Goal: Information Seeking & Learning: Learn about a topic

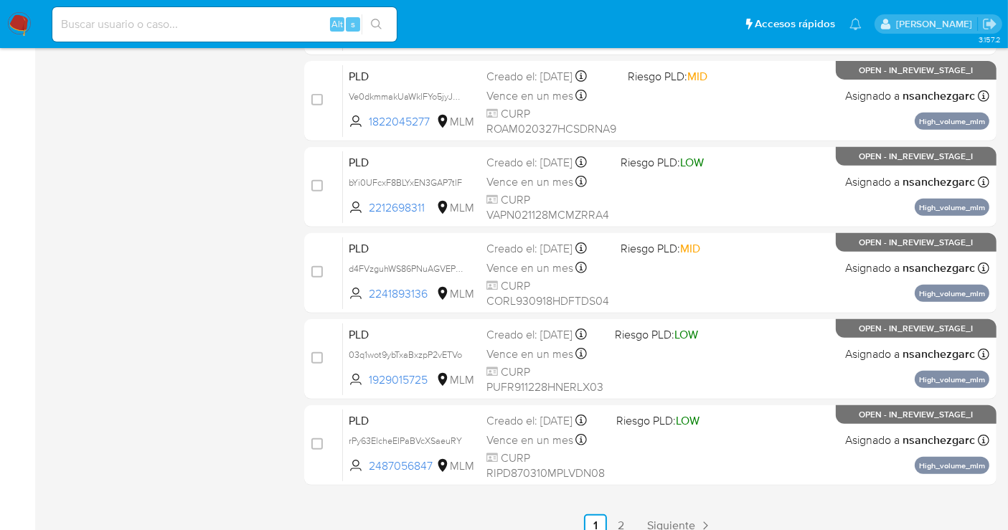
scroll to position [601, 0]
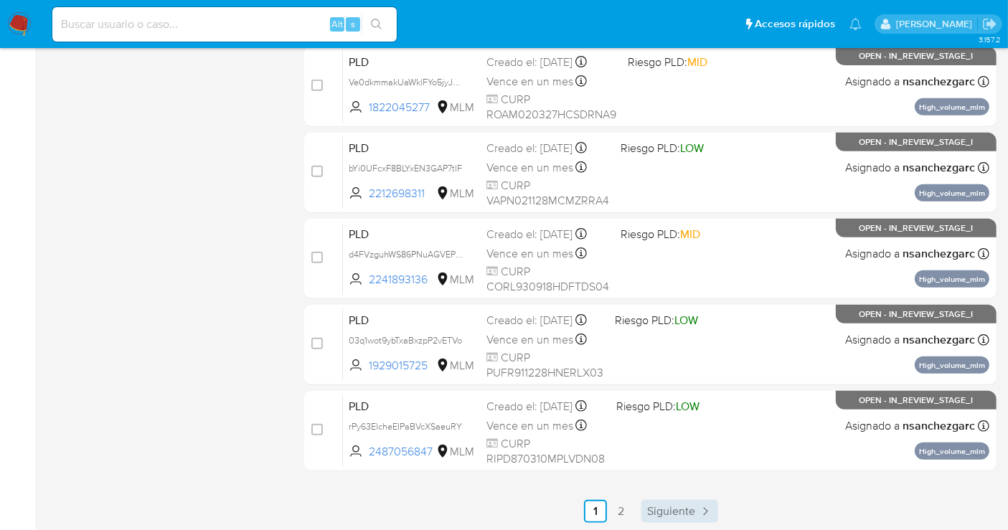
click at [688, 515] on span "Siguiente" at bounding box center [671, 511] width 48 height 11
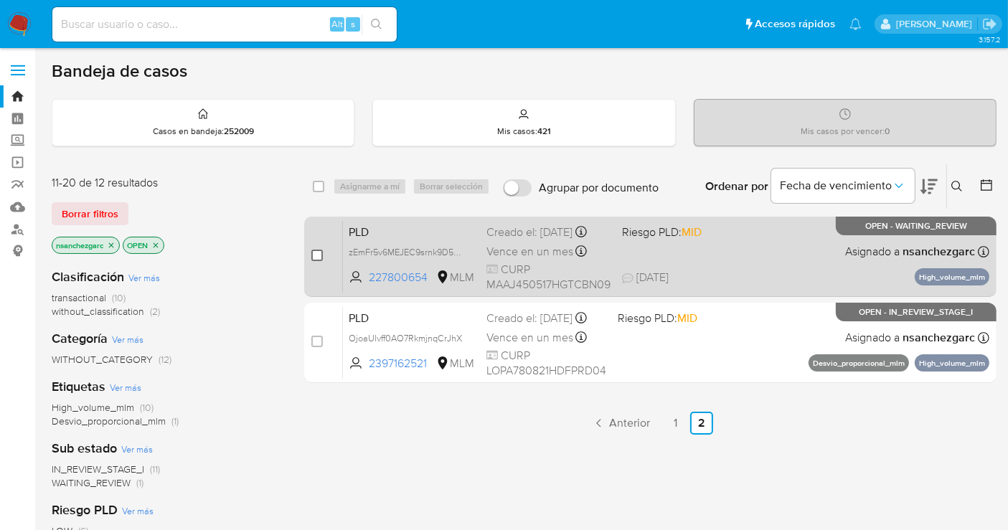
click at [318, 254] on input "checkbox" at bounding box center [316, 255] width 11 height 11
checkbox input "true"
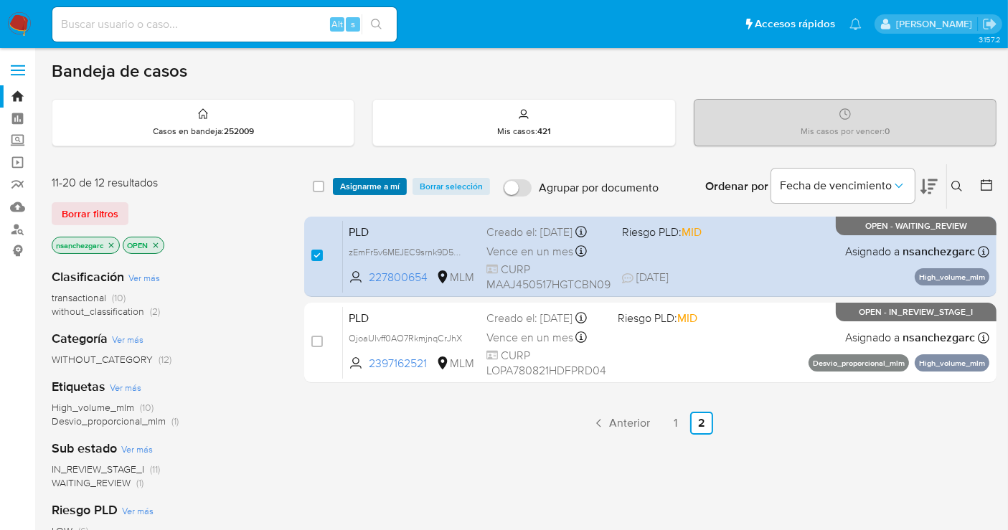
click at [371, 179] on span "Asignarme a mí" at bounding box center [370, 186] width 60 height 14
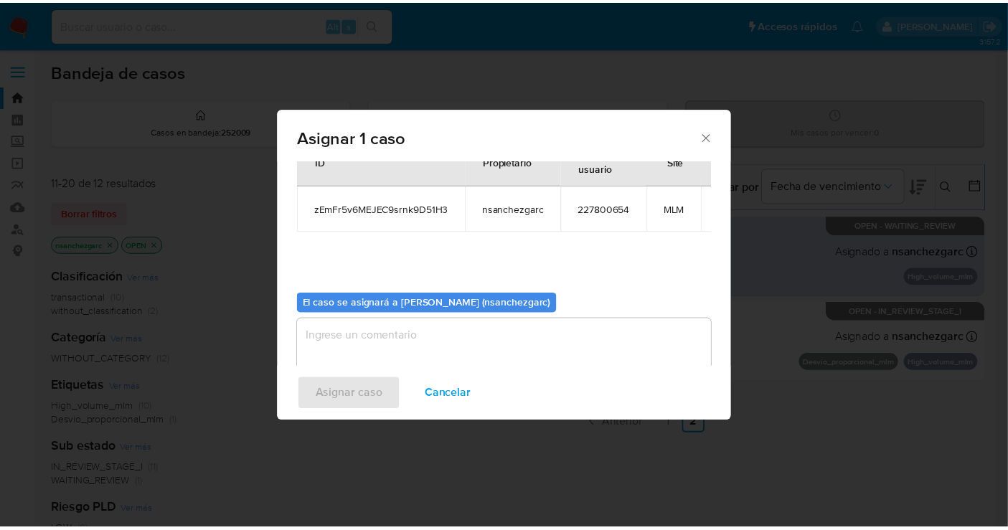
scroll to position [73, 0]
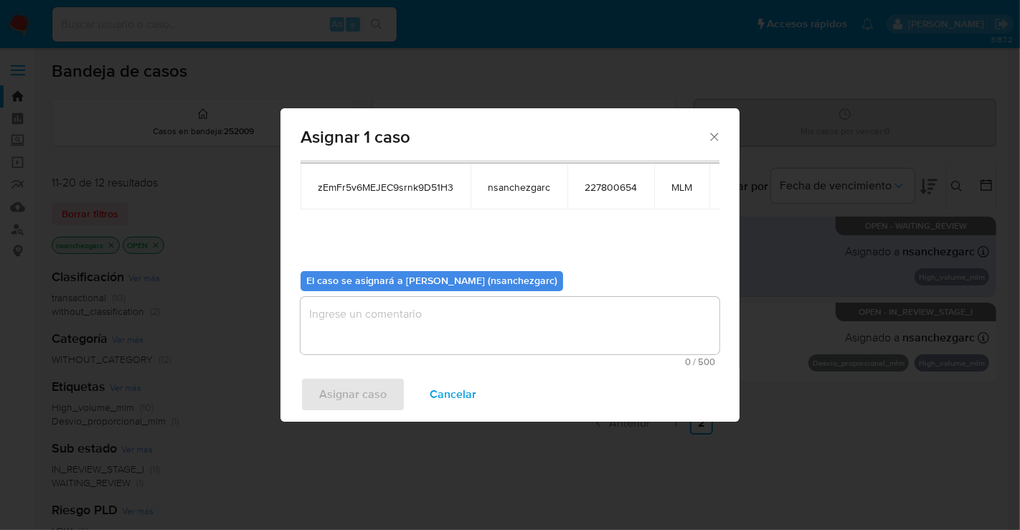
click at [346, 325] on textarea "assign-modal" at bounding box center [510, 325] width 419 height 57
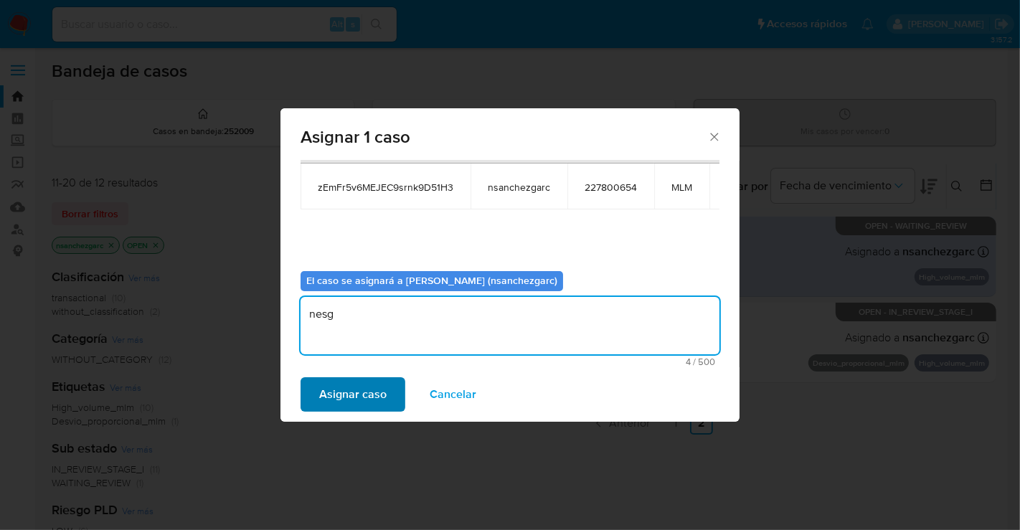
type textarea "nesg"
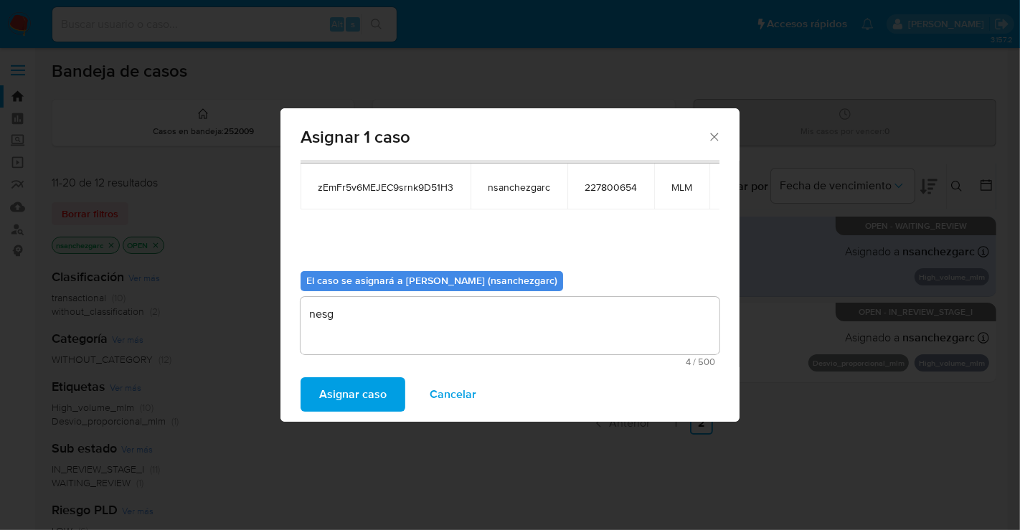
click at [356, 387] on span "Asignar caso" at bounding box center [352, 395] width 67 height 32
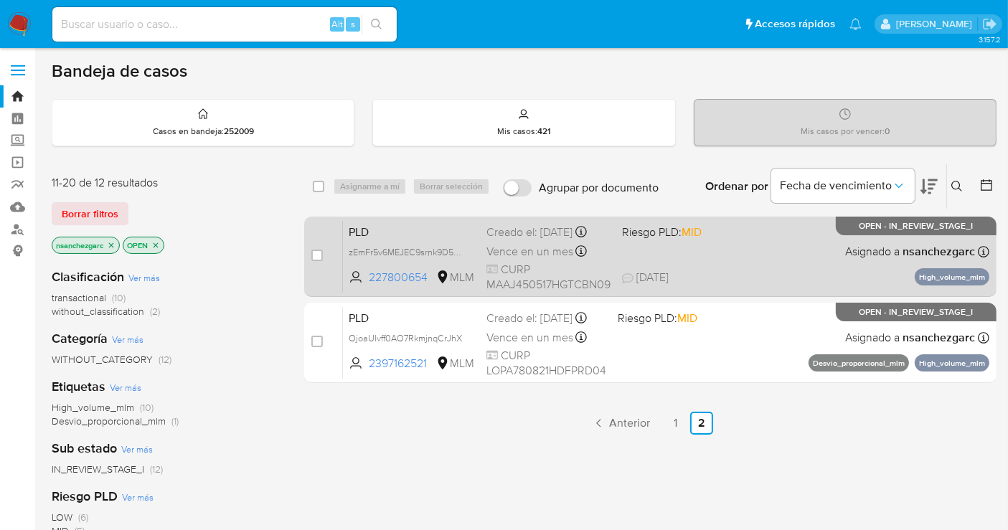
click at [504, 260] on span "Vence en un mes" at bounding box center [529, 252] width 87 height 16
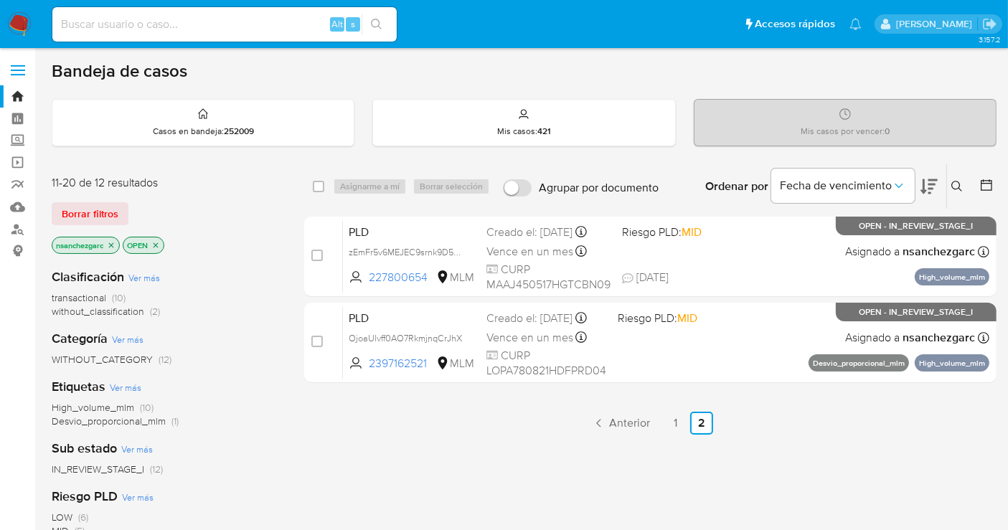
click at [20, 25] on img at bounding box center [19, 24] width 24 height 24
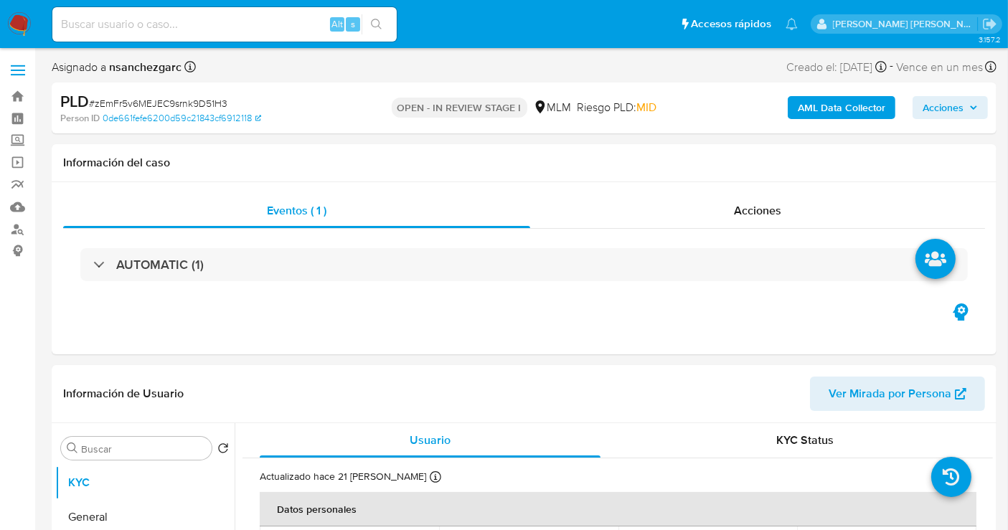
select select "10"
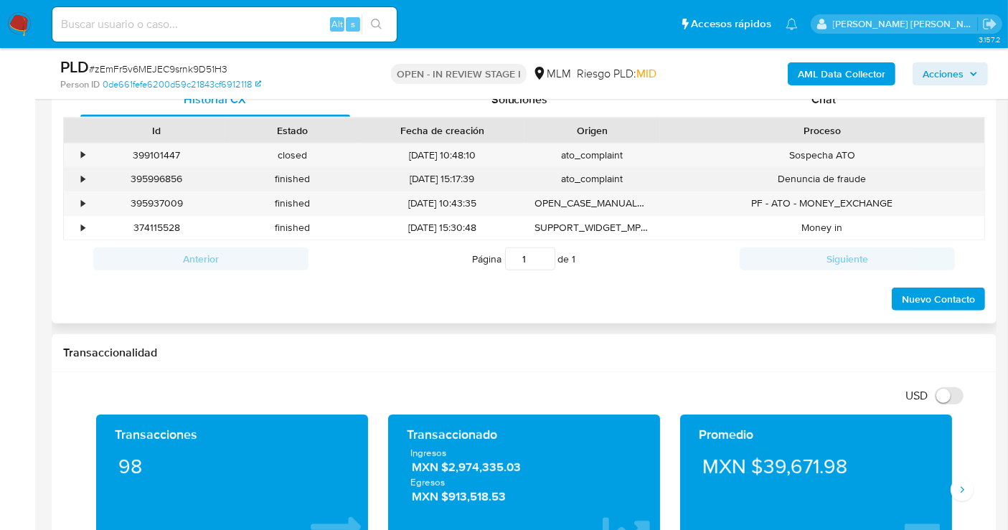
scroll to position [637, 0]
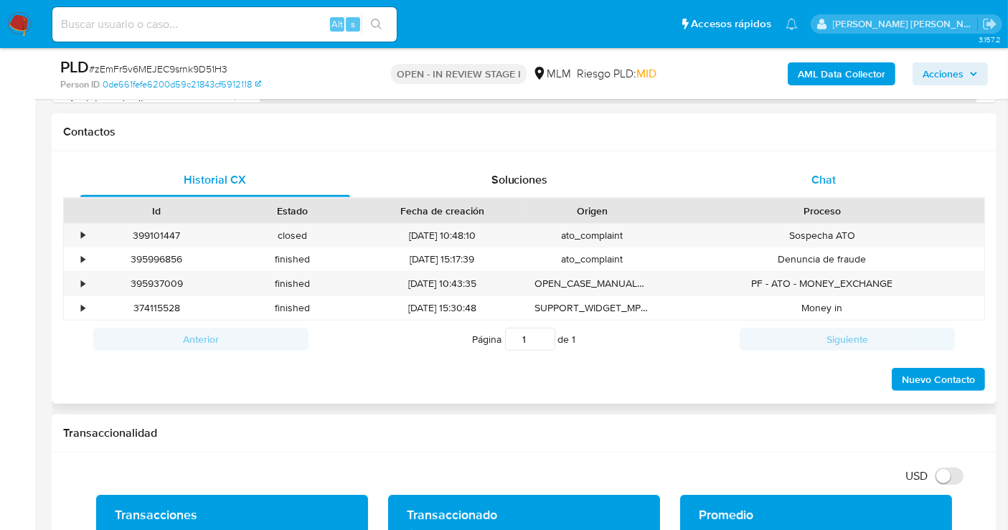
click at [819, 177] on span "Chat" at bounding box center [823, 179] width 24 height 17
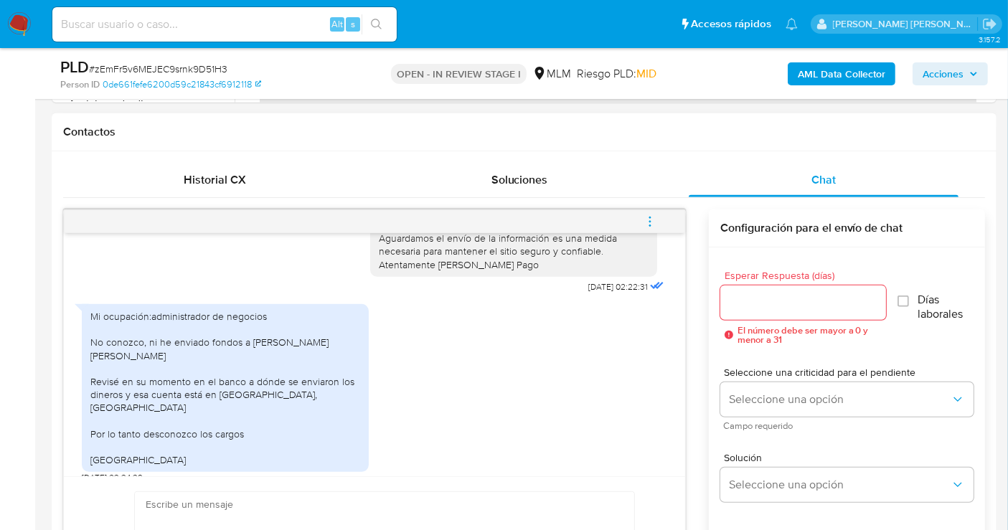
scroll to position [143, 0]
click at [647, 223] on icon "menu-action" at bounding box center [650, 221] width 13 height 13
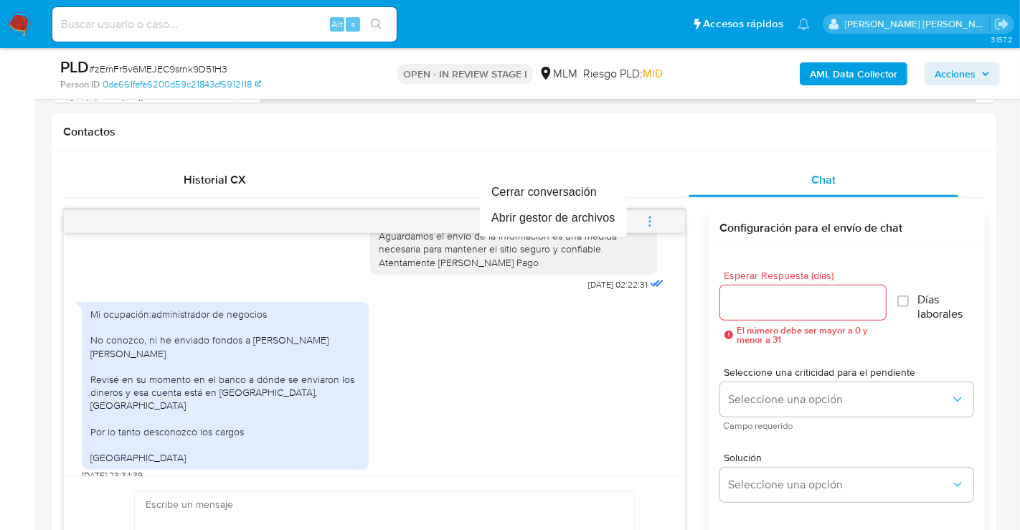
click at [457, 375] on div at bounding box center [510, 265] width 1020 height 530
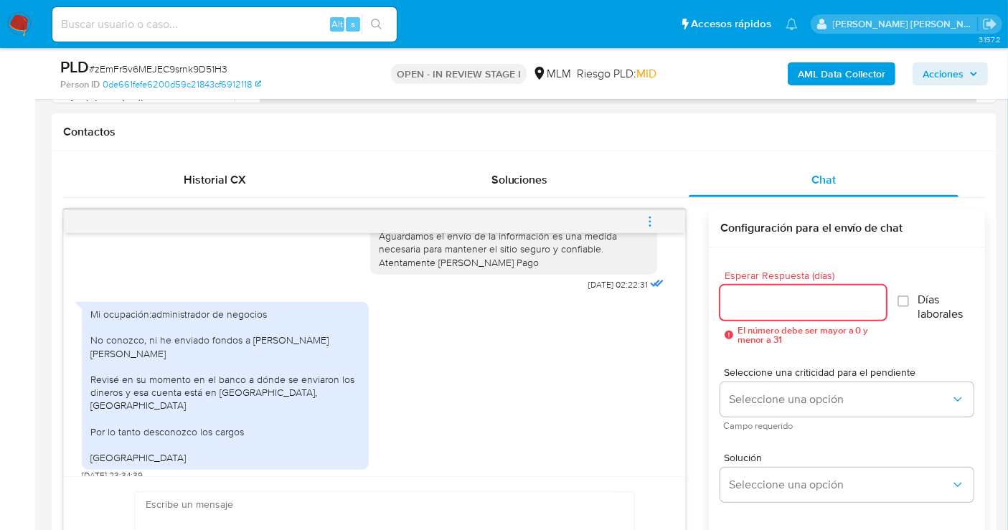
click at [757, 305] on input "Esperar Respuesta (días)" at bounding box center [803, 302] width 166 height 19
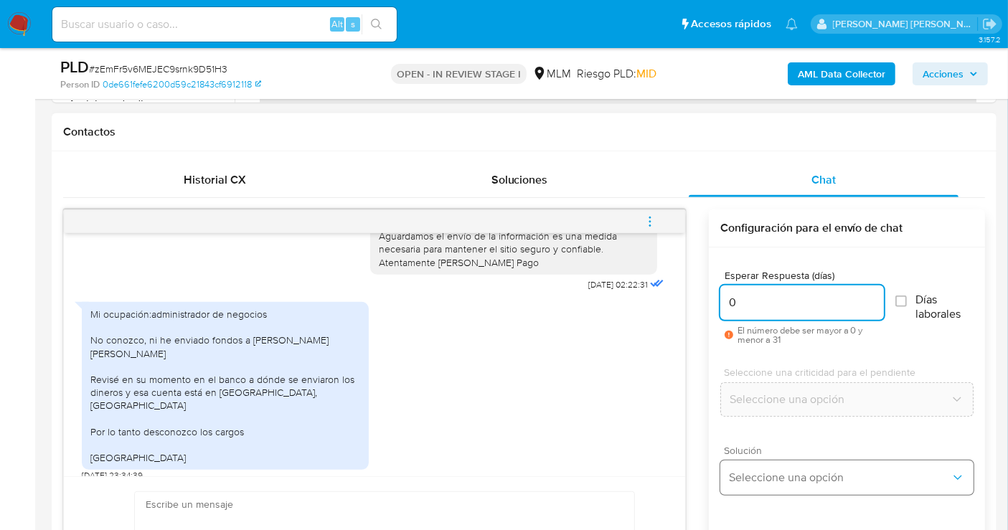
type input "0"
click at [761, 466] on button "Seleccione una opción" at bounding box center [846, 478] width 253 height 34
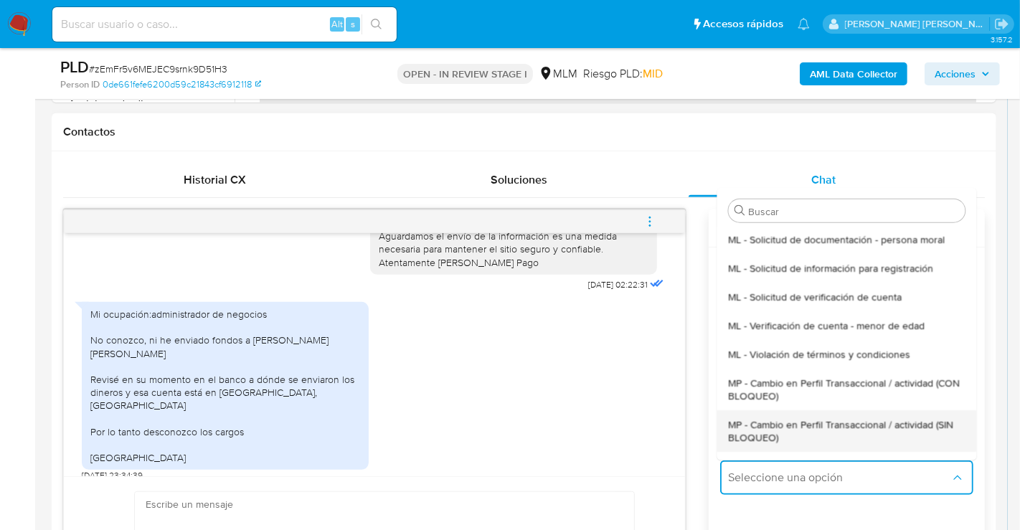
click at [766, 418] on span "MP - Cambio en Perfil Transaccional / actividad (SIN BLOQUEO)" at bounding box center [846, 431] width 237 height 26
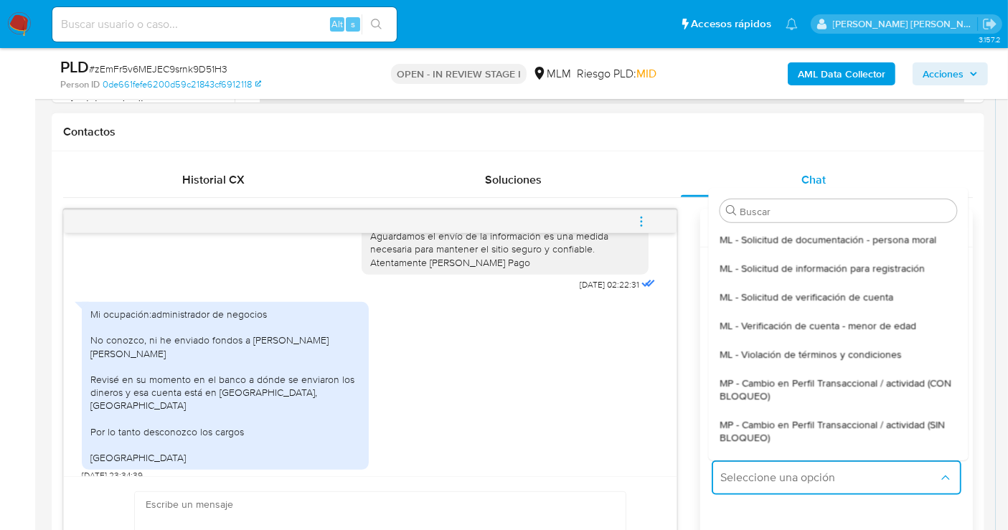
type textarea "Estimado ,Te comunicamos que se ha identificado un cambio en el uso habitual de…"
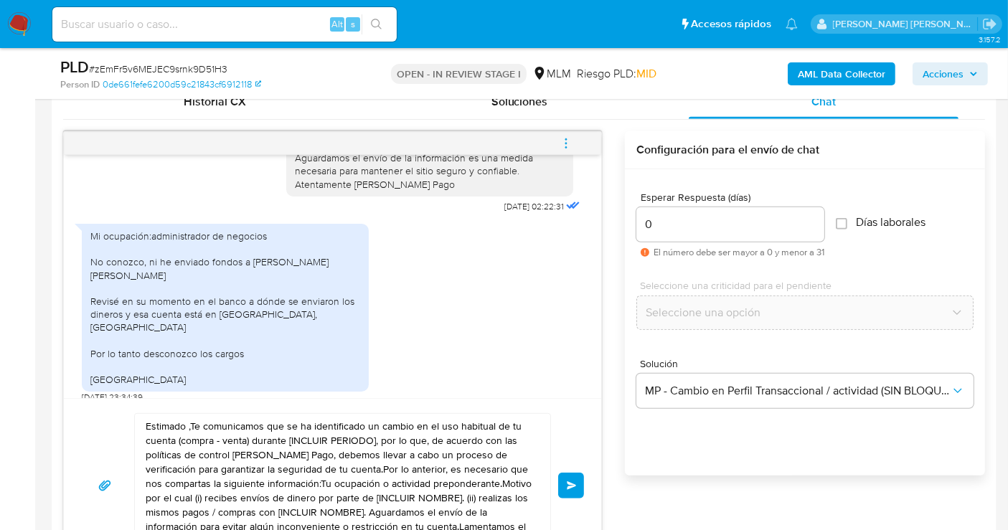
scroll to position [717, 0]
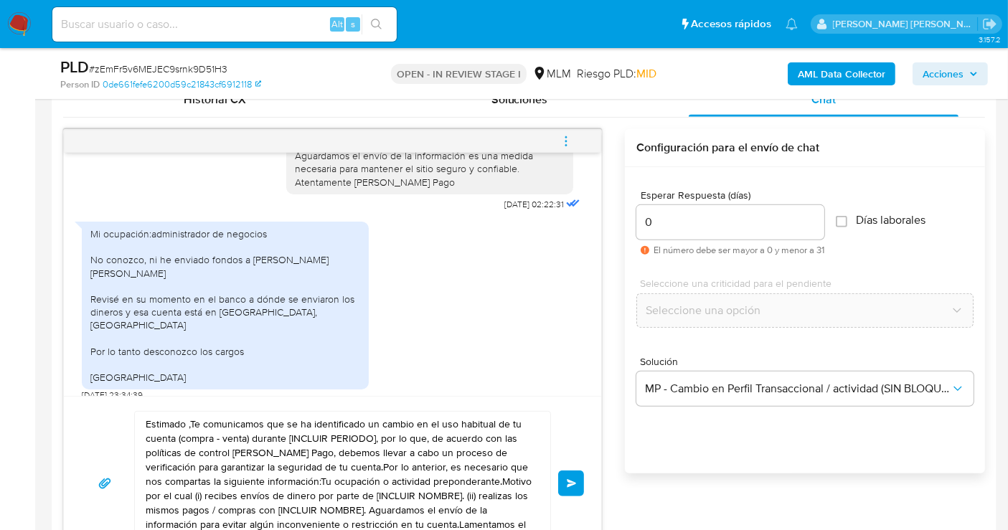
click at [566, 136] on icon "menu-action" at bounding box center [565, 136] width 1 height 1
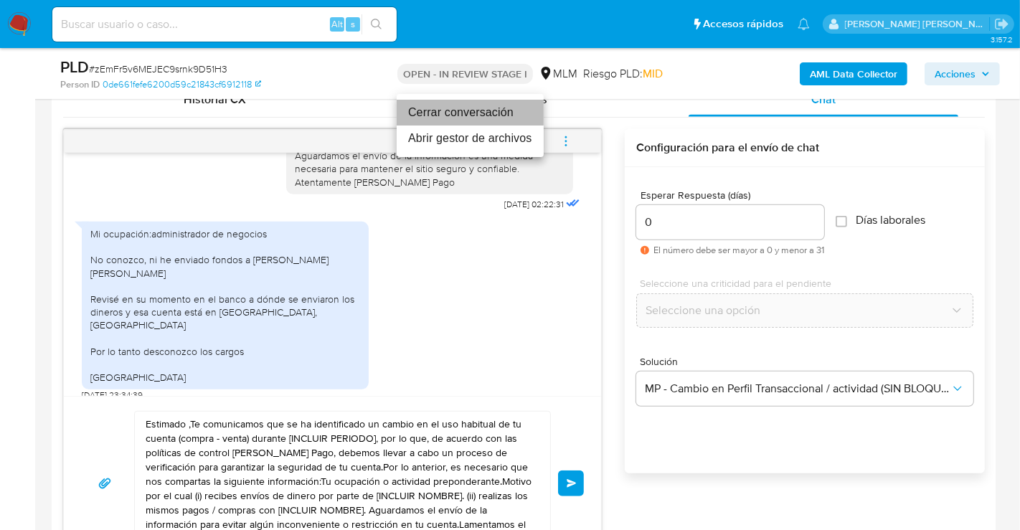
click at [446, 111] on li "Cerrar conversación" at bounding box center [470, 113] width 147 height 26
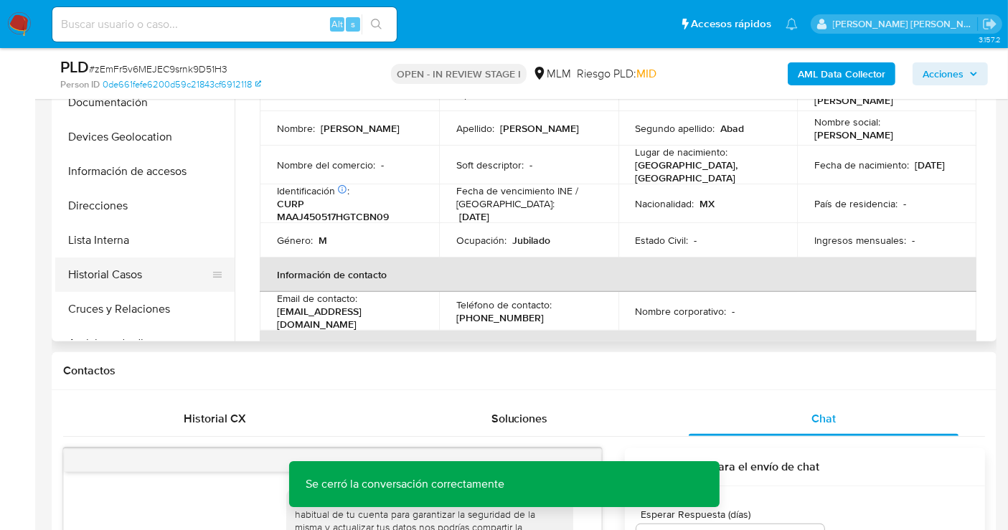
scroll to position [80, 0]
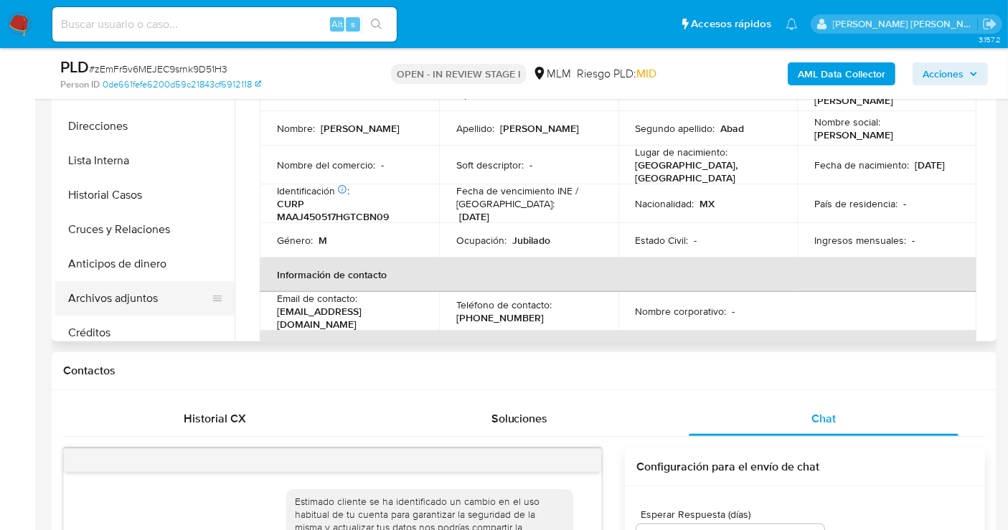
click at [118, 291] on button "Archivos adjuntos" at bounding box center [139, 298] width 168 height 34
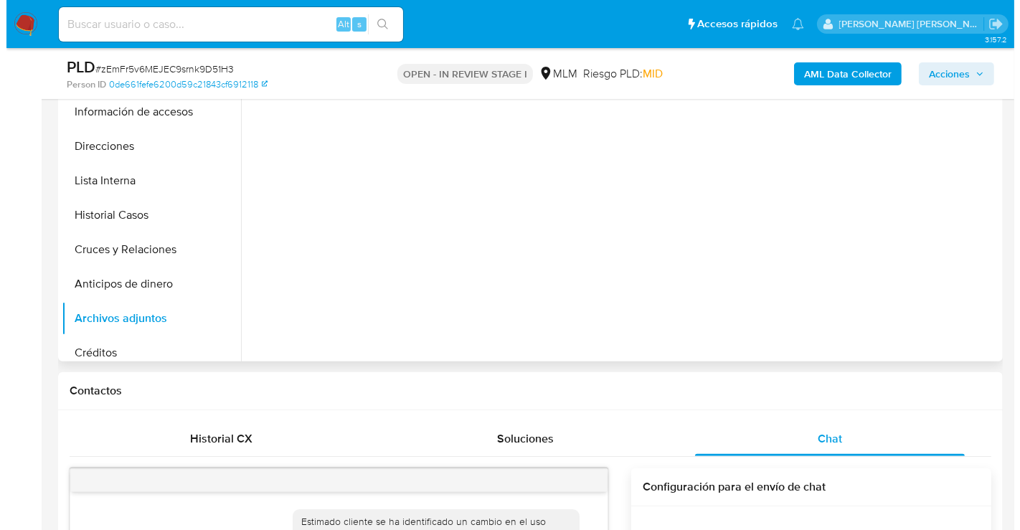
scroll to position [319, 0]
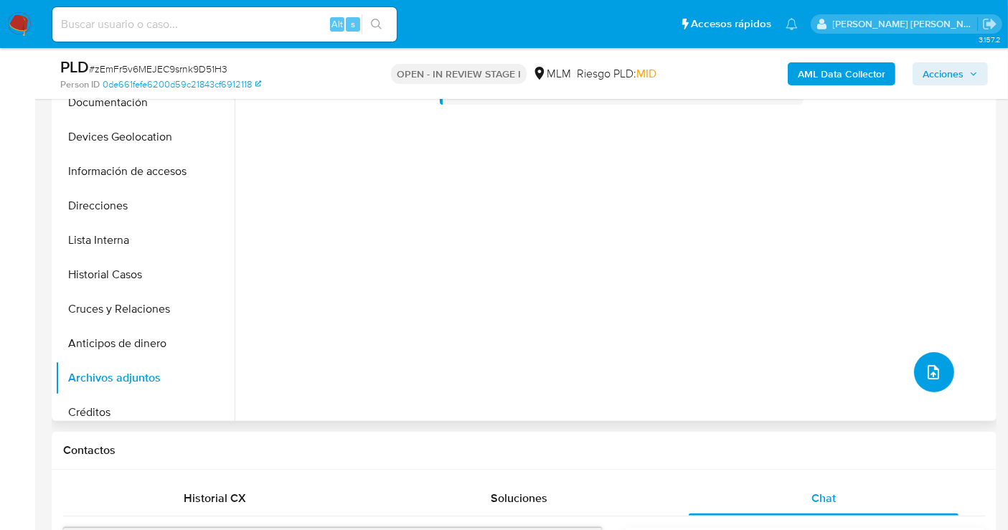
click at [931, 364] on icon "upload-file" at bounding box center [933, 372] width 17 height 17
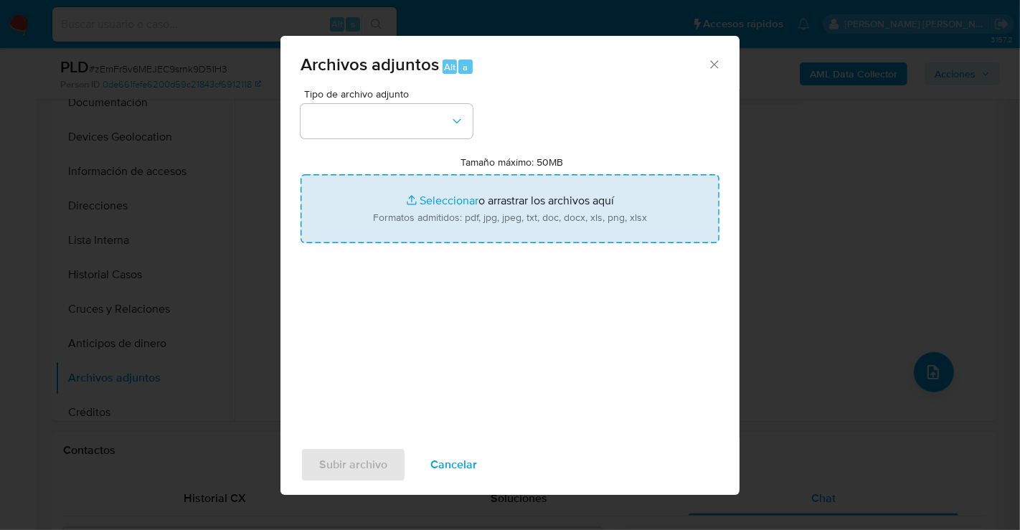
type input "C:\fakepath\227800654_JUAN MACIAS ABAD_AGO25.pdf"
type input "C:\fakepath\227800654_JUAN MACIAS ABAD_AGO25.xlsx"
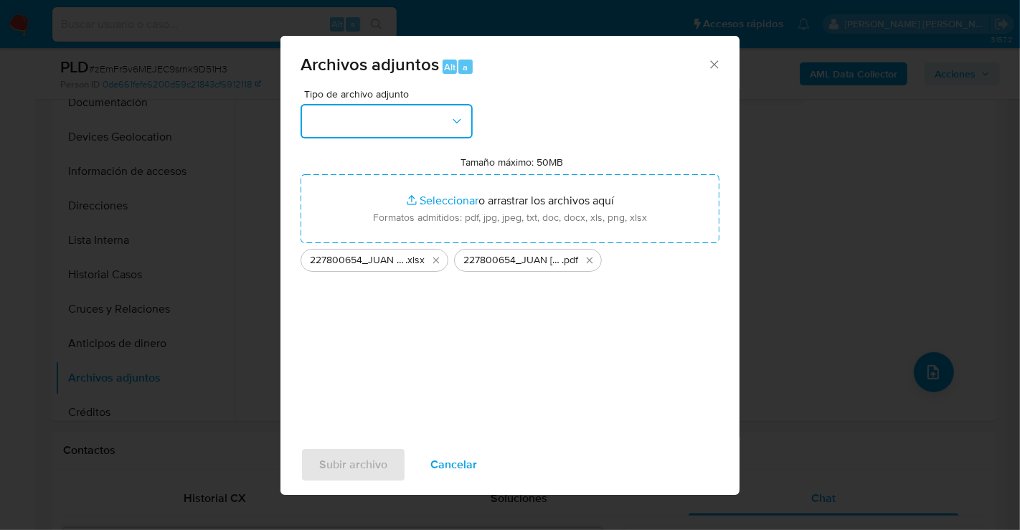
click at [375, 118] on button "button" at bounding box center [387, 121] width 172 height 34
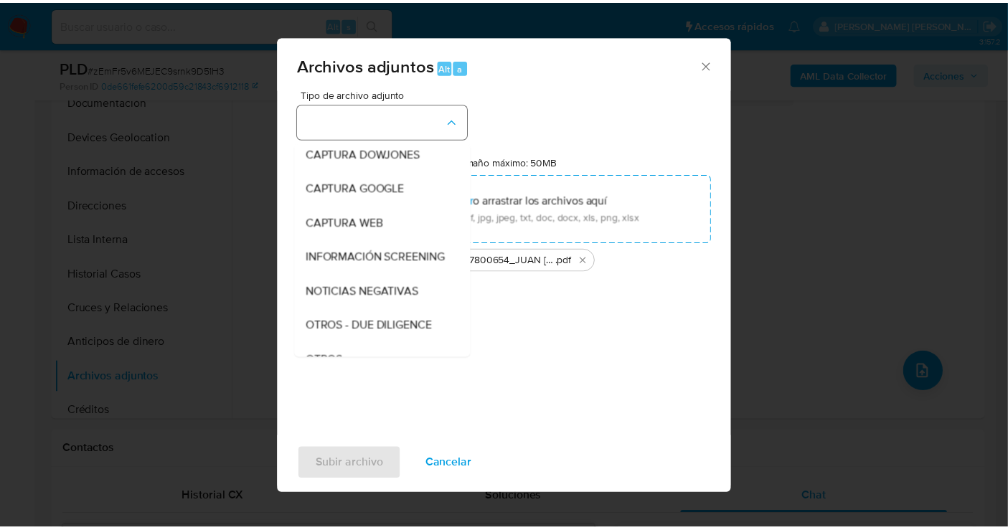
scroll to position [74, 0]
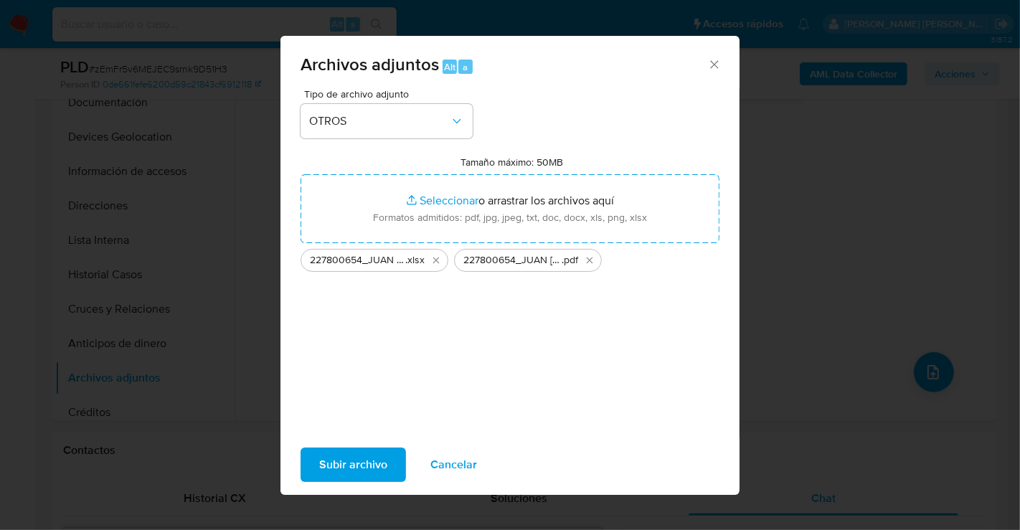
click at [340, 463] on span "Subir archivo" at bounding box center [353, 465] width 68 height 32
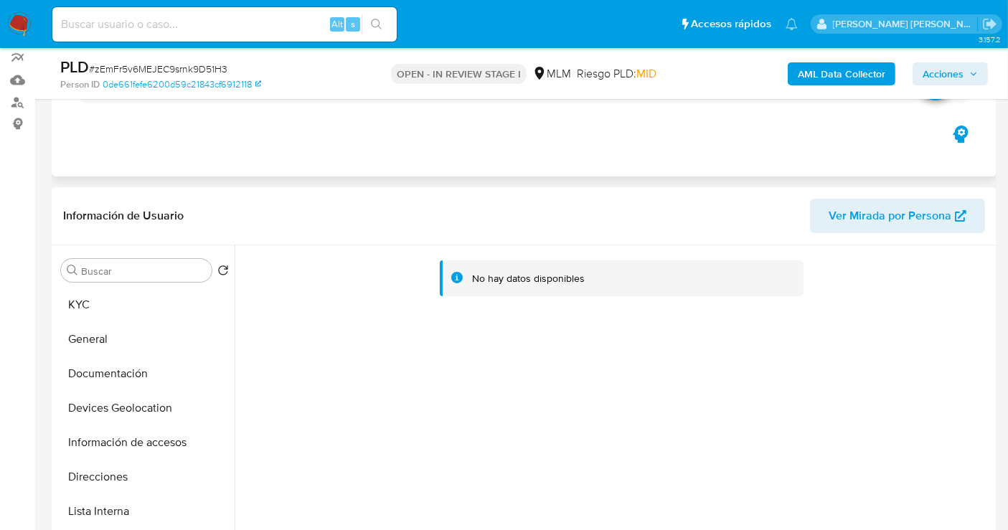
scroll to position [239, 0]
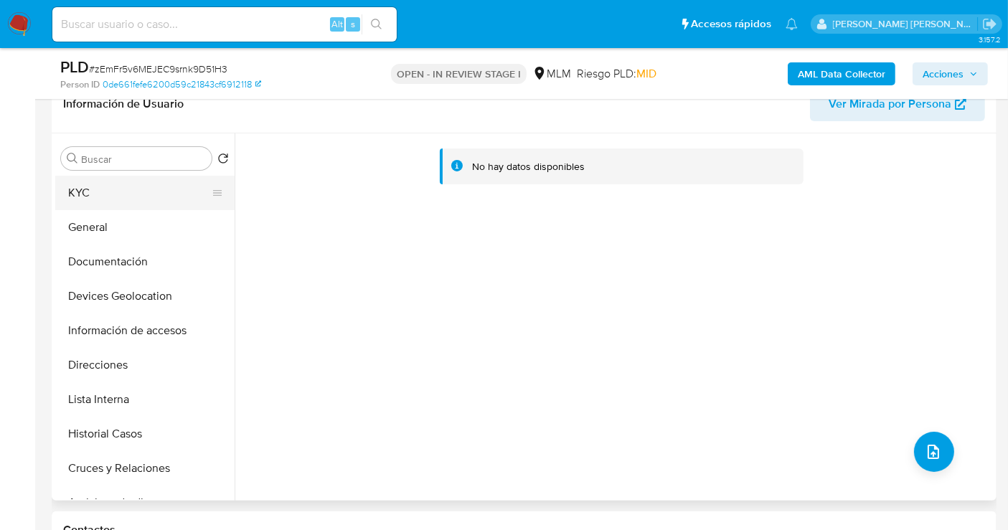
click at [120, 202] on button "KYC" at bounding box center [139, 193] width 168 height 34
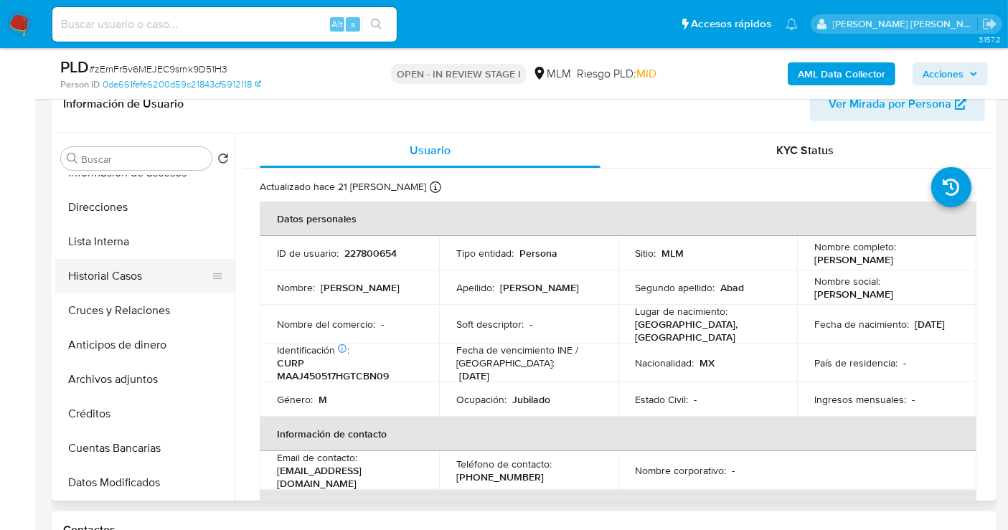
scroll to position [159, 0]
click at [143, 384] on button "Archivos adjuntos" at bounding box center [139, 378] width 168 height 34
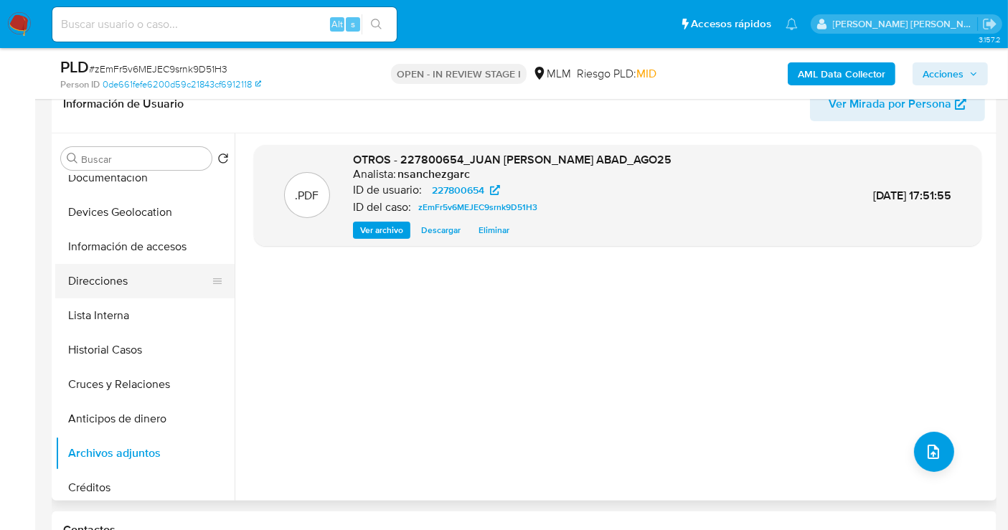
scroll to position [0, 0]
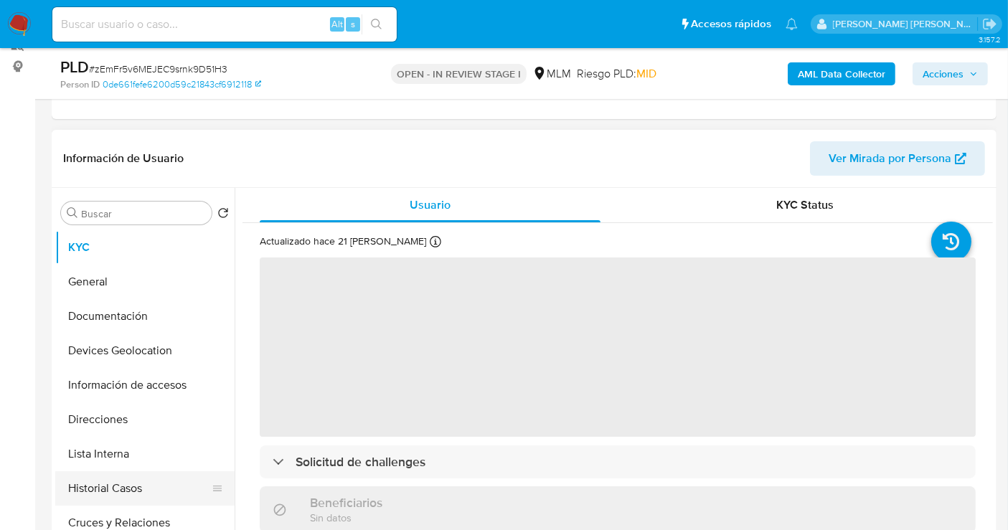
scroll to position [319, 0]
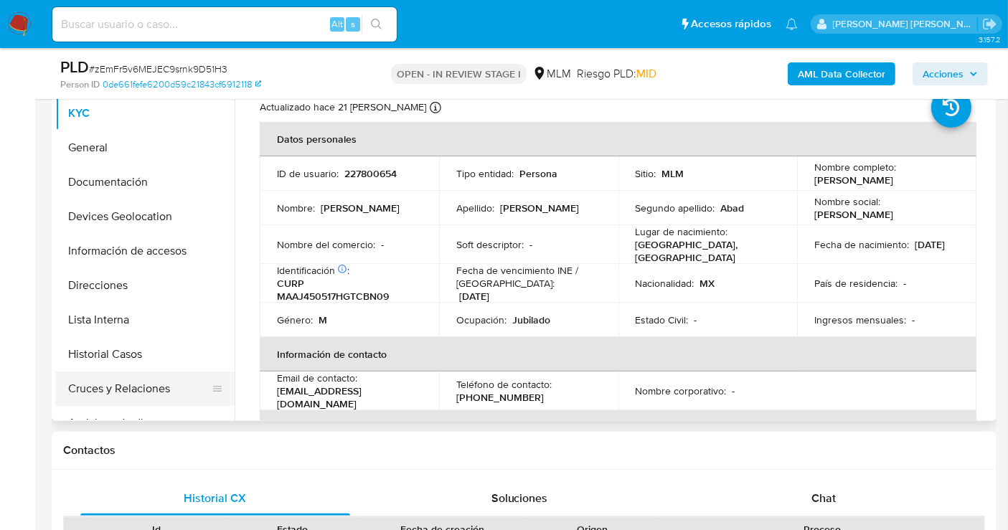
select select "10"
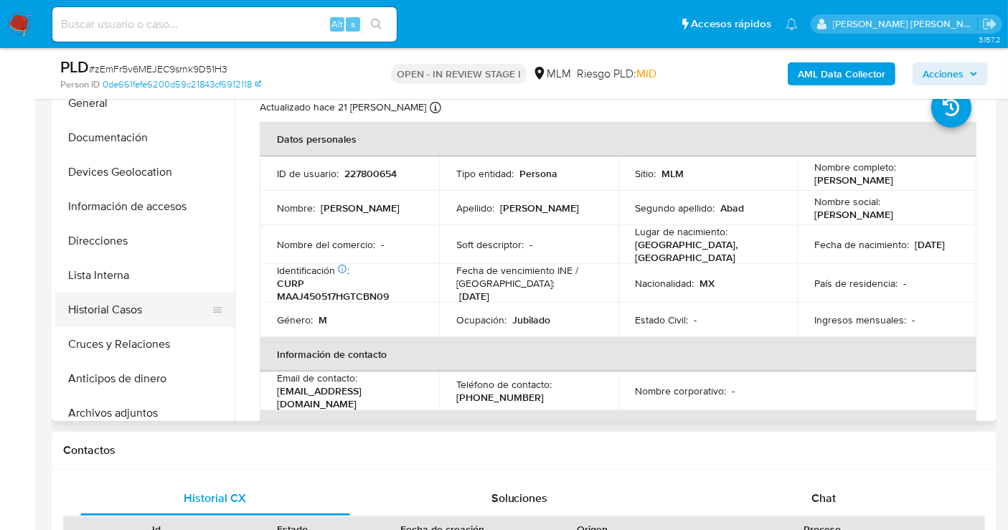
scroll to position [80, 0]
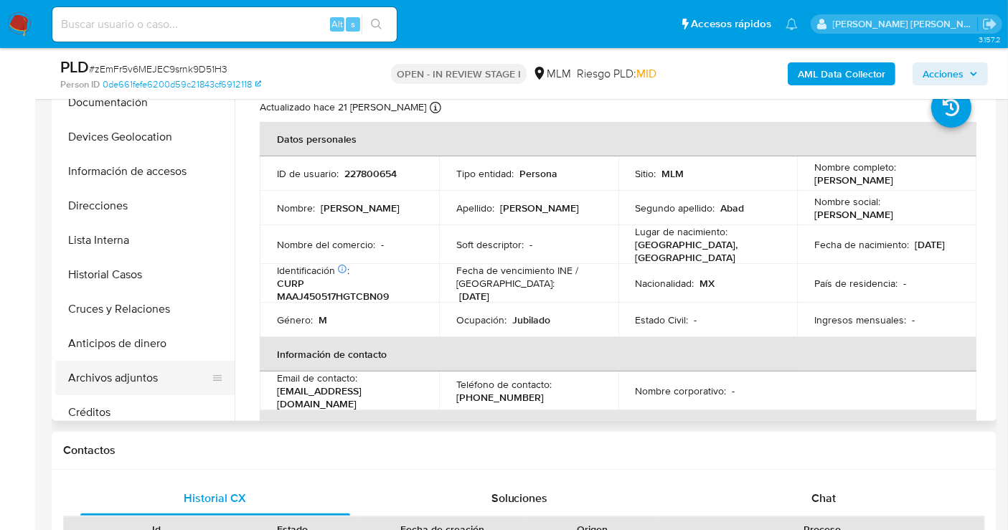
click at [114, 374] on button "Archivos adjuntos" at bounding box center [139, 378] width 168 height 34
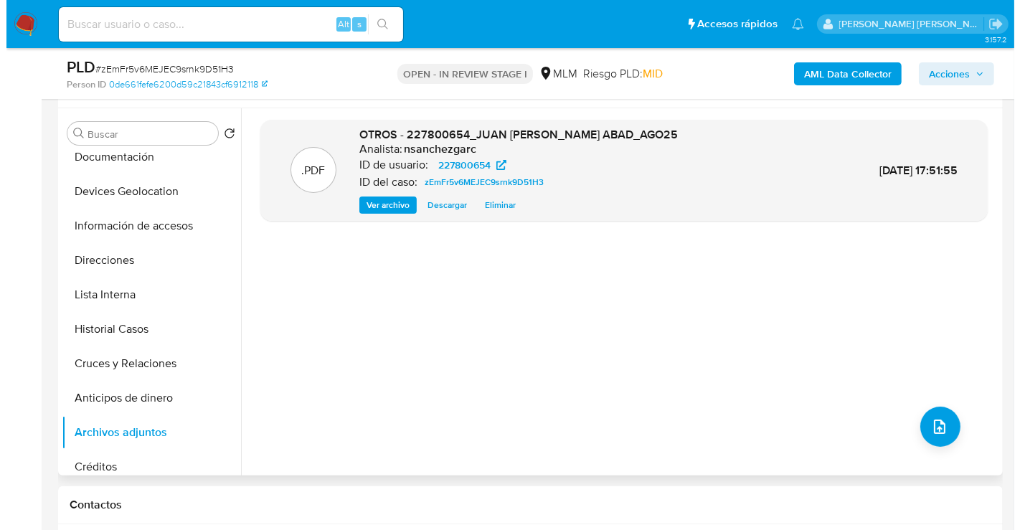
scroll to position [239, 0]
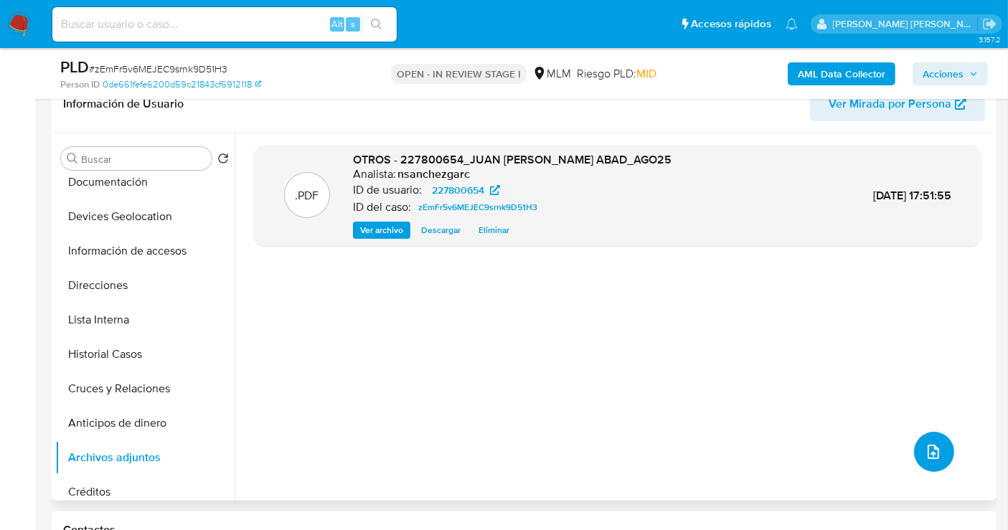
click at [932, 450] on icon "upload-file" at bounding box center [933, 451] width 17 height 17
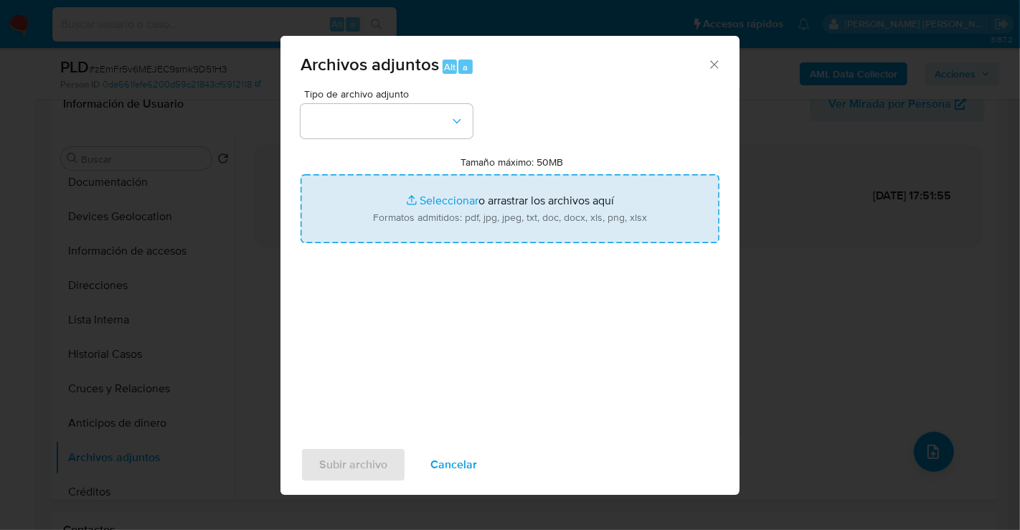
type input "C:\fakepath\227800654_JUAN MACIAS ABAD_AGO25.xlsx"
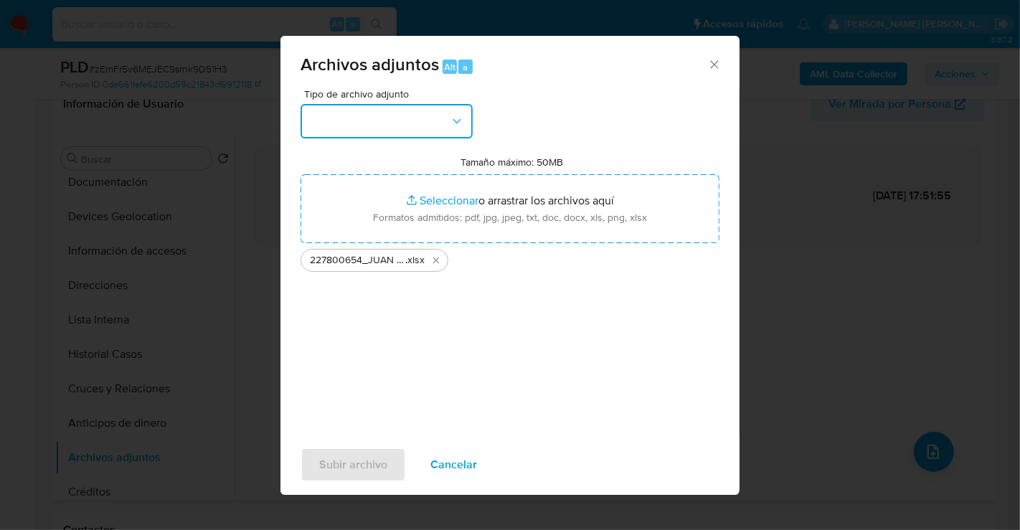
click at [401, 128] on button "button" at bounding box center [387, 121] width 172 height 34
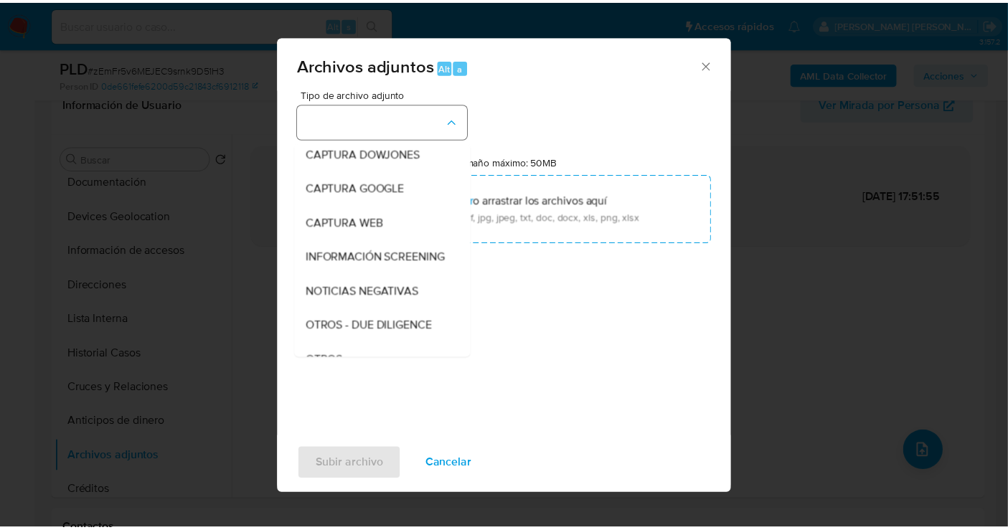
scroll to position [74, 0]
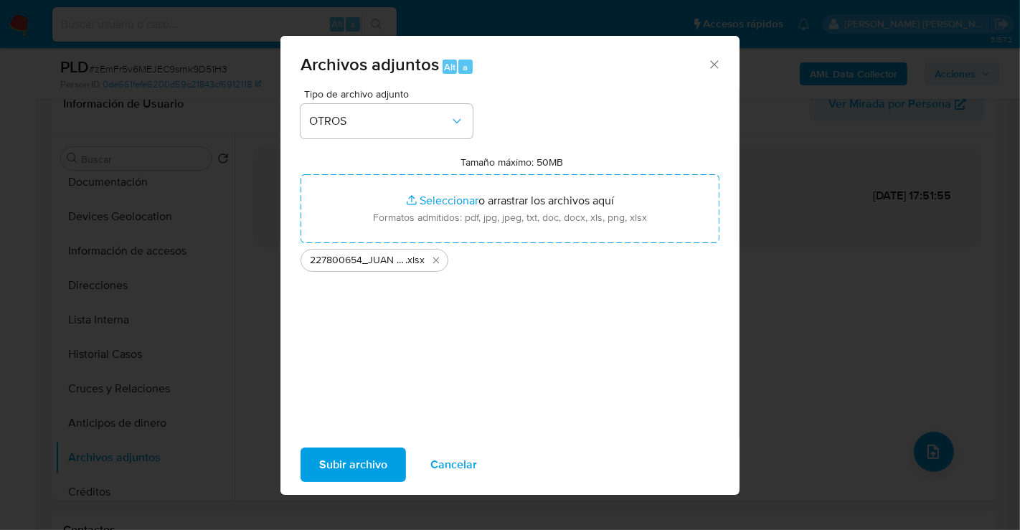
click at [353, 450] on span "Subir archivo" at bounding box center [353, 465] width 68 height 32
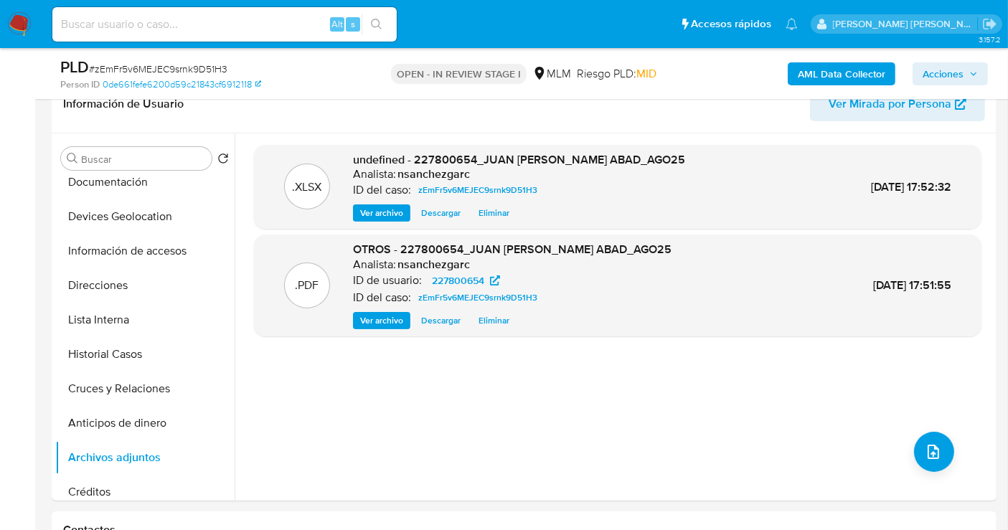
click at [941, 72] on span "Acciones" at bounding box center [943, 73] width 41 height 23
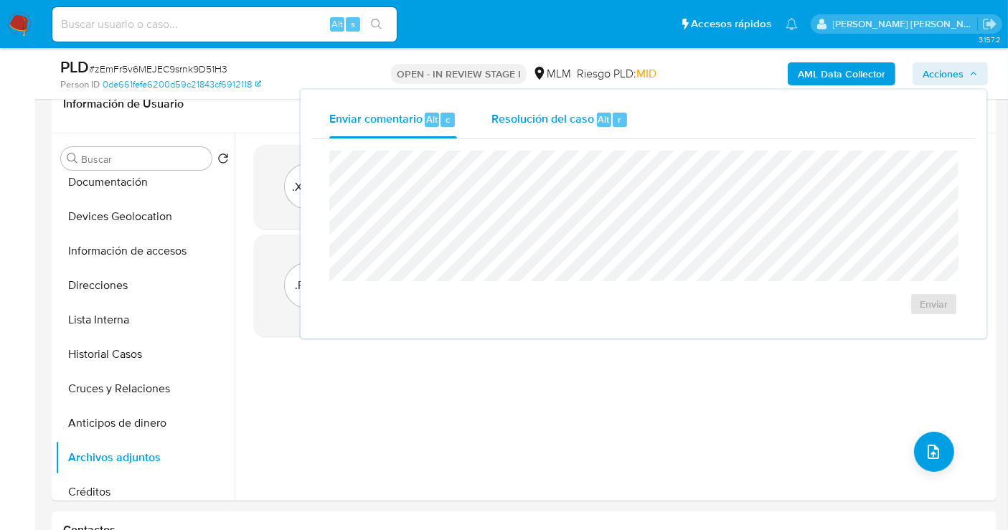
click at [531, 118] on span "Resolución del caso" at bounding box center [542, 118] width 103 height 17
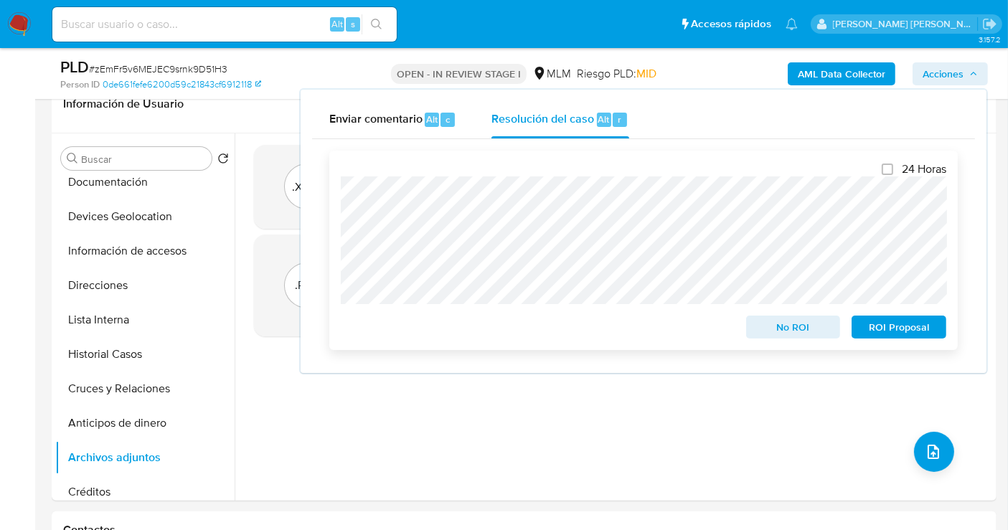
click at [890, 332] on span "ROI Proposal" at bounding box center [899, 327] width 75 height 20
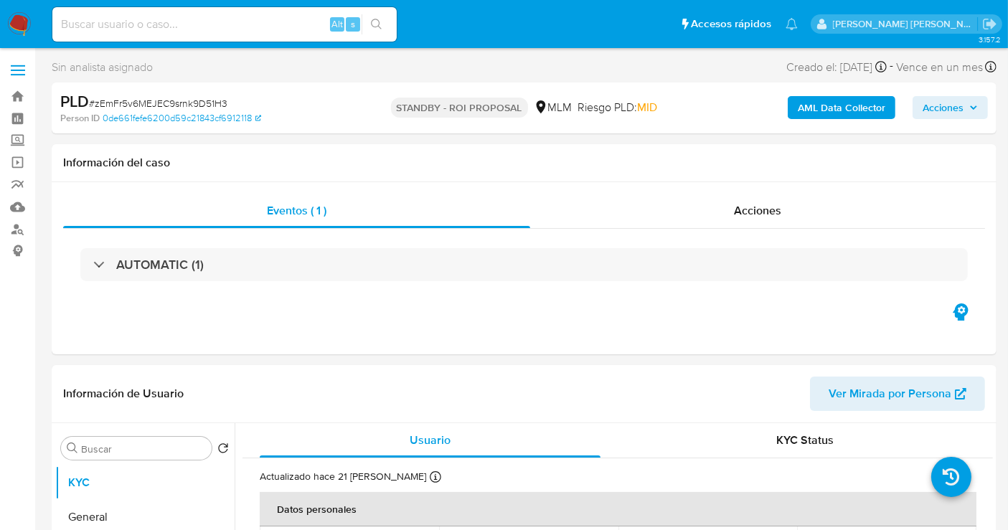
select select "10"
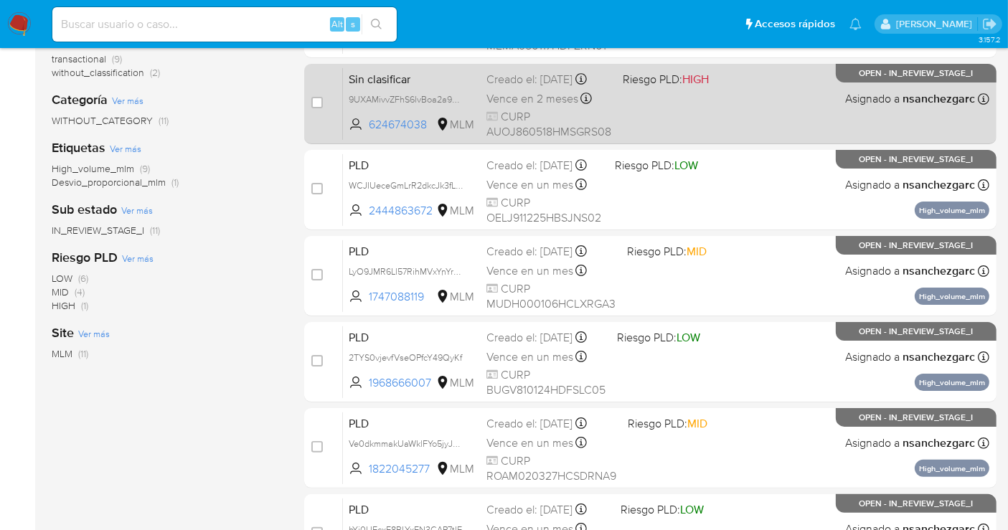
scroll to position [319, 0]
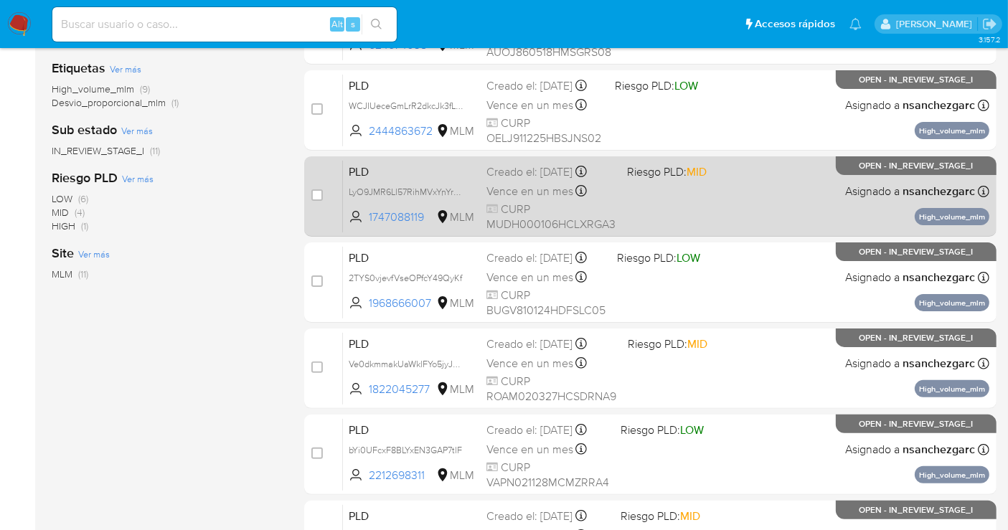
click at [523, 197] on div "Vence en un mes Vence el [DATE] 02:14:06" at bounding box center [550, 191] width 129 height 19
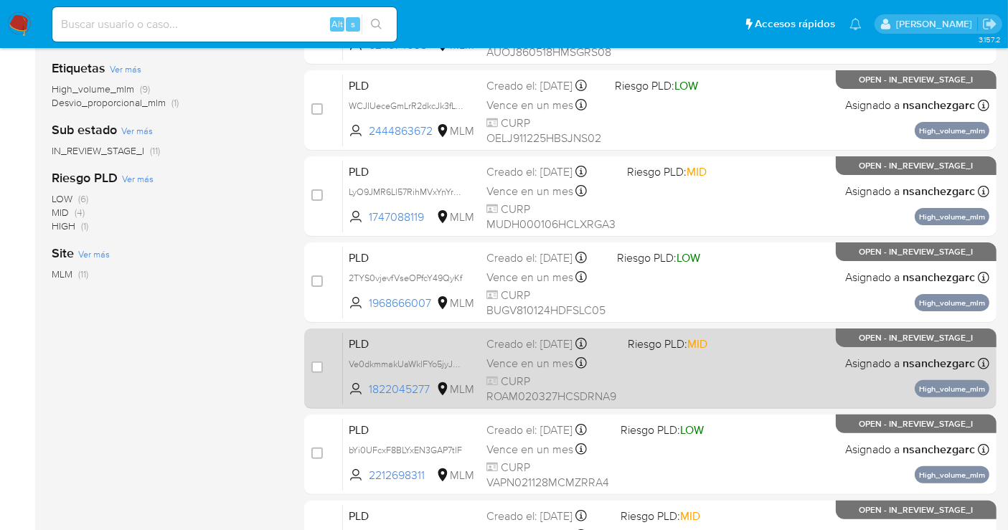
click at [338, 400] on div "case-item-checkbox No es posible asignar el caso" at bounding box center [327, 368] width 32 height 72
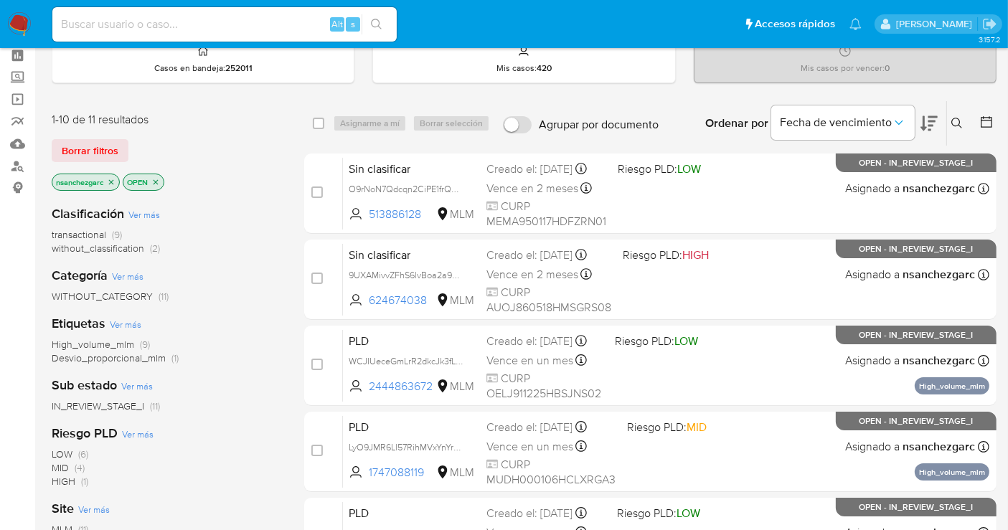
scroll to position [0, 0]
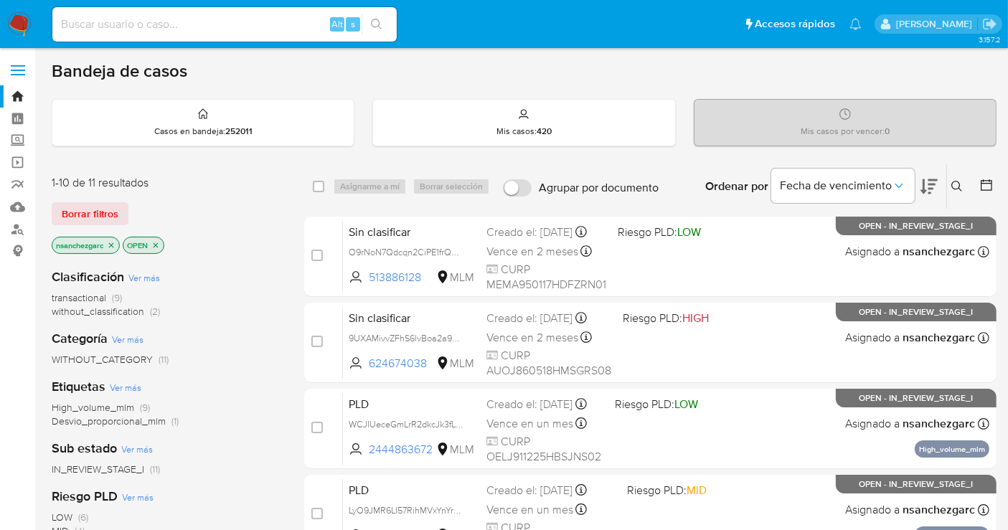
click at [14, 16] on img at bounding box center [19, 24] width 24 height 24
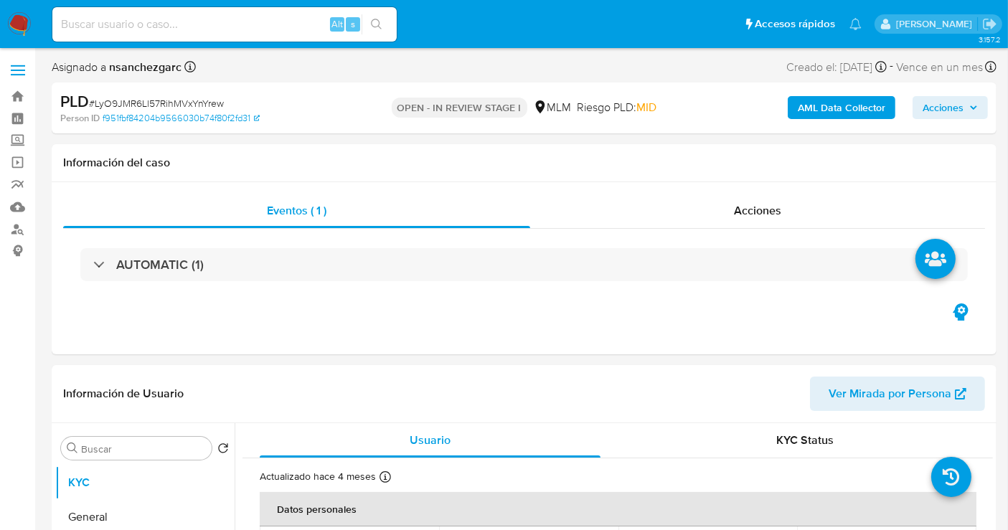
select select "10"
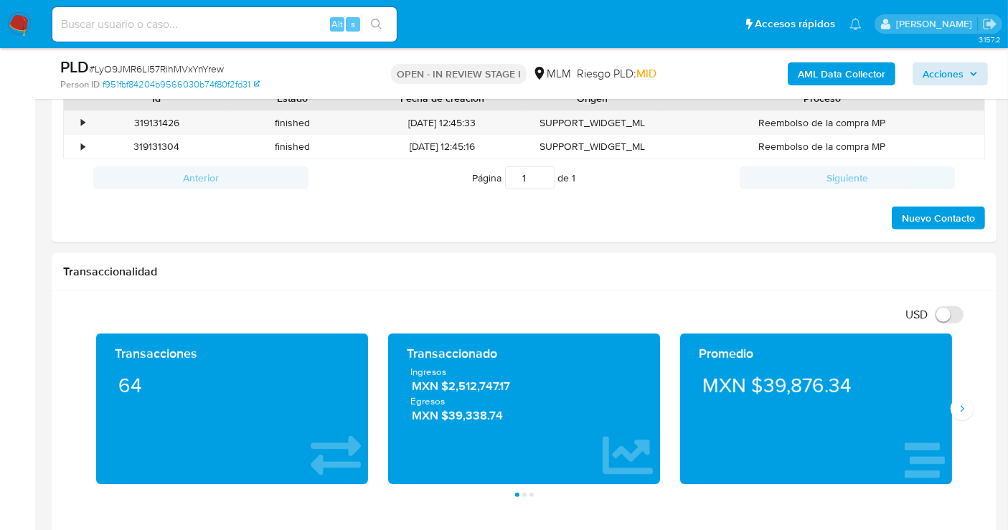
scroll to position [717, 0]
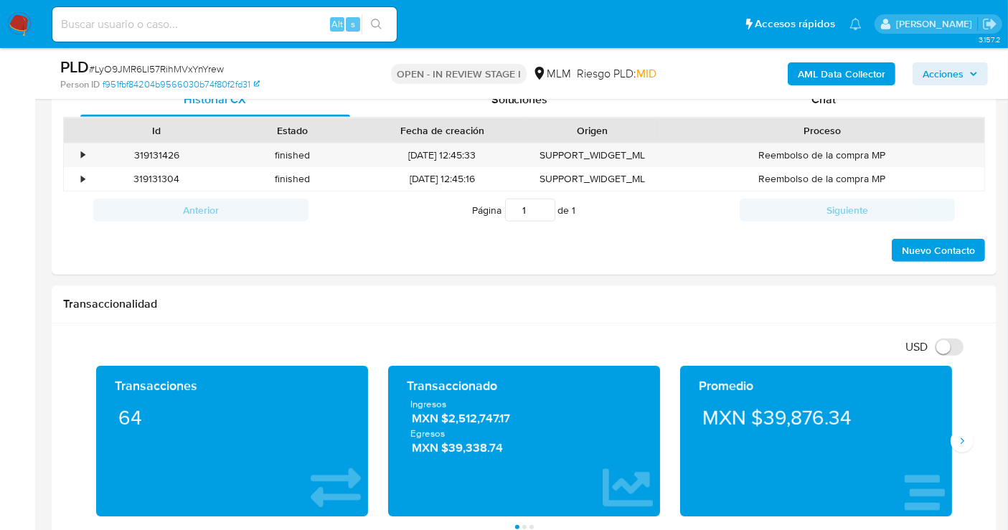
click at [942, 75] on span "Acciones" at bounding box center [943, 73] width 41 height 23
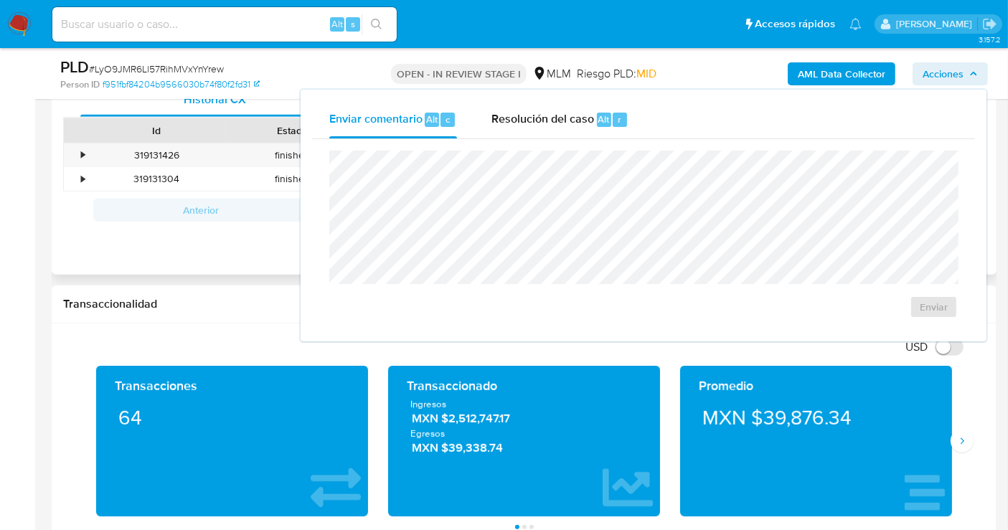
click at [537, 120] on div at bounding box center [525, 130] width 26 height 24
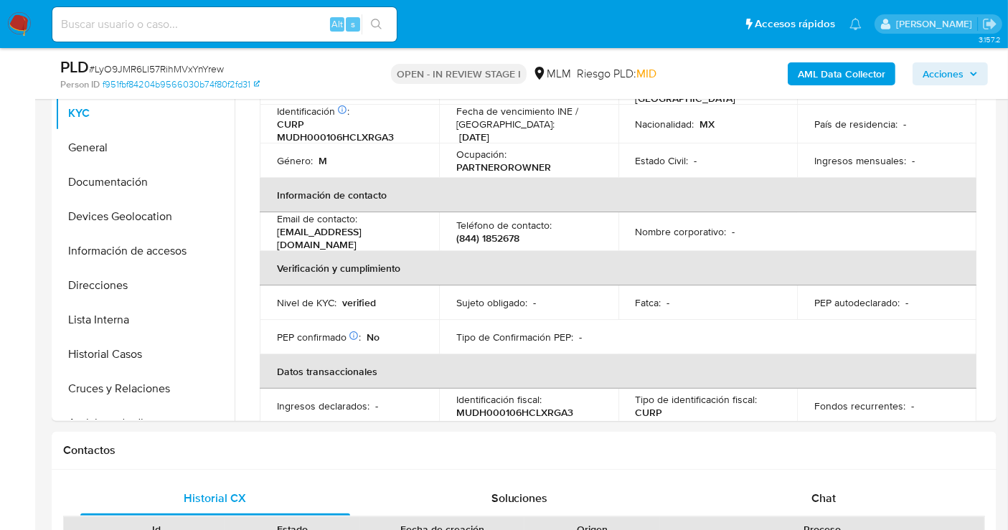
scroll to position [557, 0]
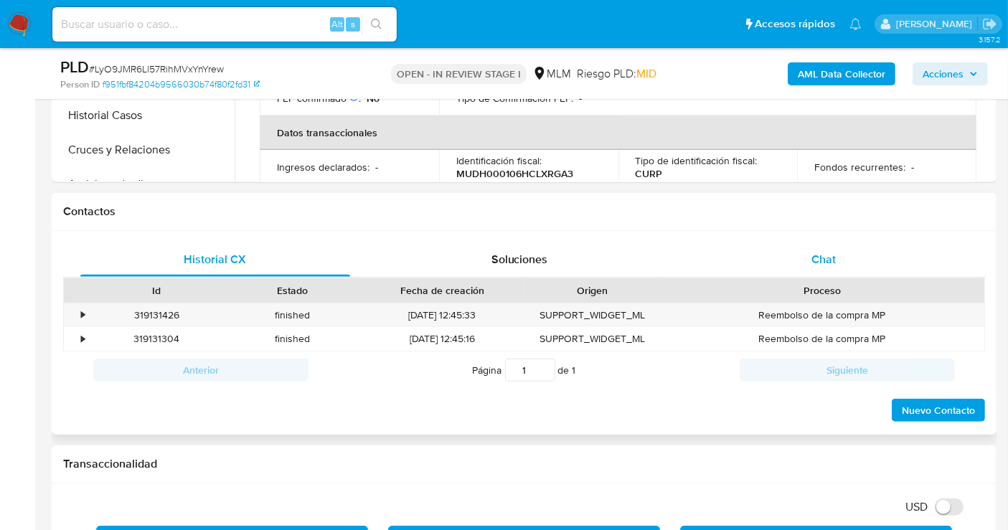
click at [826, 260] on span "Chat" at bounding box center [823, 259] width 24 height 17
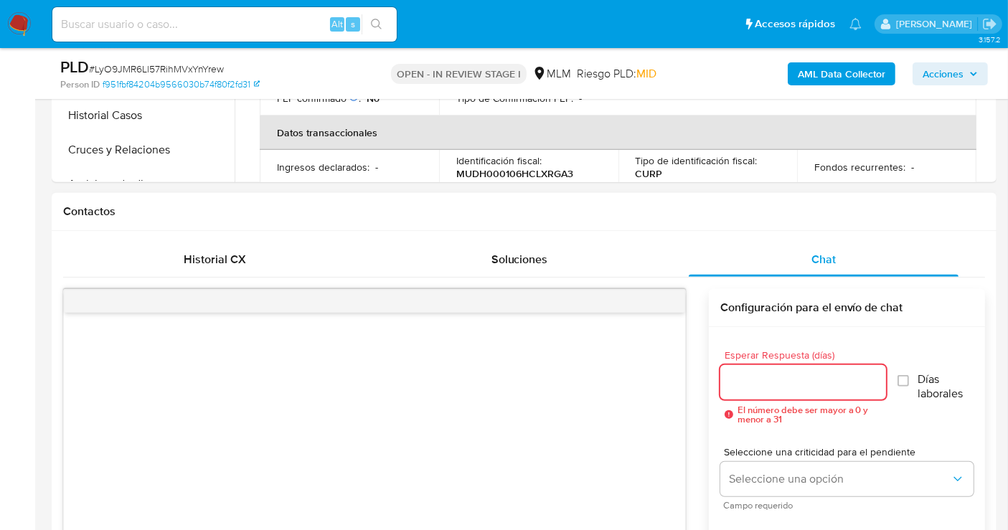
click at [781, 377] on input "Esperar Respuesta (días)" at bounding box center [803, 382] width 166 height 19
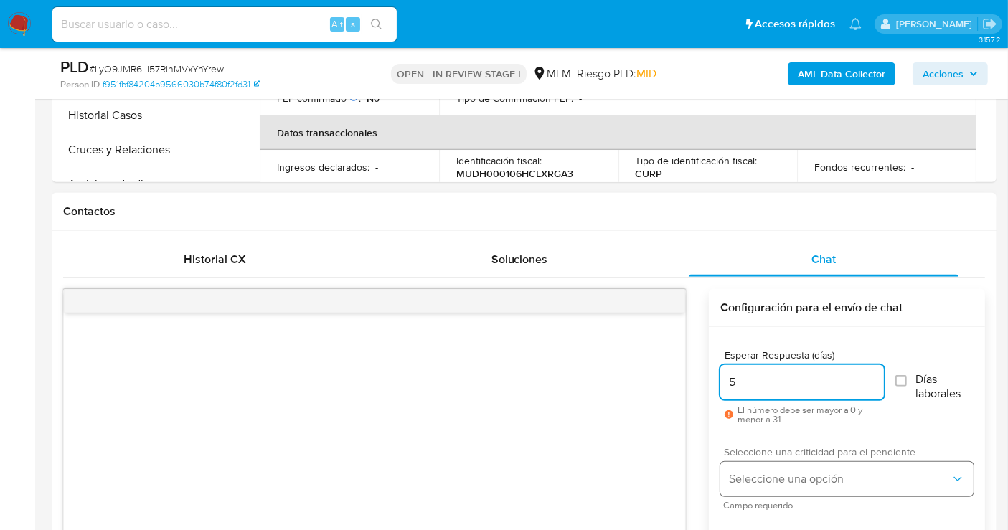
type input "5"
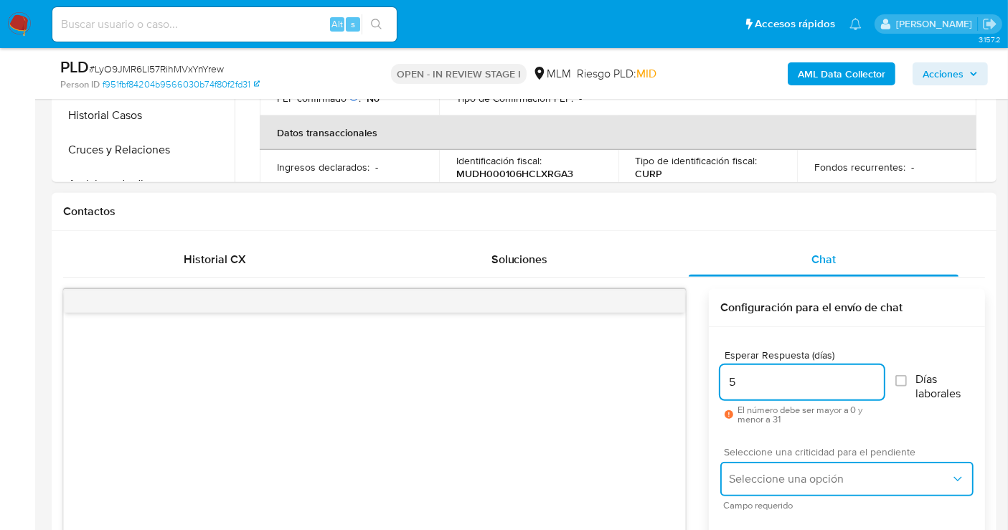
click at [816, 473] on span "Seleccione una opción" at bounding box center [840, 479] width 222 height 14
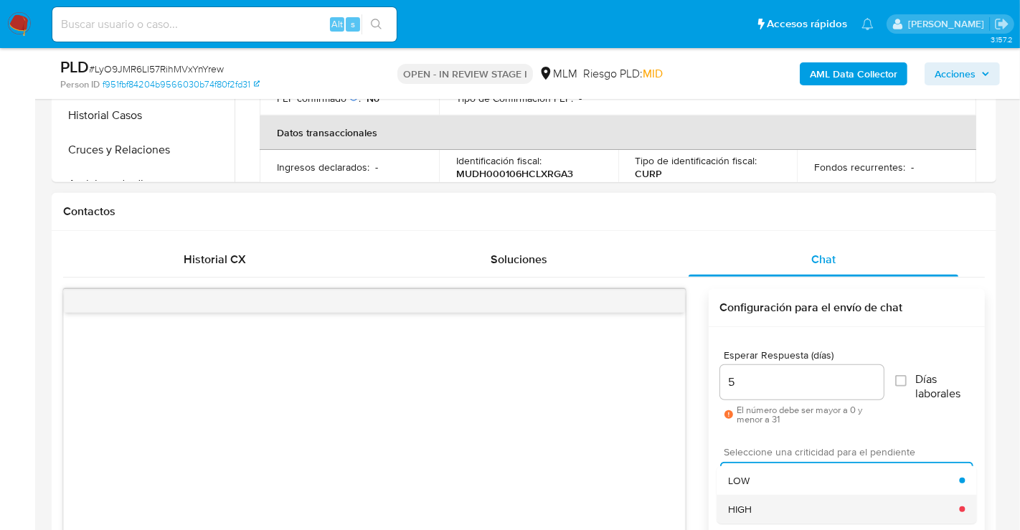
click at [768, 499] on div "HIGH" at bounding box center [843, 509] width 231 height 29
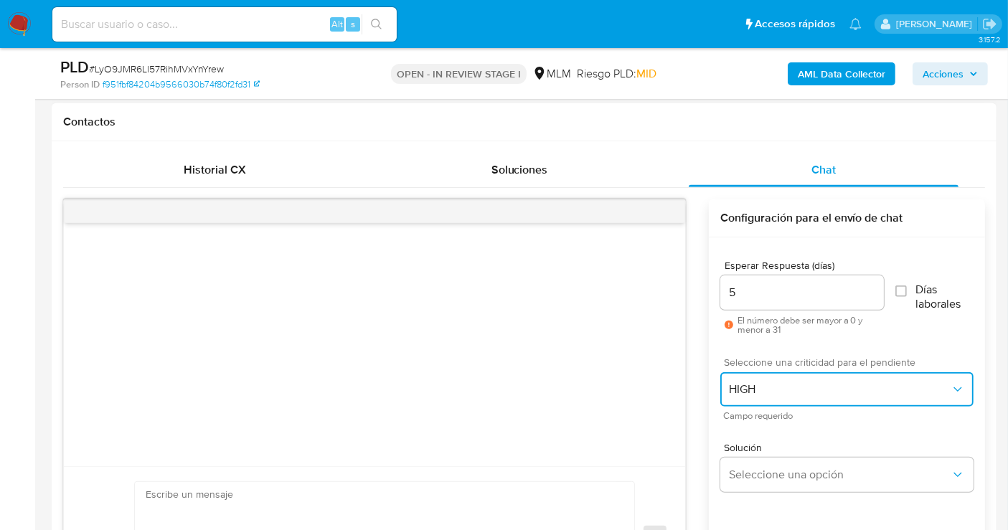
scroll to position [717, 0]
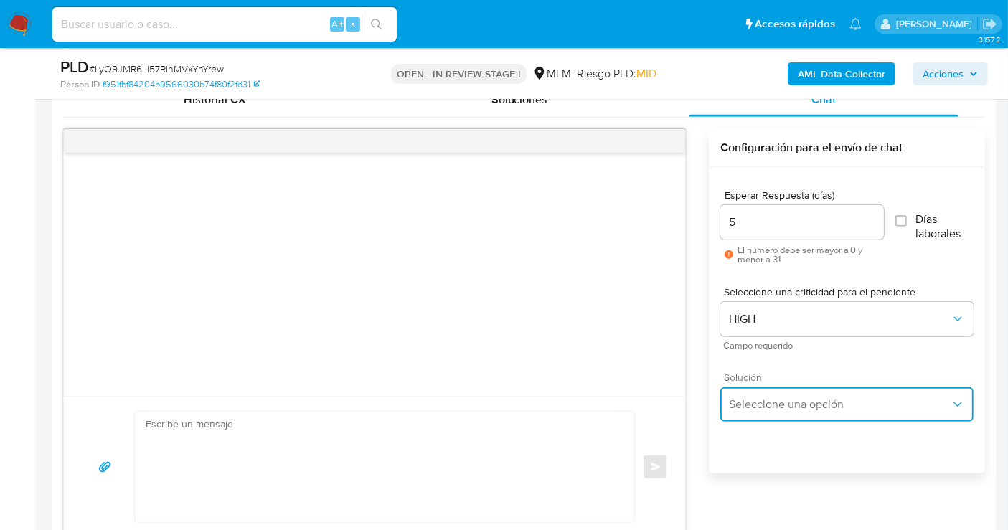
click at [756, 408] on span "Seleccione una opción" at bounding box center [840, 404] width 222 height 14
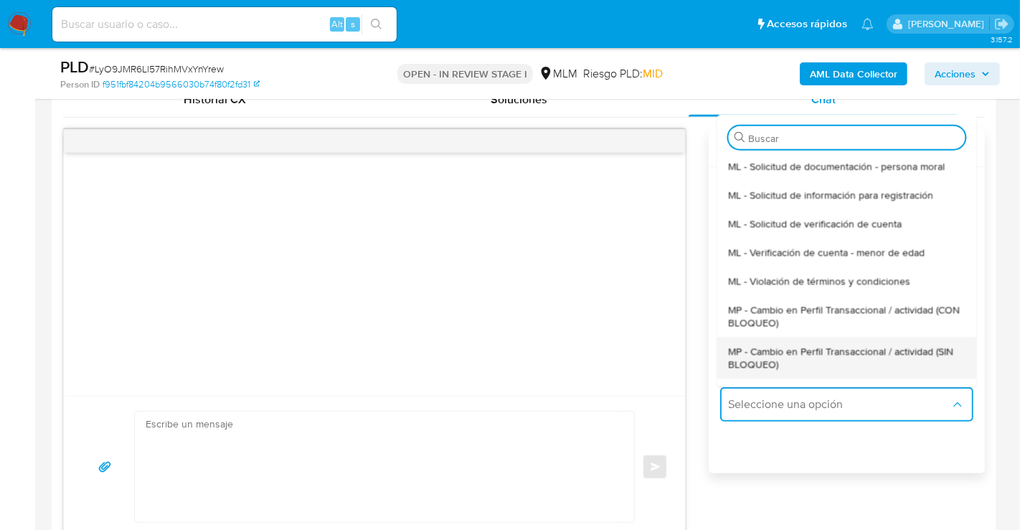
click at [755, 369] on span "MP - Cambio en Perfil Transaccional / actividad (SIN BLOQUEO)" at bounding box center [846, 357] width 237 height 26
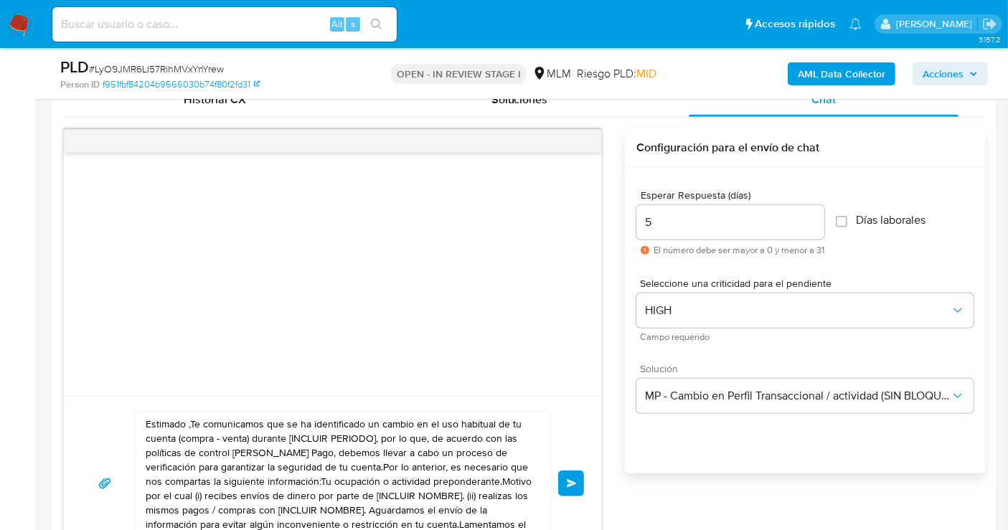
click at [303, 443] on textarea "Estimado ,Te comunicamos que se ha identificado un cambio en el uso habitual de…" at bounding box center [339, 483] width 387 height 143
paste textarea "cliente se ha identificado un cambio en el uso habitual de tu cuenta para garan…"
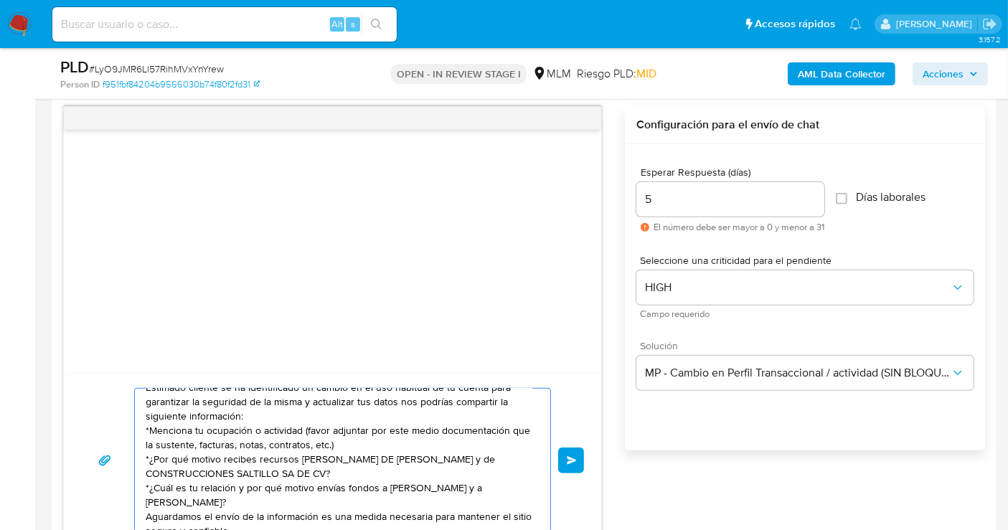
scroll to position [0, 0]
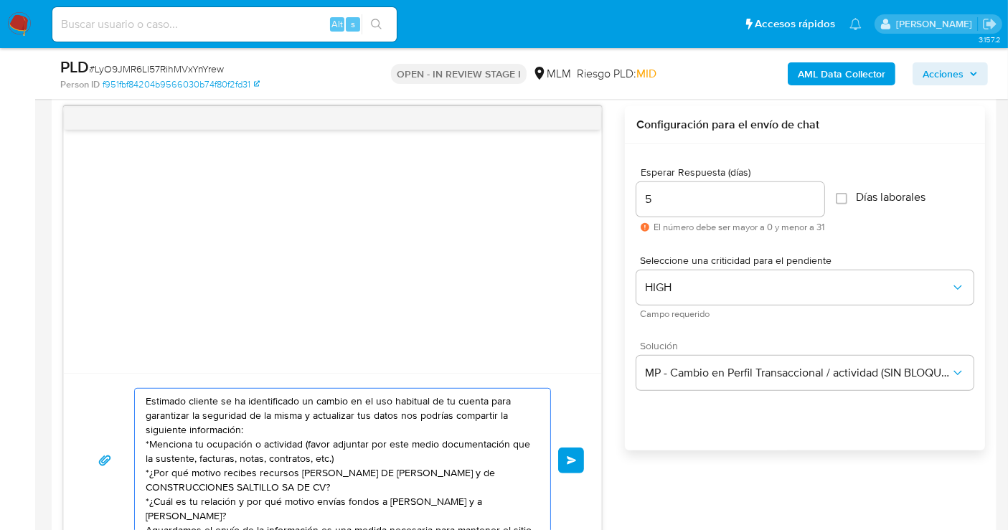
type textarea "Estimado cliente se ha identificado un cambio en el uso habitual de tu cuenta p…"
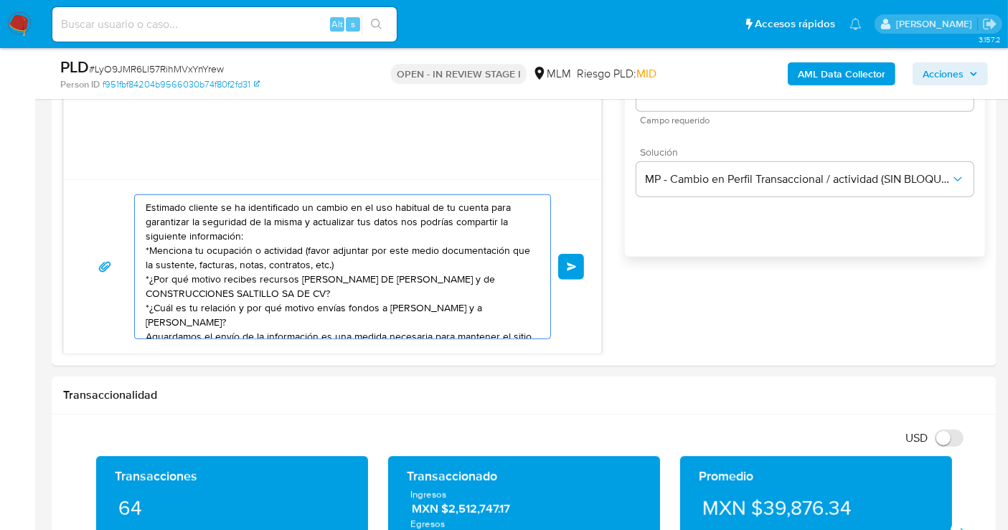
scroll to position [820, 0]
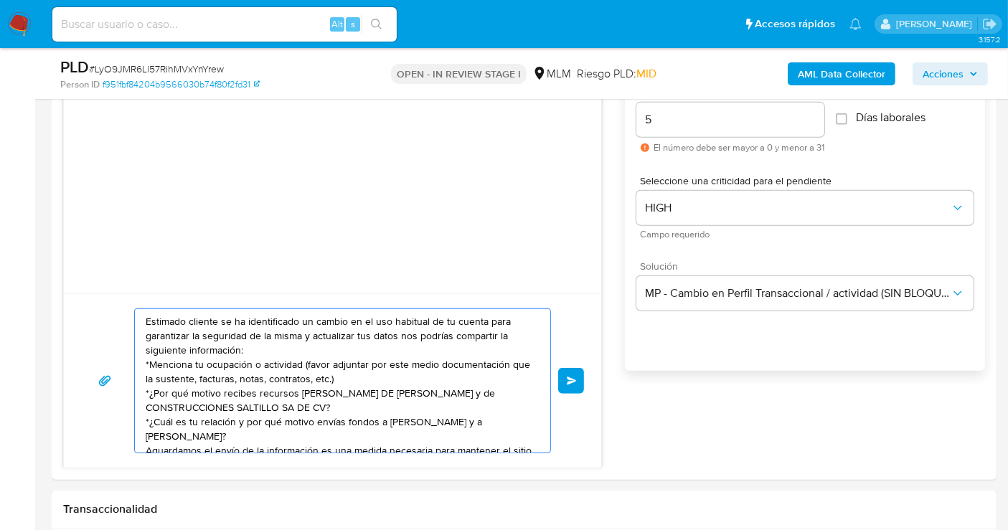
click at [573, 378] on span "Enviar" at bounding box center [572, 381] width 10 height 9
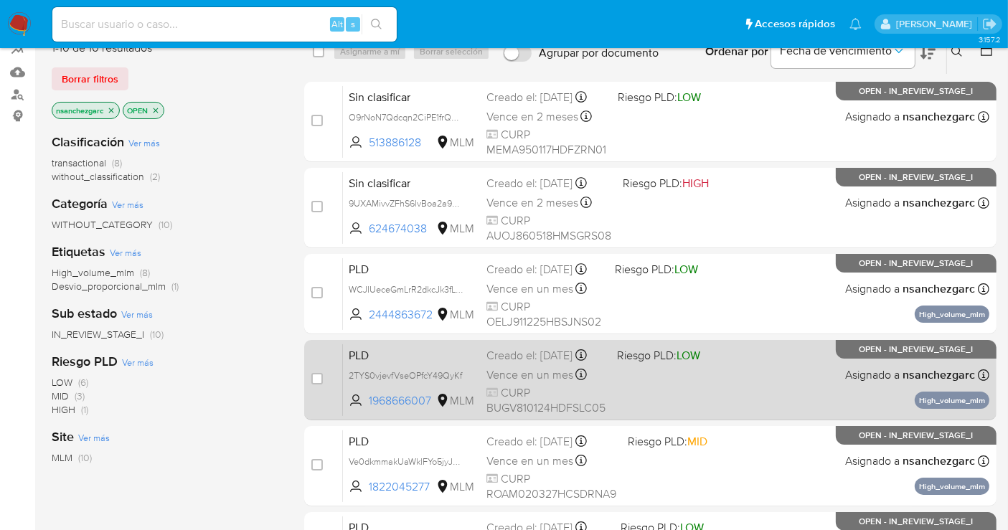
scroll to position [159, 0]
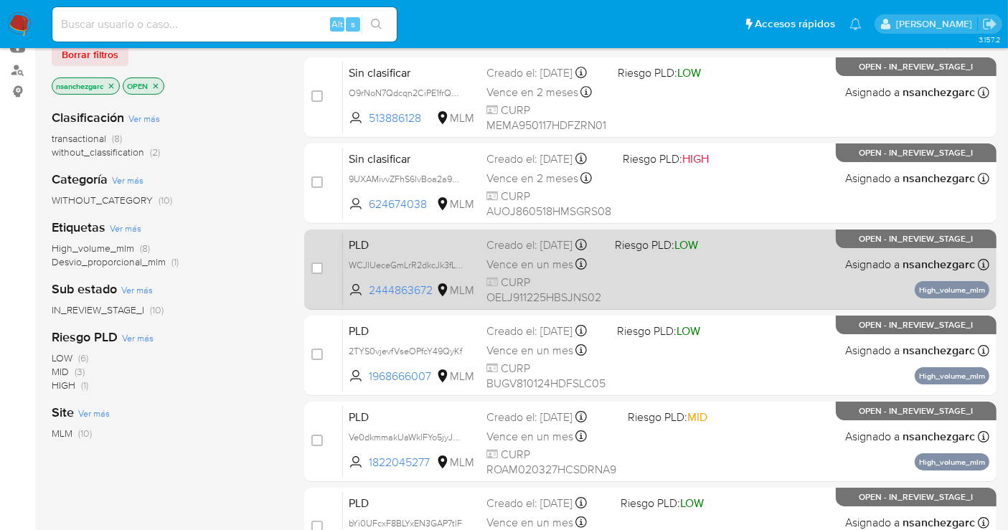
click at [517, 267] on span "Vence en un mes" at bounding box center [529, 265] width 87 height 16
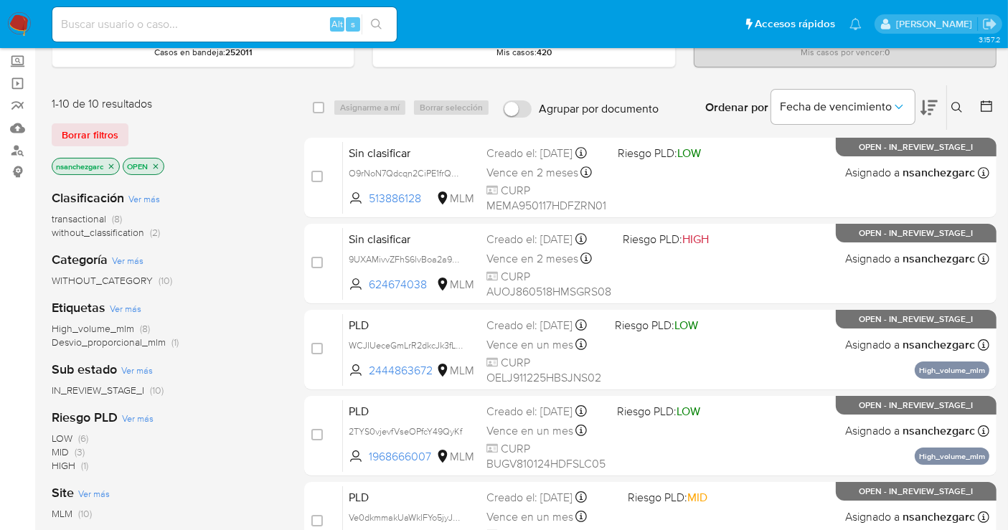
scroll to position [0, 0]
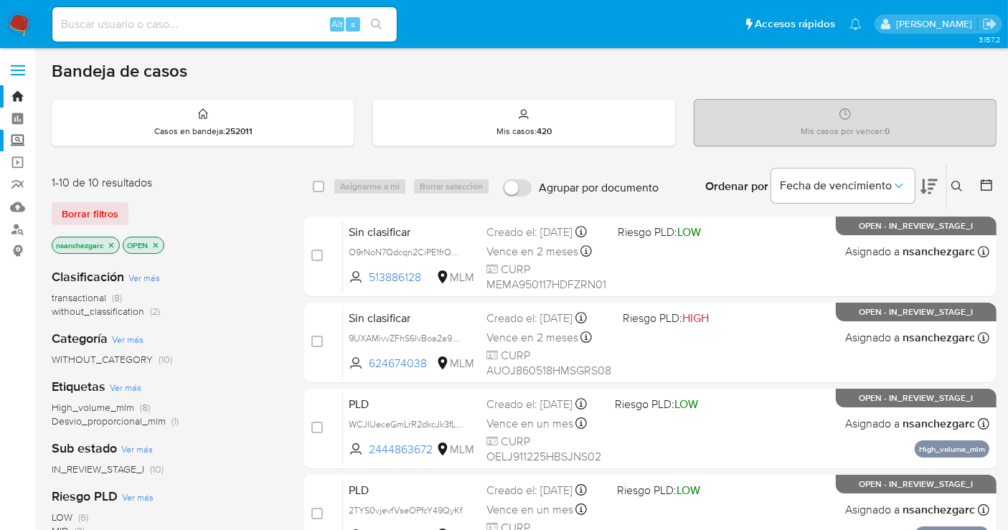
click at [12, 139] on label "Screening" at bounding box center [85, 141] width 171 height 22
click at [0, 0] on input "Screening" at bounding box center [0, 0] width 0 height 0
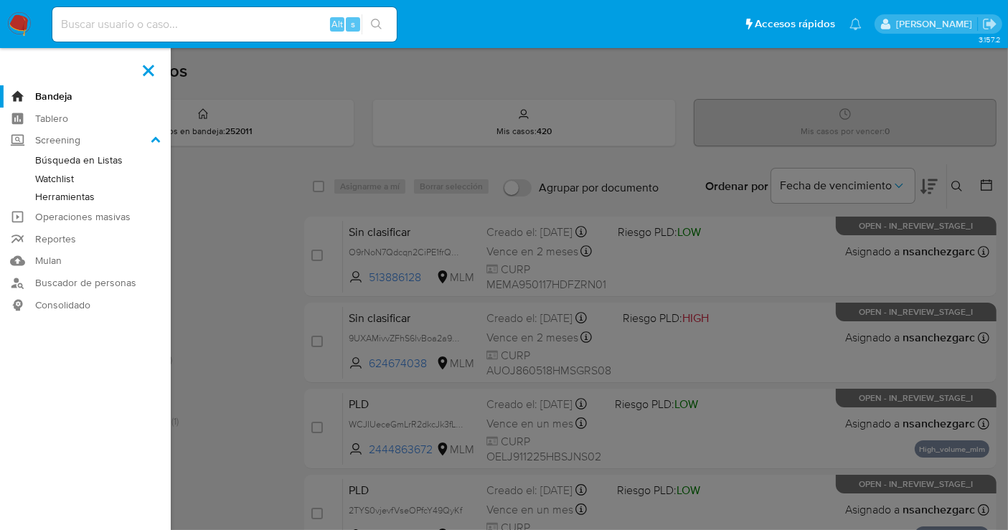
click at [56, 199] on link "Herramientas" at bounding box center [85, 197] width 171 height 18
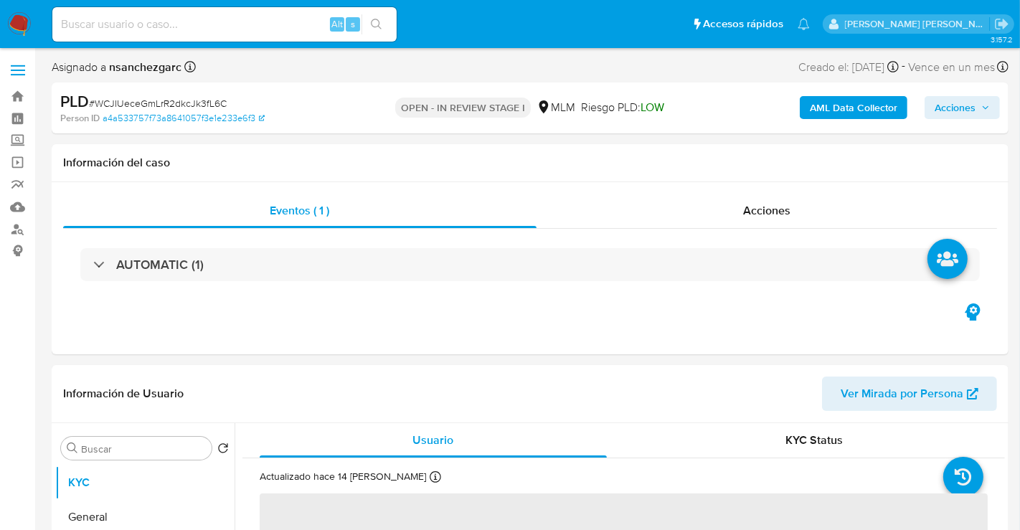
select select "10"
click at [96, 22] on input at bounding box center [224, 24] width 344 height 19
paste input "1896156232"
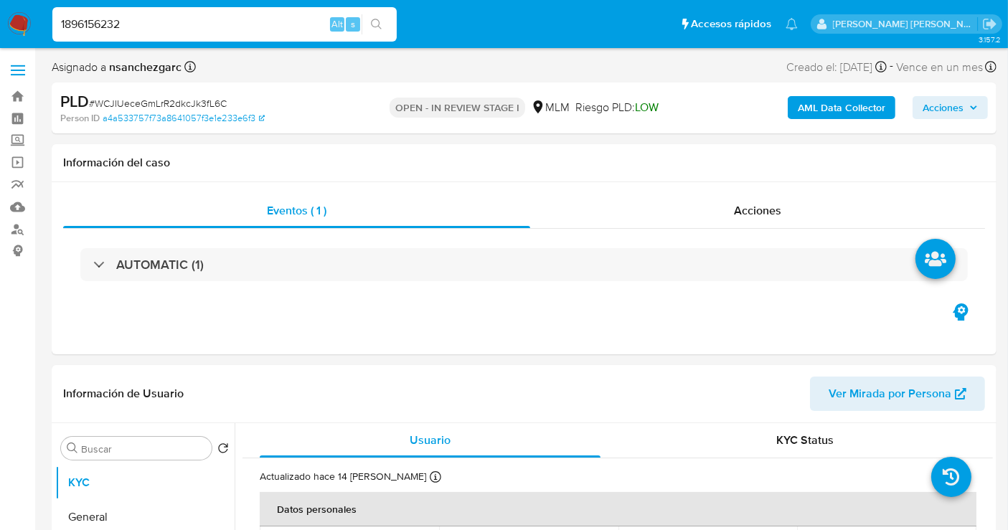
type input "1896156232"
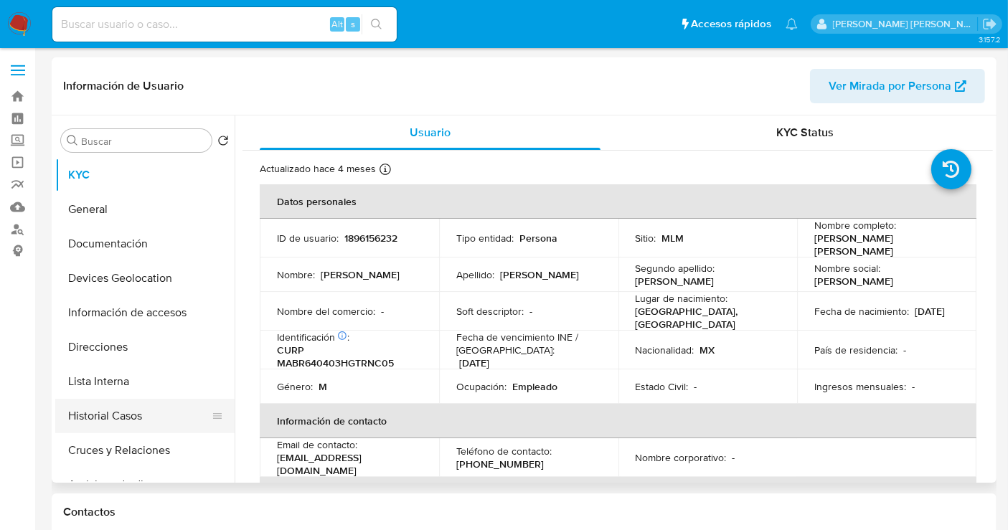
select select "10"
click at [120, 425] on button "Historial Casos" at bounding box center [139, 416] width 168 height 34
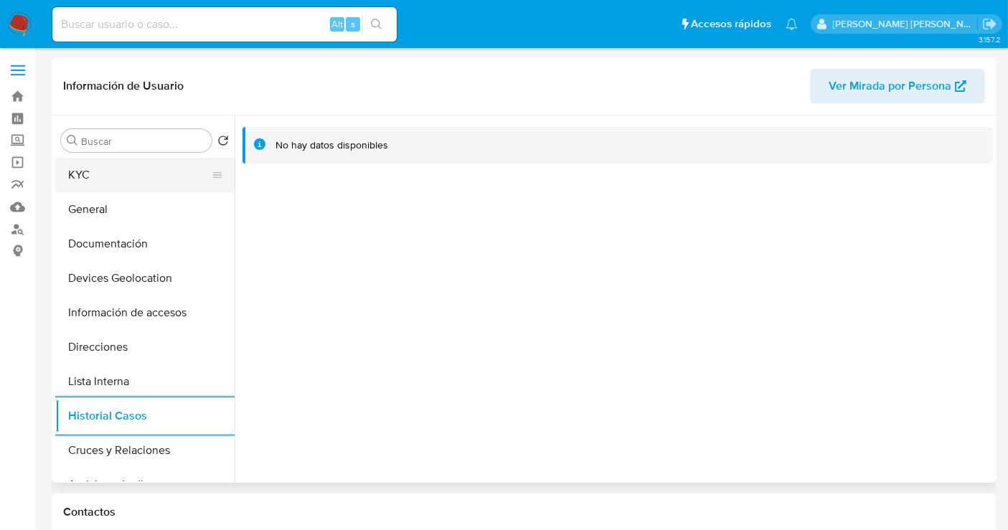
click at [88, 188] on button "KYC" at bounding box center [139, 175] width 168 height 34
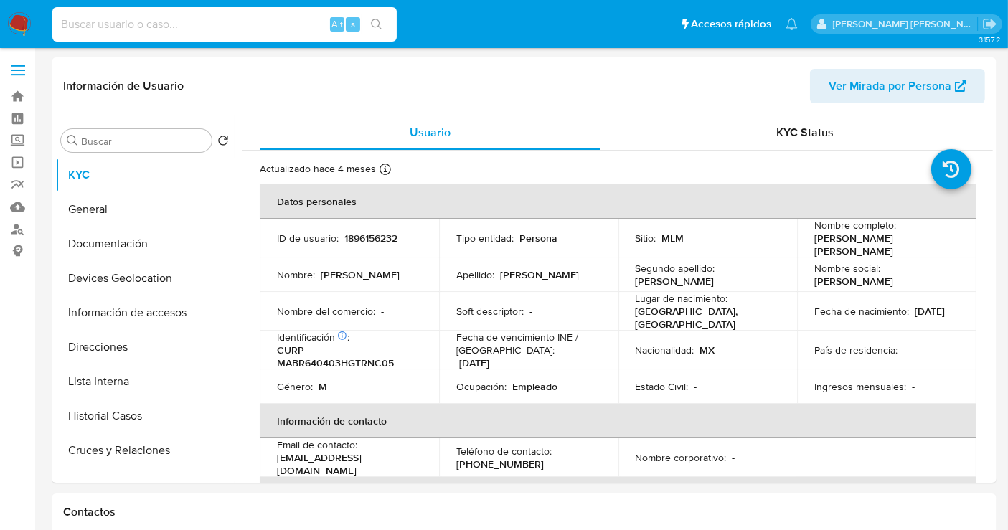
click at [138, 26] on input at bounding box center [224, 24] width 344 height 19
paste input "1968092328"
type input "1968092328"
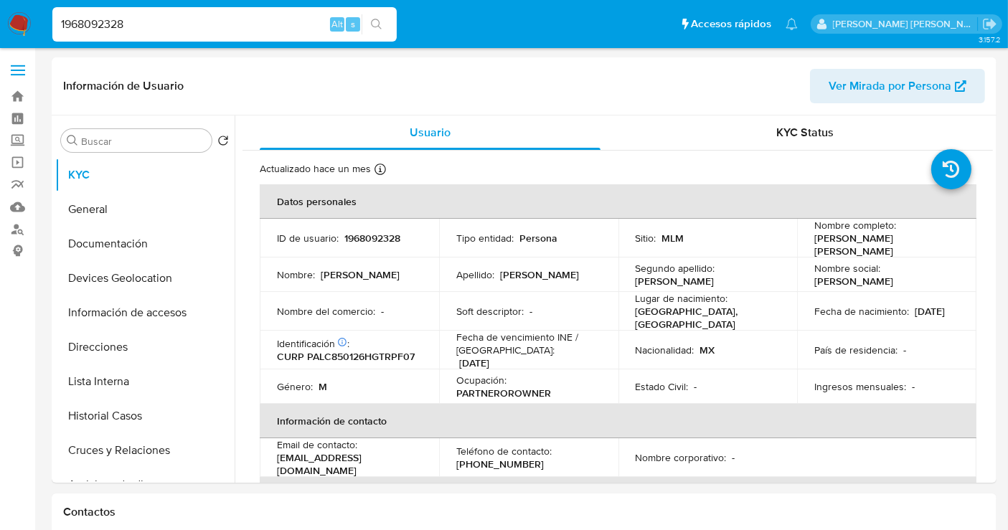
select select "10"
click at [99, 413] on button "Historial Casos" at bounding box center [139, 416] width 168 height 34
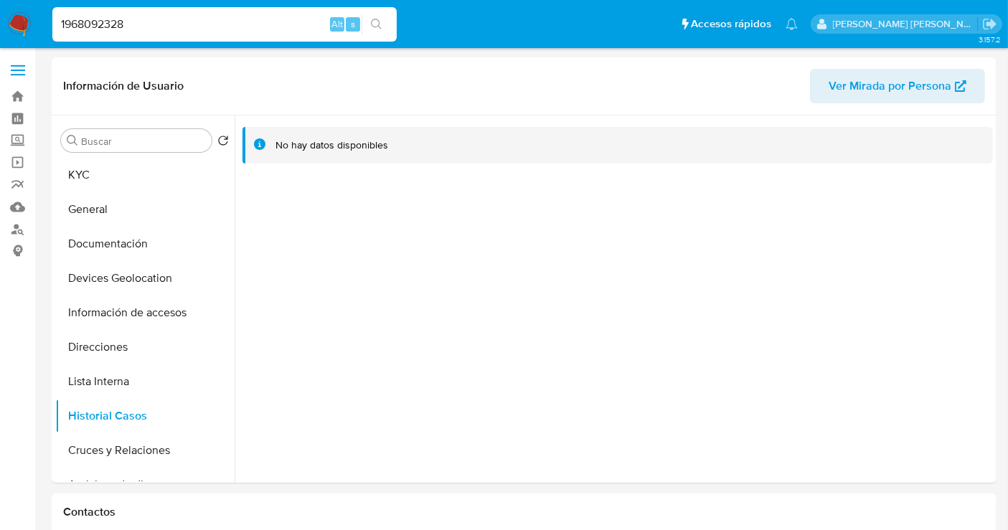
click at [87, 22] on input "1968092328" at bounding box center [224, 24] width 344 height 19
paste input "222746485"
type input "2227464858"
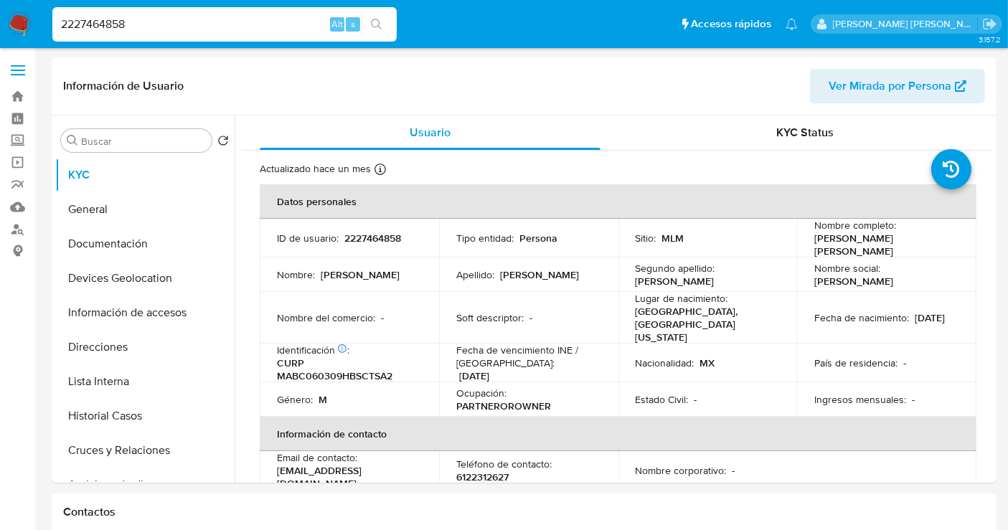
select select "10"
click at [104, 409] on button "Historial Casos" at bounding box center [139, 416] width 168 height 34
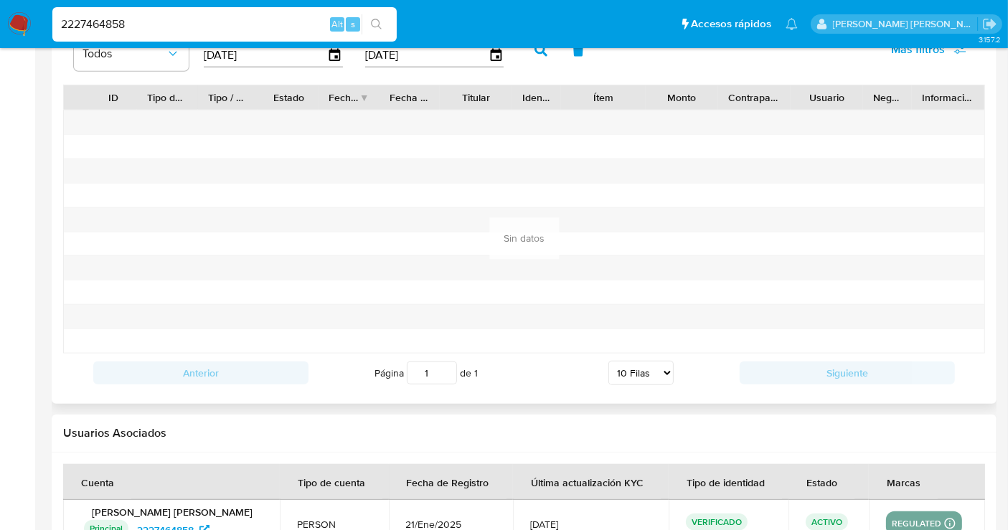
scroll to position [956, 0]
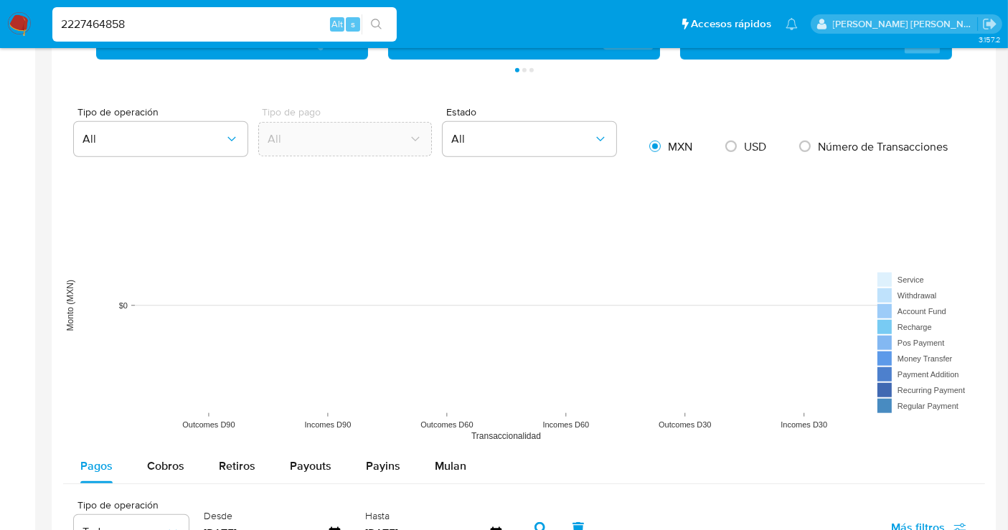
click at [104, 27] on input "2227464858" at bounding box center [224, 24] width 344 height 19
paste input "196521967"
type input "1965219678"
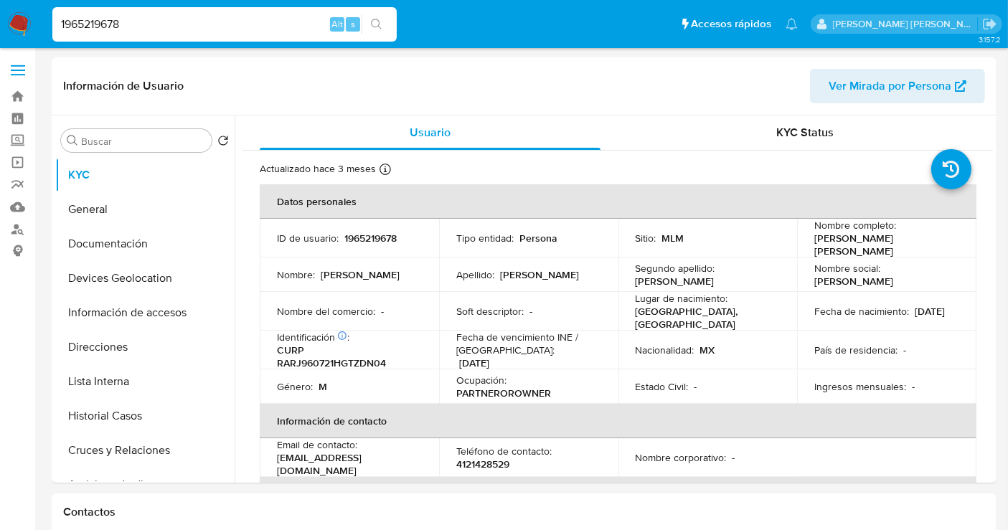
select select "10"
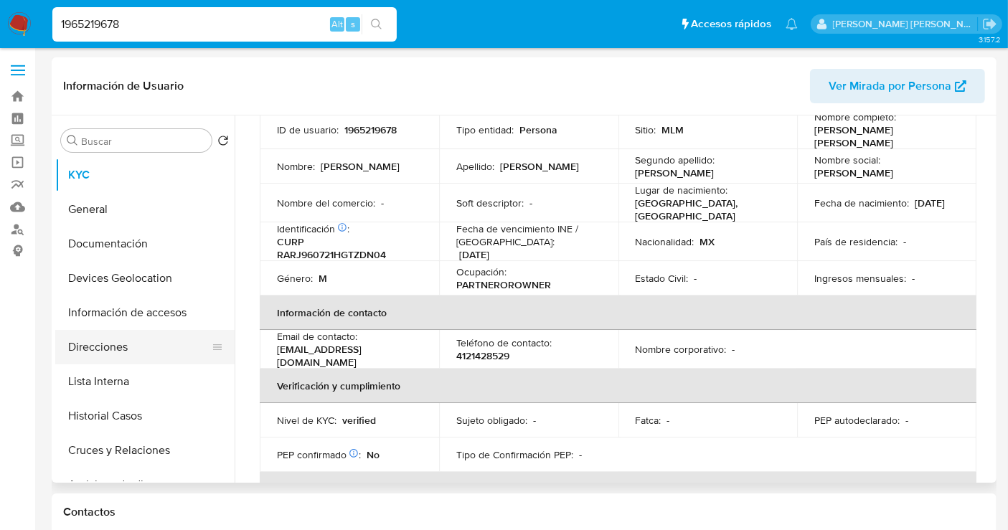
scroll to position [80, 0]
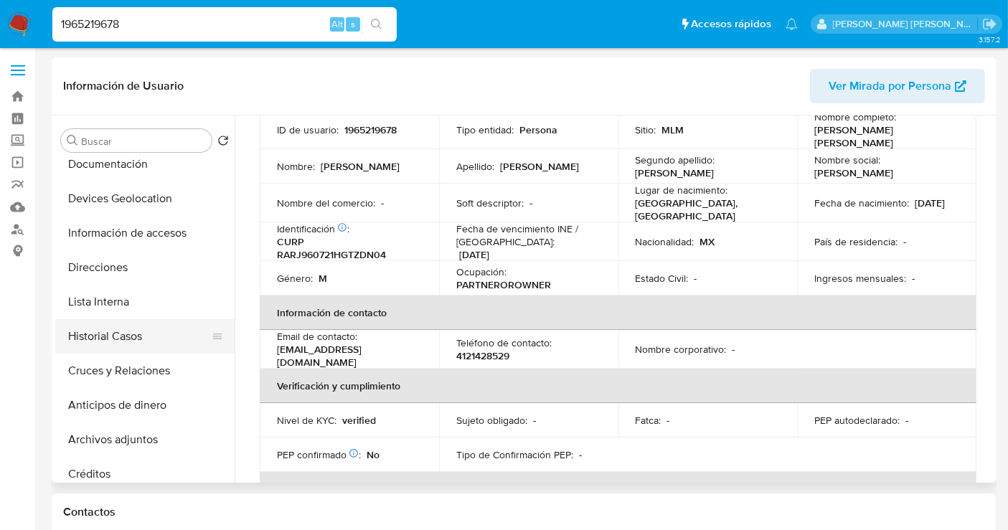
click at [113, 337] on button "Historial Casos" at bounding box center [139, 336] width 168 height 34
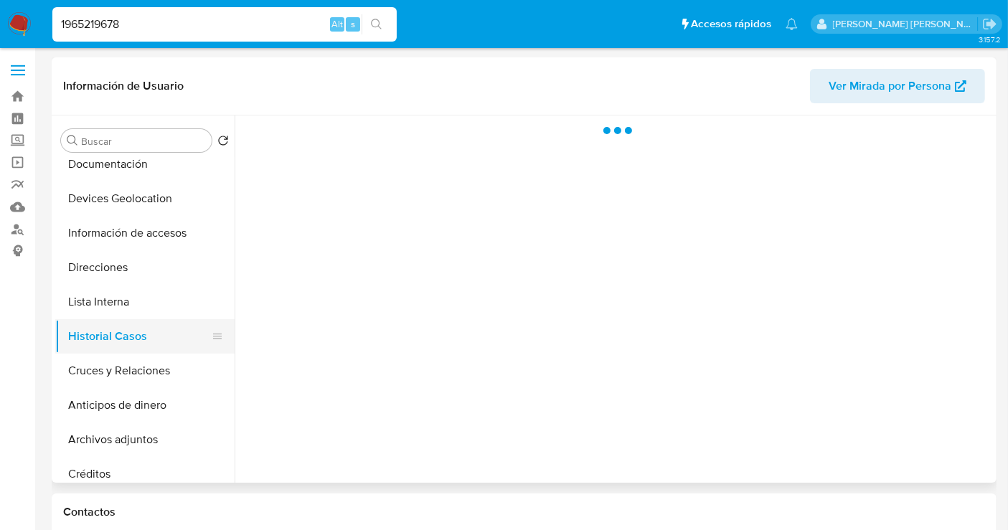
scroll to position [0, 0]
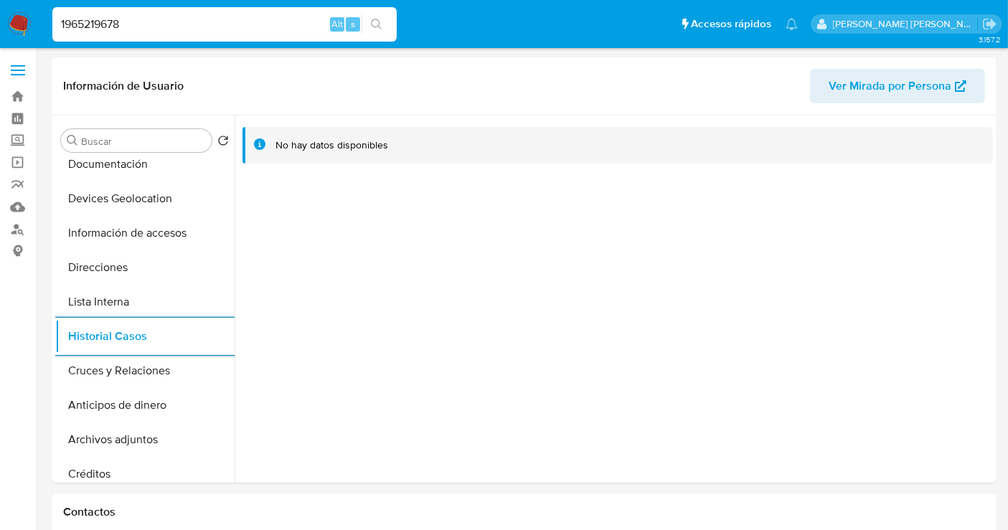
click at [105, 19] on input "1965219678" at bounding box center [224, 24] width 344 height 19
paste input "23057771"
type input "1923057771"
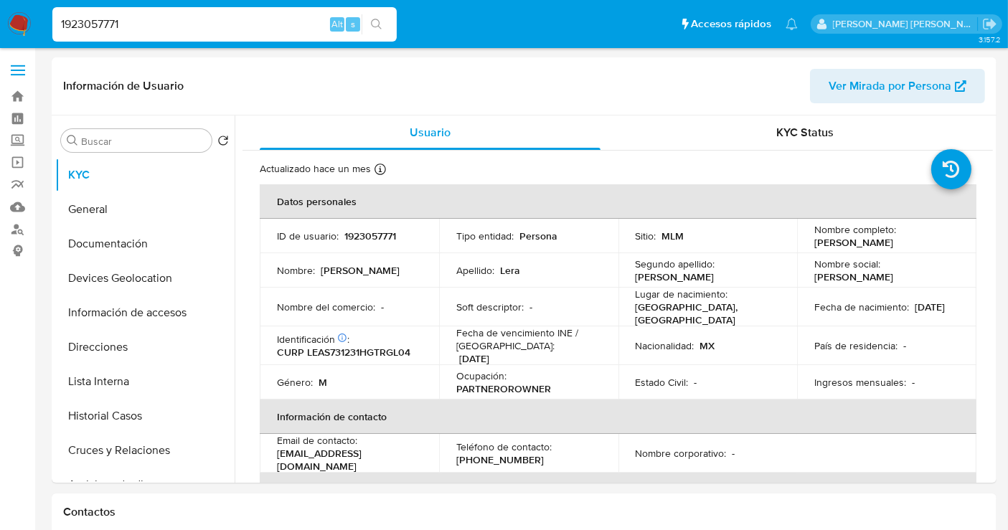
select select "10"
click at [88, 407] on button "Historial Casos" at bounding box center [139, 416] width 168 height 34
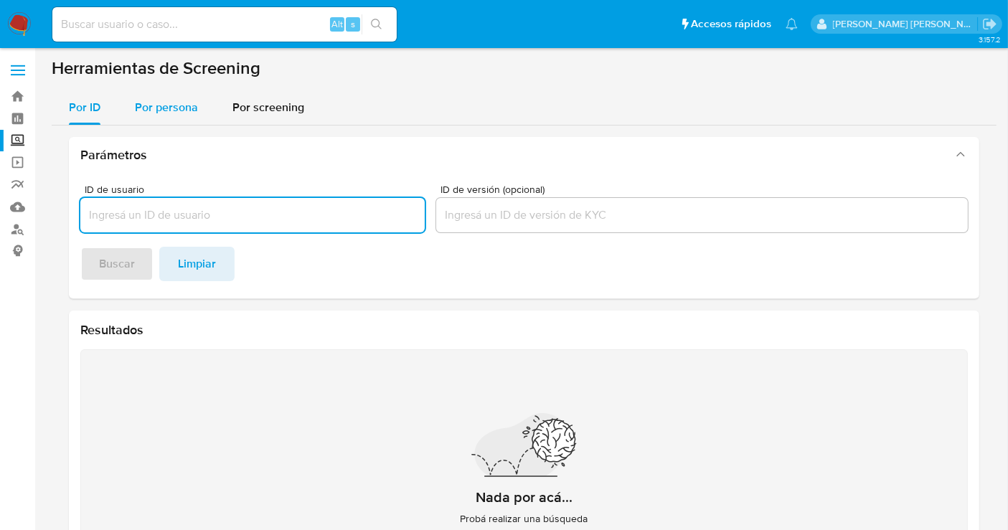
click at [166, 103] on span "Por persona" at bounding box center [166, 107] width 63 height 17
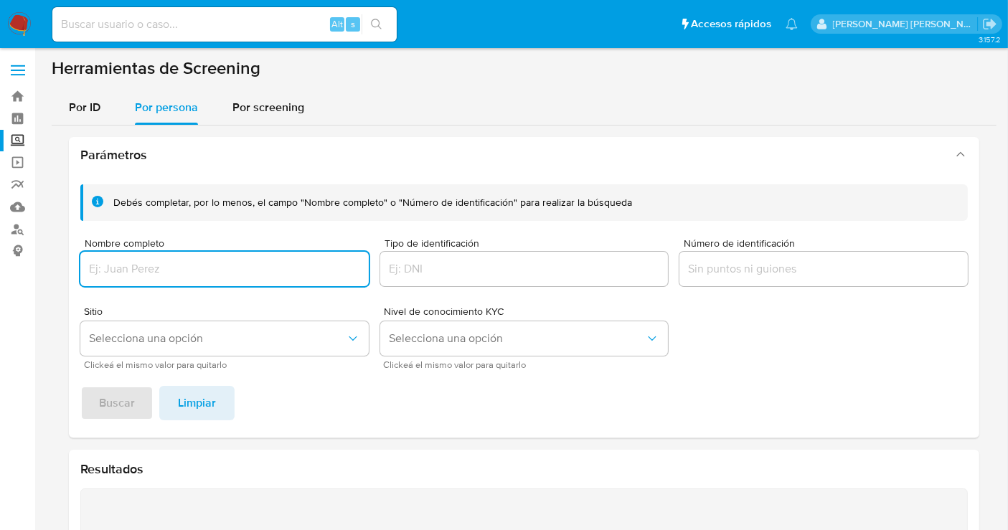
paste input "[PERSON_NAME] [PERSON_NAME]"
type input "[PERSON_NAME] [PERSON_NAME]"
click at [146, 403] on button "Buscar" at bounding box center [116, 403] width 73 height 34
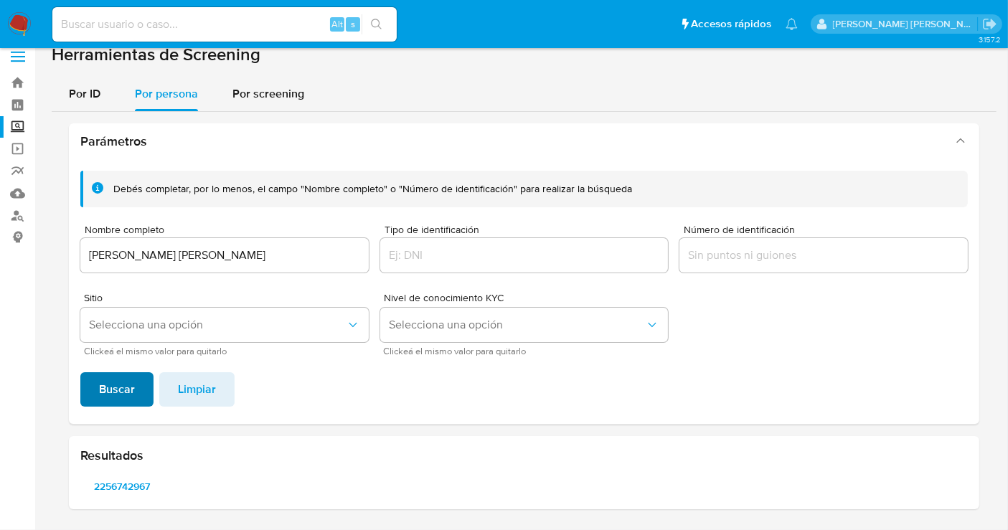
scroll to position [12, 0]
click at [125, 489] on span "2256742967" at bounding box center [122, 488] width 64 height 20
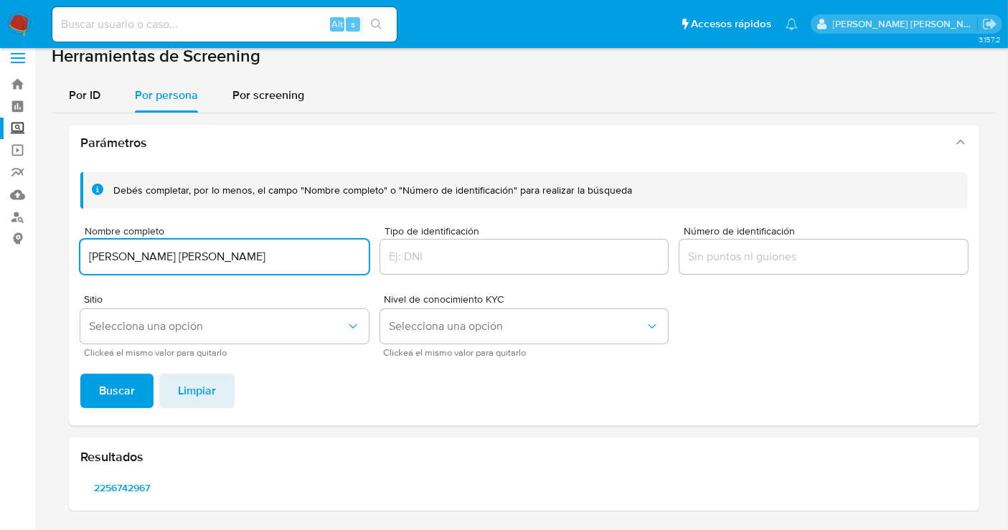
click at [190, 260] on input "[PERSON_NAME] [PERSON_NAME]" at bounding box center [224, 257] width 288 height 19
type input "[PERSON_NAME]"
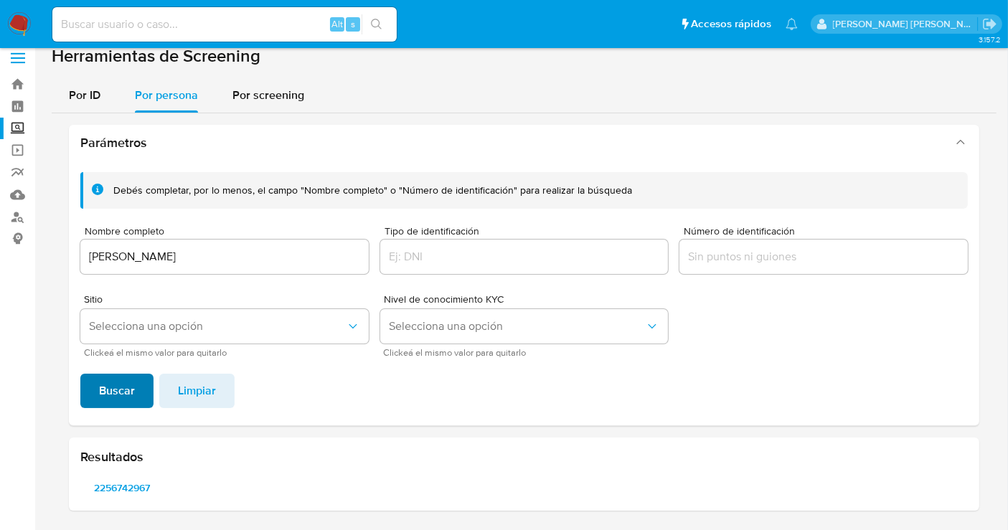
click at [120, 384] on span "Buscar" at bounding box center [117, 391] width 36 height 32
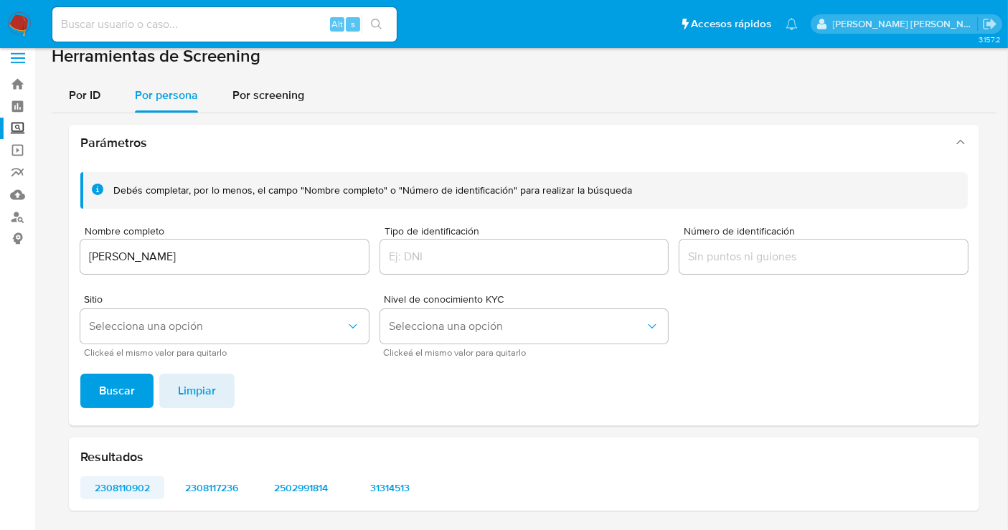
click at [129, 481] on span "2308110902" at bounding box center [122, 488] width 64 height 20
click at [231, 484] on span "2308117236" at bounding box center [212, 488] width 64 height 20
click at [316, 482] on span "2502991814" at bounding box center [301, 488] width 64 height 20
drag, startPoint x: 20, startPoint y: 22, endPoint x: 31, endPoint y: 22, distance: 10.8
click at [20, 22] on img at bounding box center [19, 24] width 24 height 24
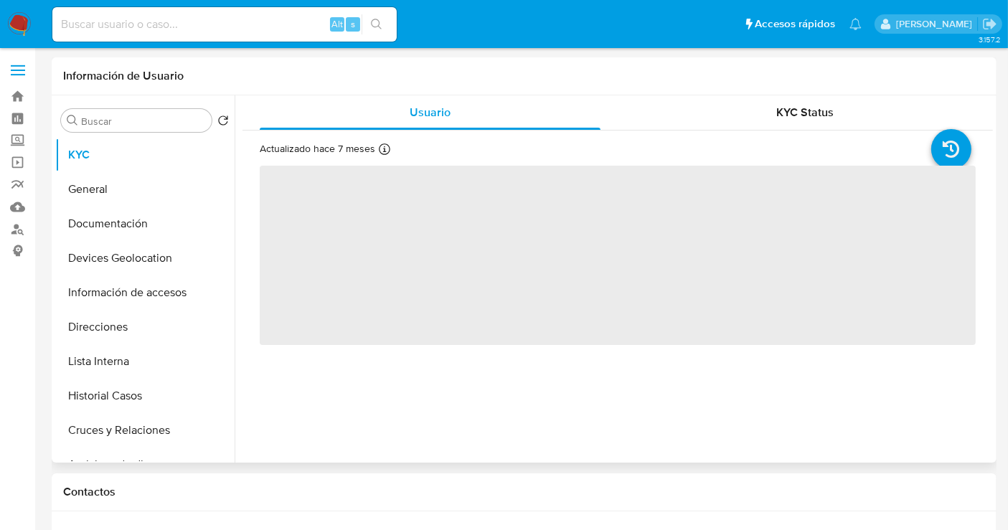
select select "10"
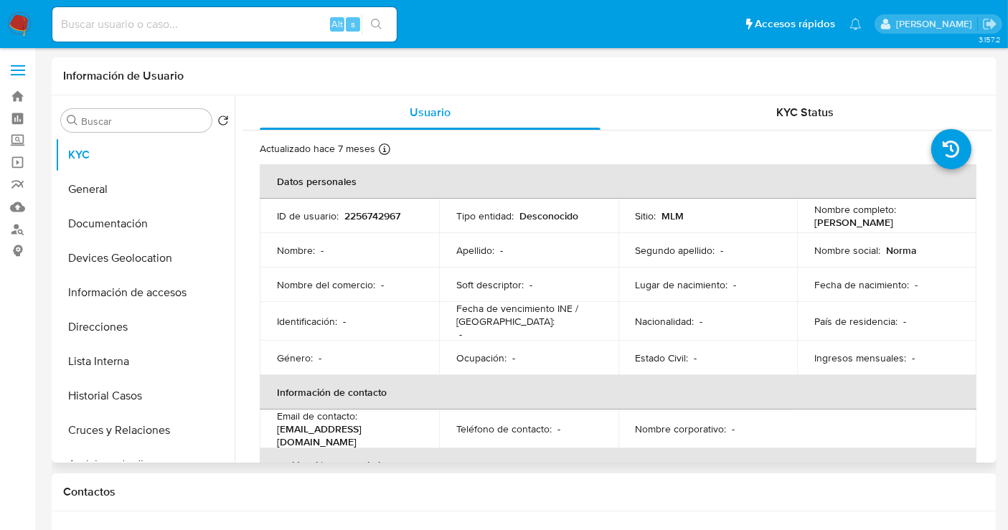
click at [367, 207] on td "ID de usuario : 2256742967" at bounding box center [349, 216] width 179 height 34
click at [362, 215] on p "2256742967" at bounding box center [372, 216] width 56 height 13
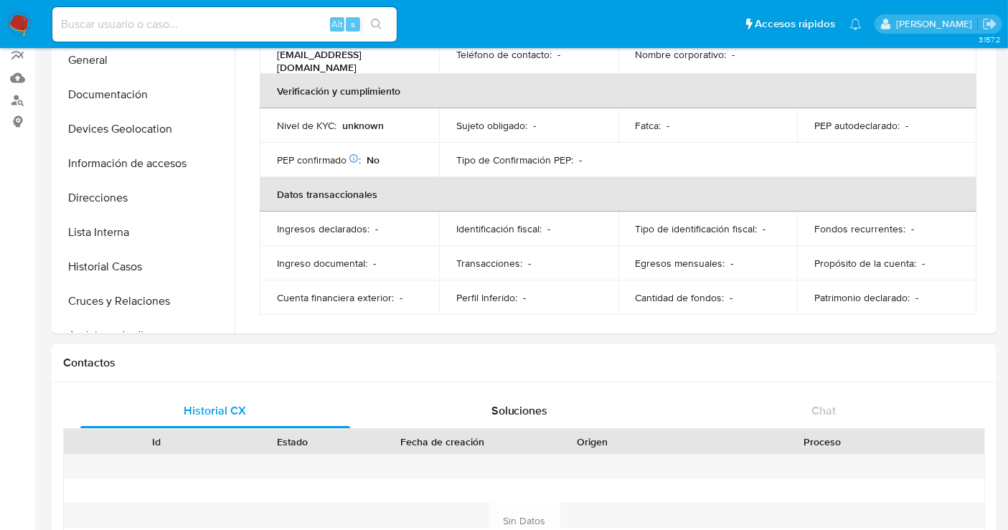
scroll to position [80, 0]
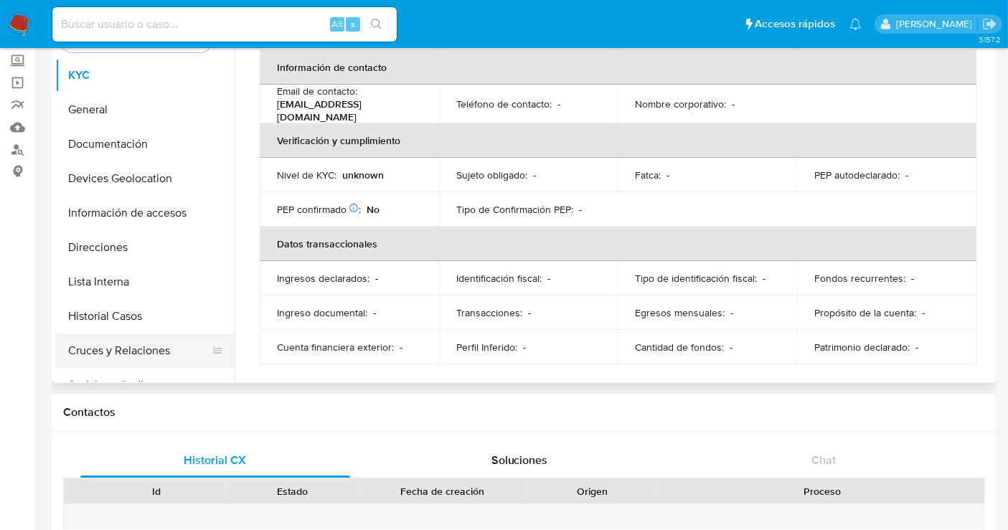
click at [123, 342] on button "Cruces y Relaciones" at bounding box center [139, 351] width 168 height 34
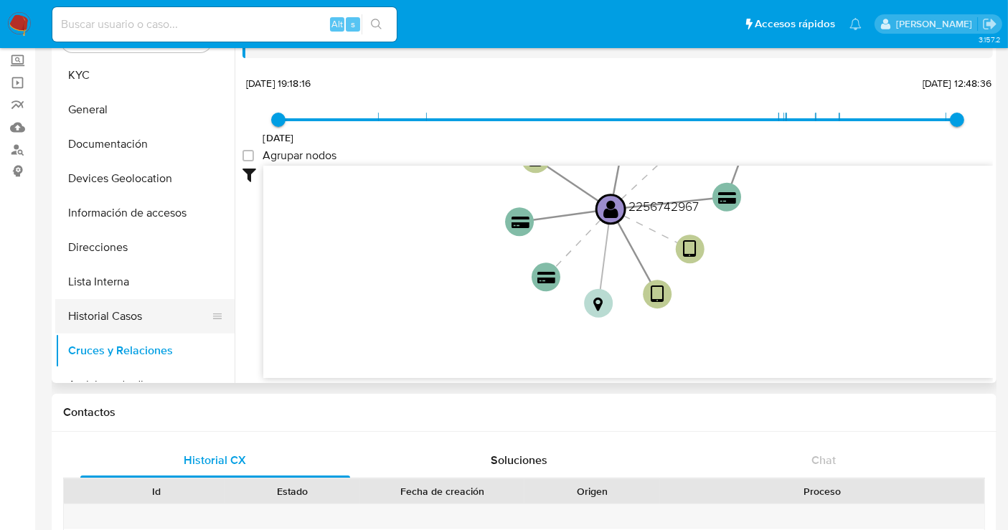
click at [113, 321] on button "Historial Casos" at bounding box center [139, 316] width 168 height 34
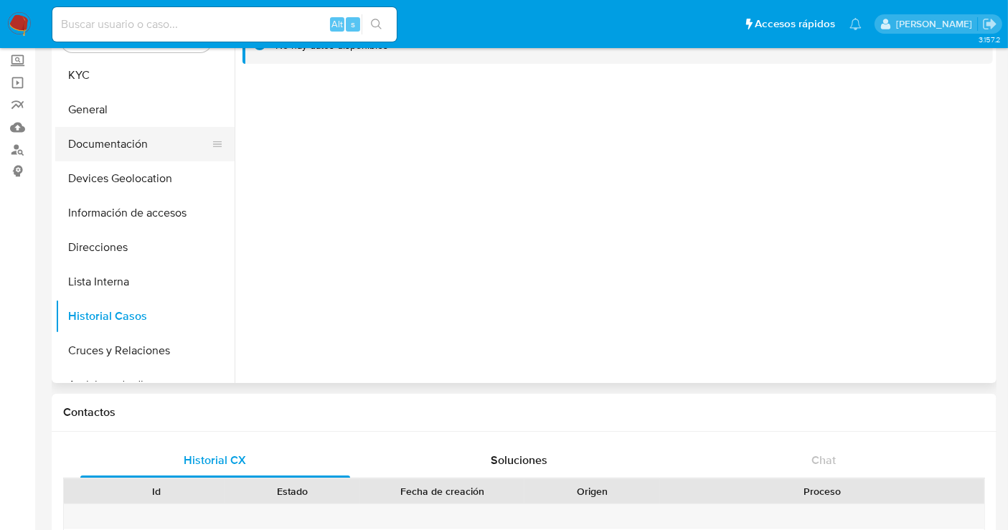
click at [111, 150] on button "Documentación" at bounding box center [139, 144] width 168 height 34
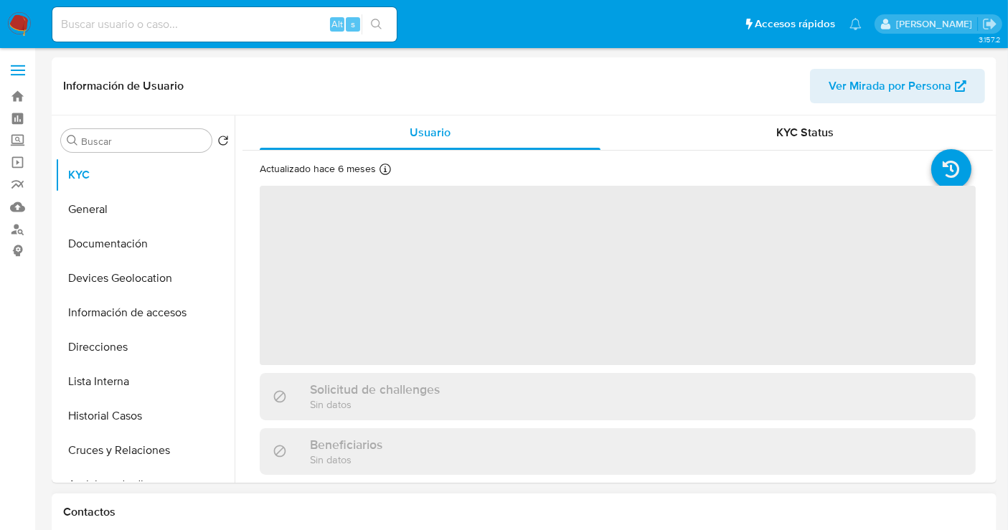
select select "10"
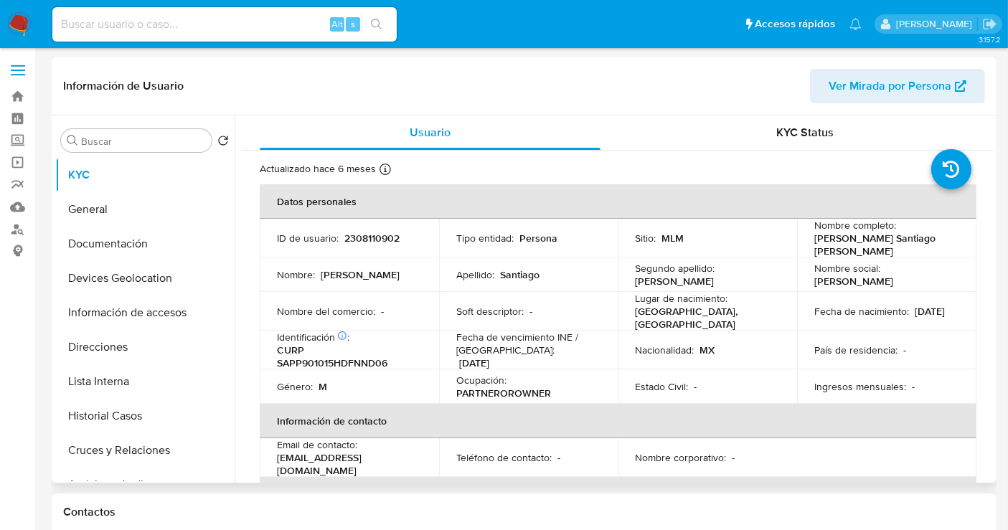
click at [369, 237] on p "2308110902" at bounding box center [371, 238] width 55 height 13
copy p "2308110902"
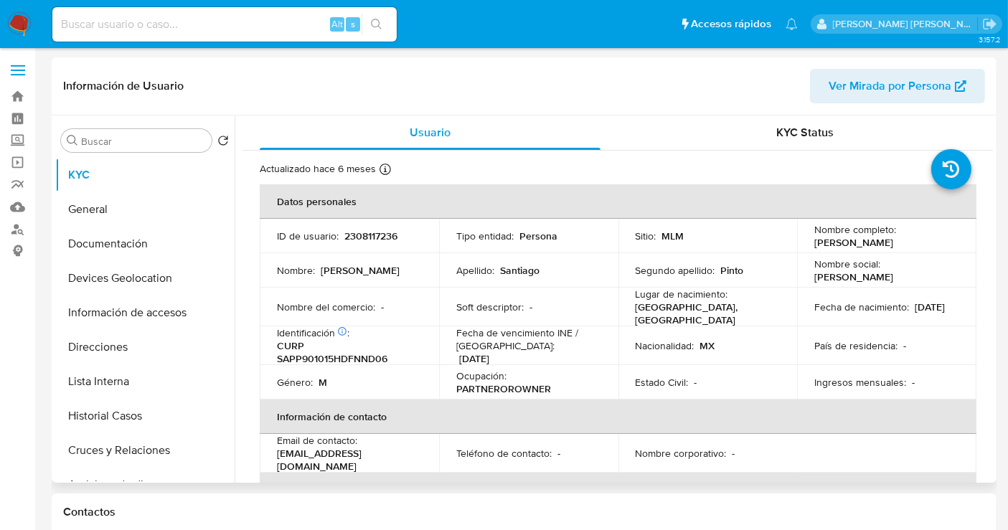
select select "10"
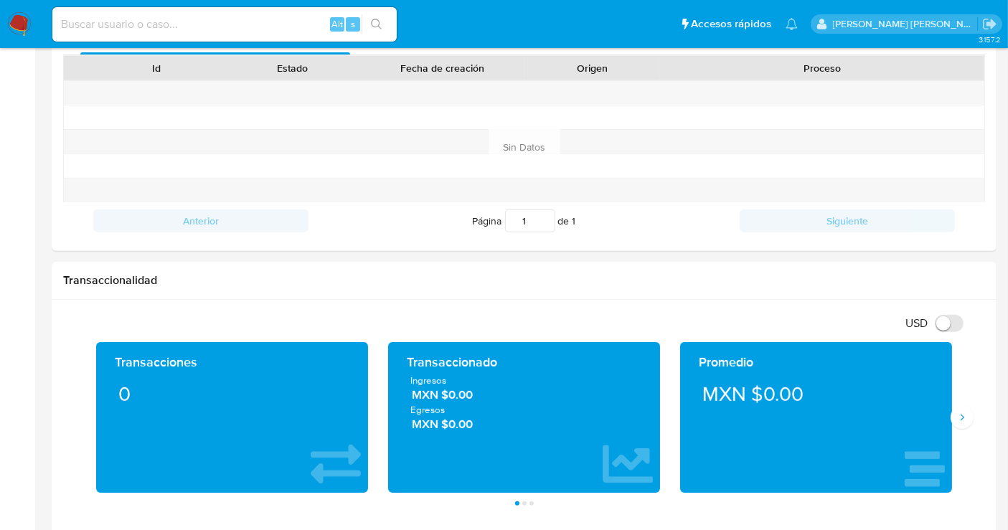
scroll to position [637, 0]
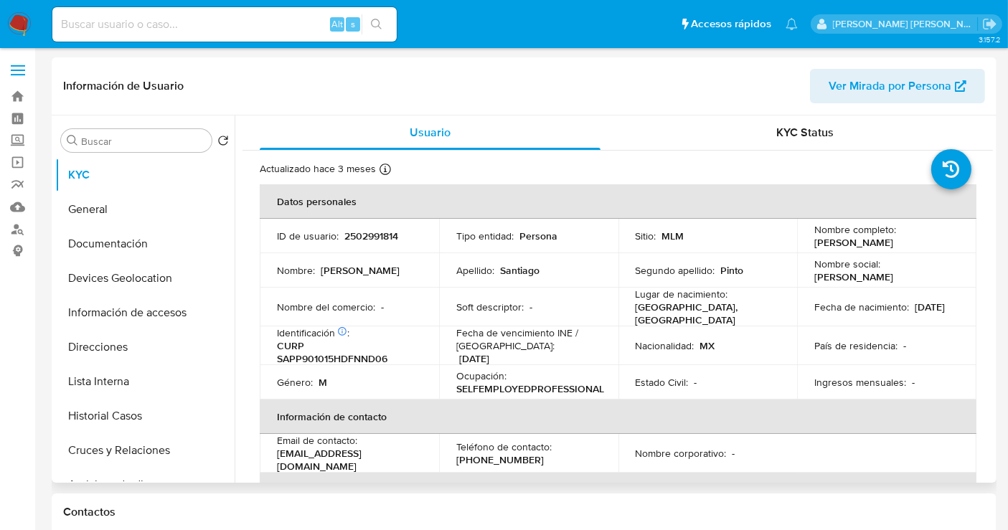
select select "10"
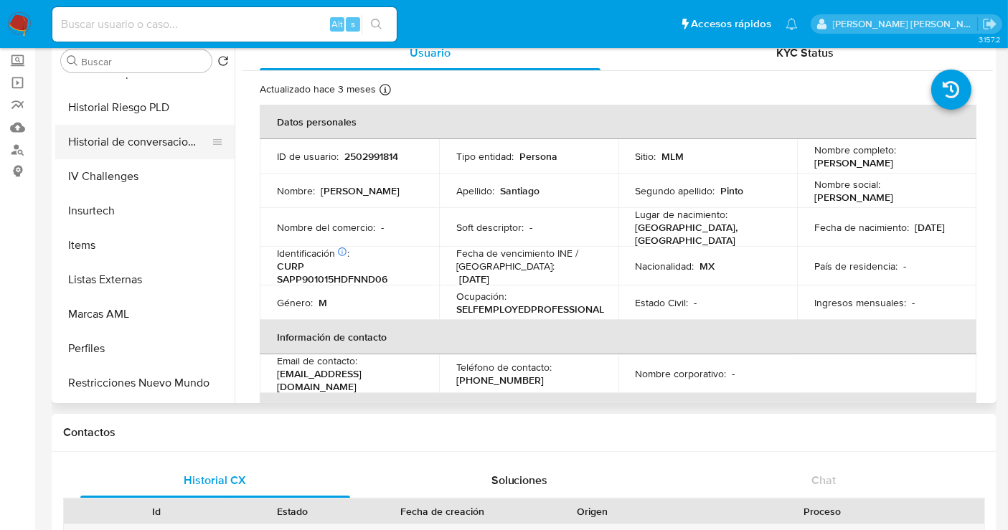
scroll to position [606, 0]
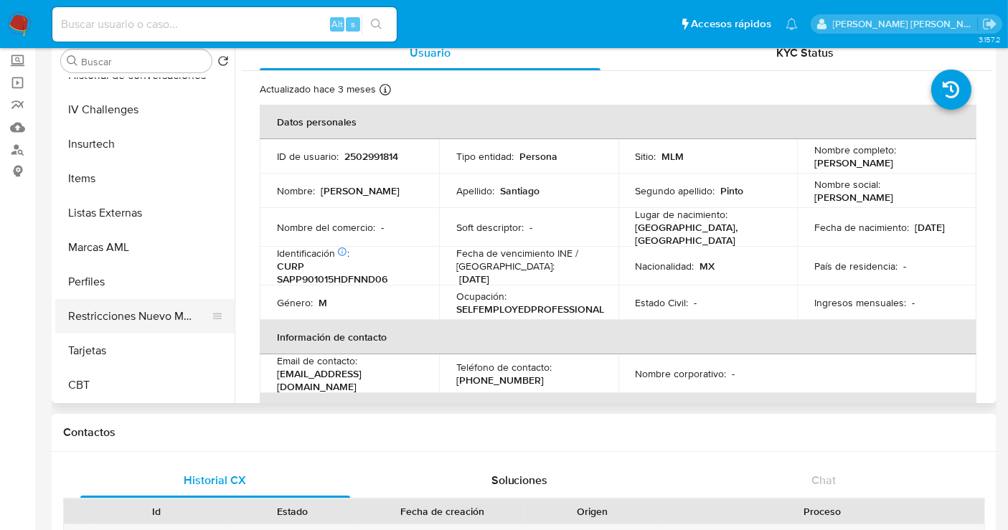
click at [139, 319] on button "Restricciones Nuevo Mundo" at bounding box center [139, 316] width 168 height 34
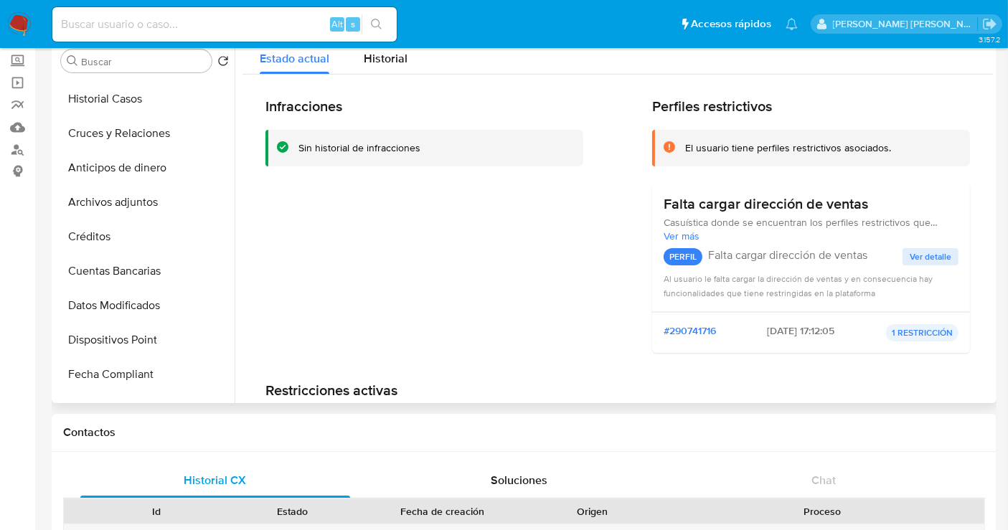
scroll to position [207, 0]
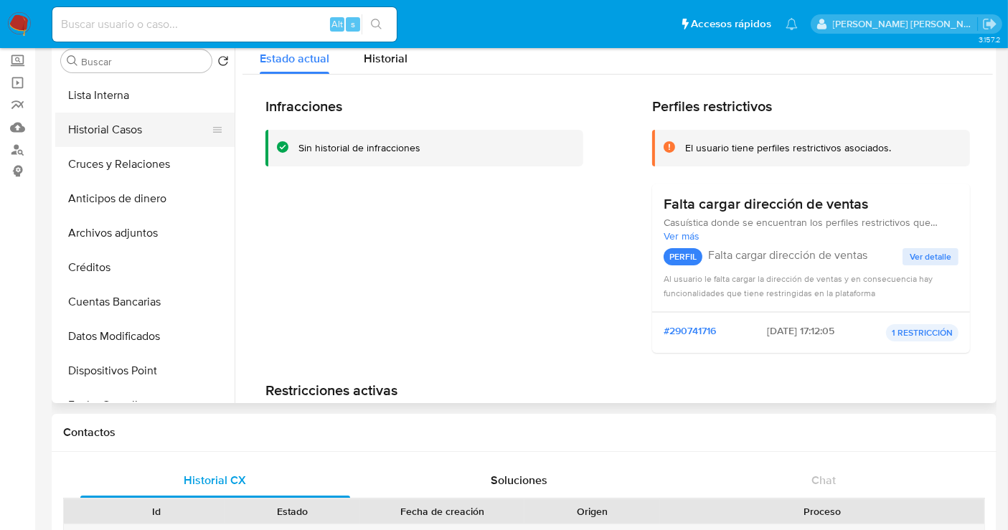
click at [136, 133] on button "Historial Casos" at bounding box center [139, 130] width 168 height 34
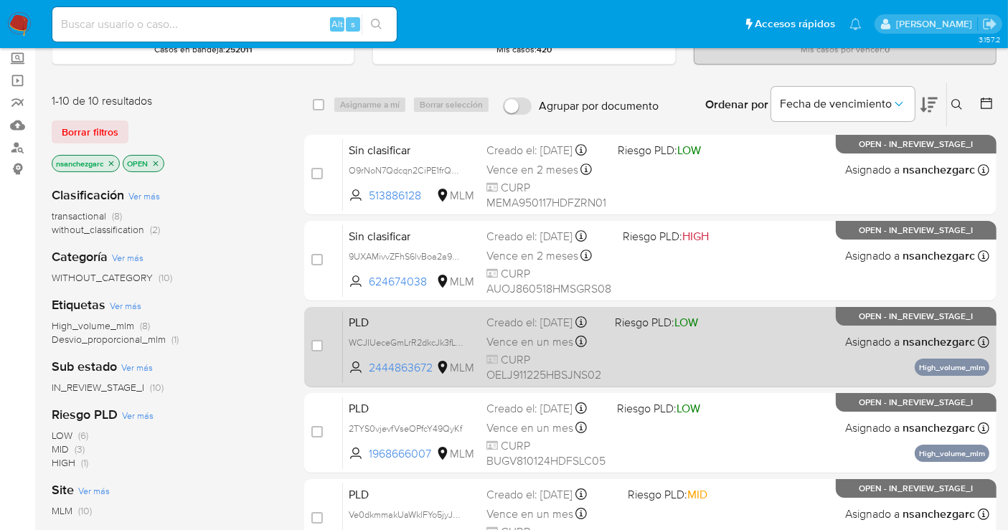
scroll to position [159, 0]
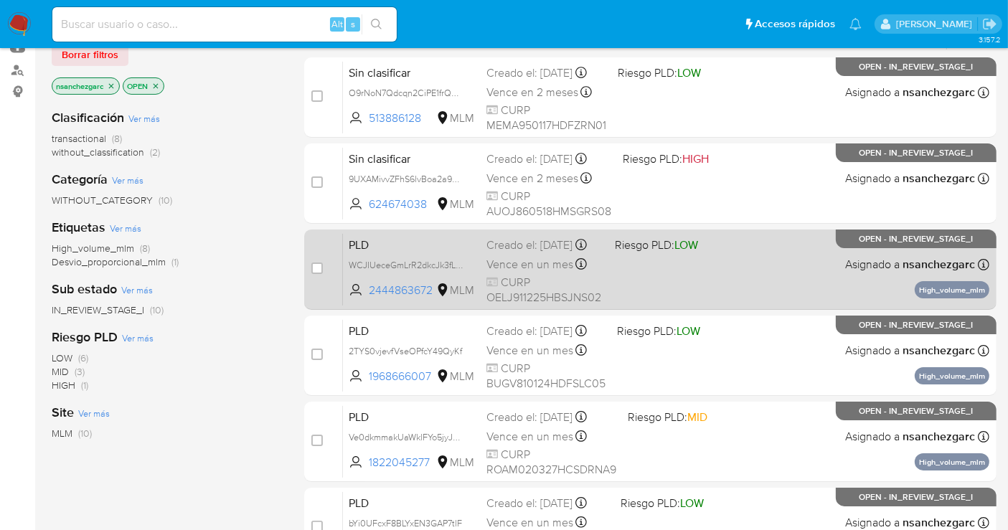
click at [507, 253] on div "Creado el: [DATE] Creado el: [DATE] 02:14:13" at bounding box center [544, 245] width 117 height 16
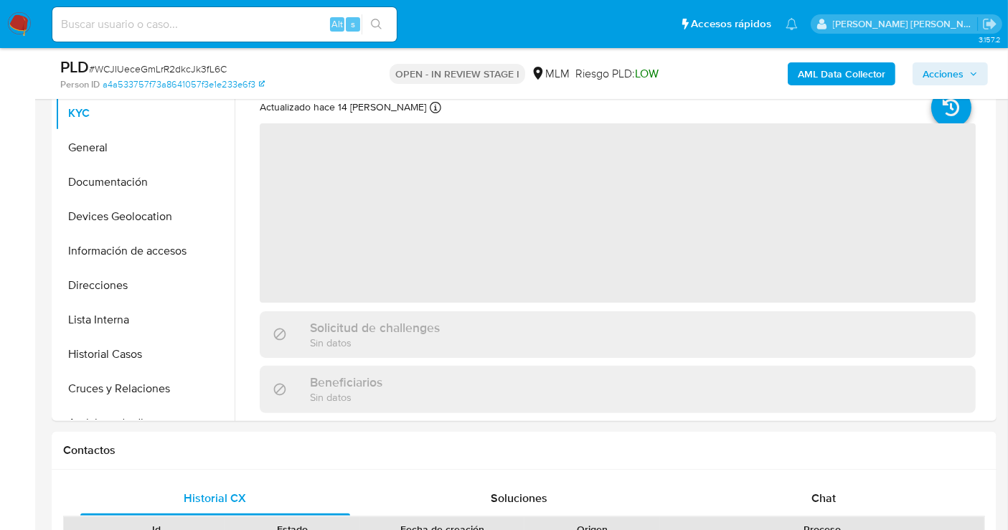
scroll to position [478, 0]
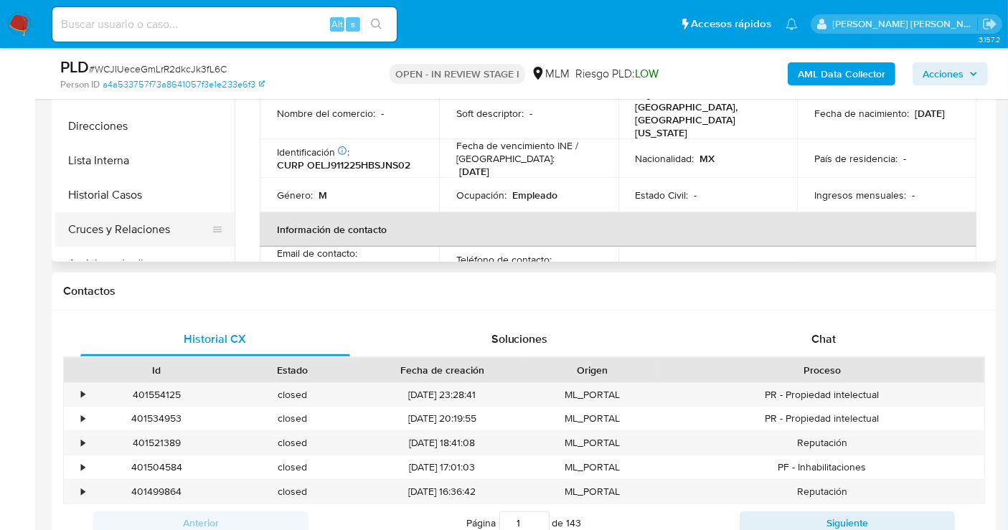
select select "10"
click at [105, 232] on button "Cruces y Relaciones" at bounding box center [139, 229] width 168 height 34
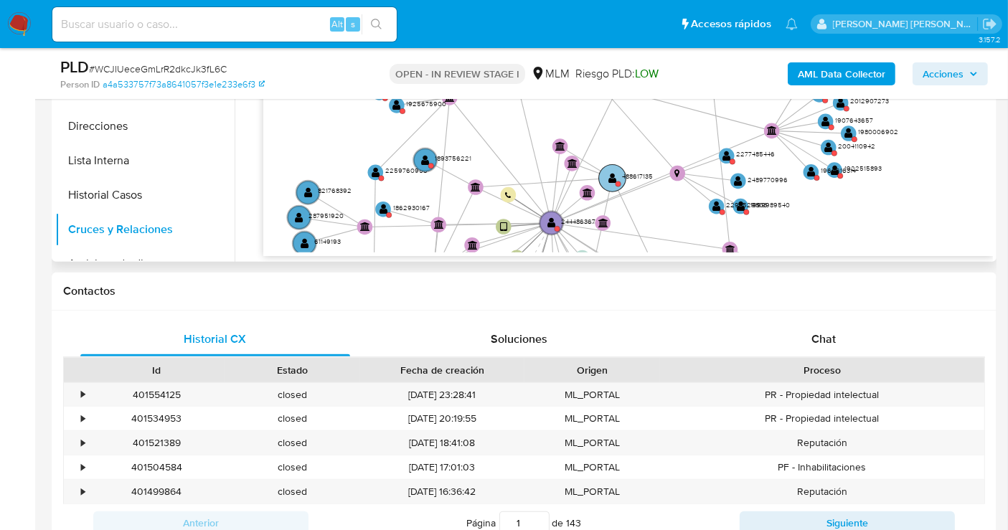
click at [631, 172] on text "488617135" at bounding box center [637, 175] width 31 height 9
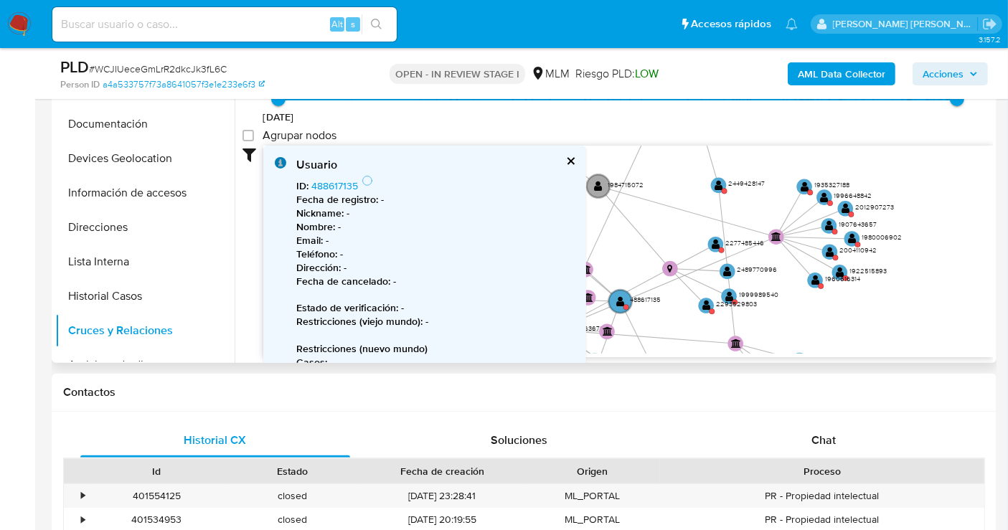
scroll to position [319, 0]
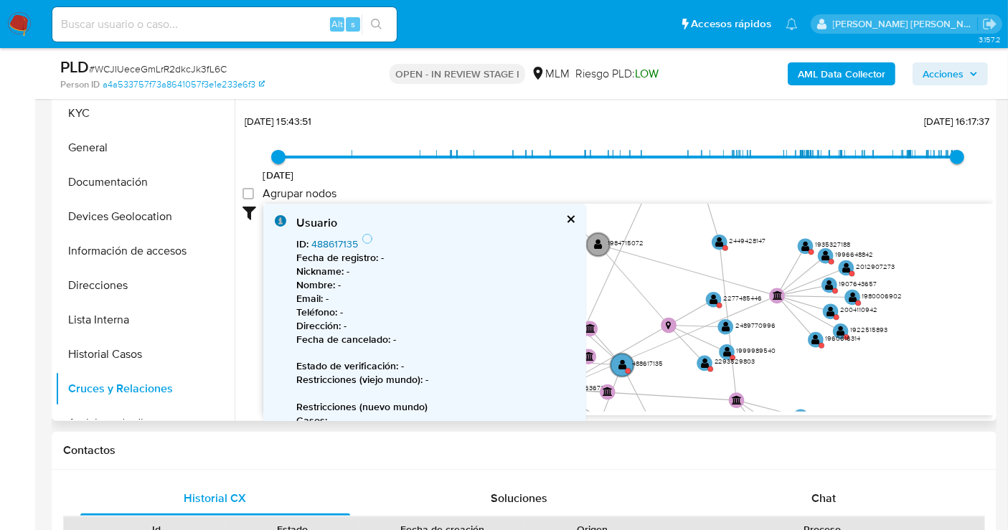
click at [335, 241] on link "488617135" at bounding box center [334, 244] width 47 height 14
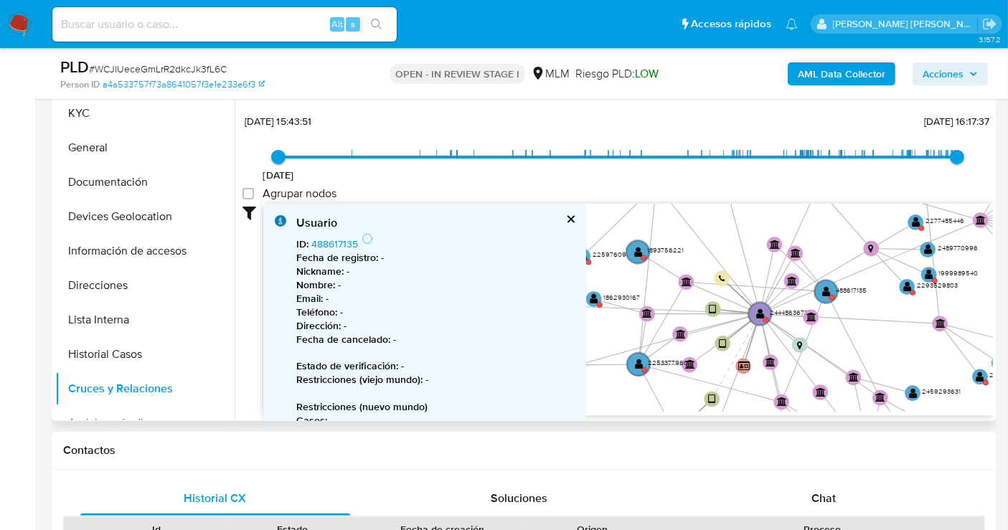
drag, startPoint x: 697, startPoint y: 368, endPoint x: 900, endPoint y: 292, distance: 216.8
click at [900, 292] on icon "device-6826c6d41cba55d7e95c27c1  user-2444863672  2444863672 device-6885056a0…" at bounding box center [628, 308] width 730 height 208
click at [660, 363] on text "2253377960" at bounding box center [669, 362] width 40 height 9
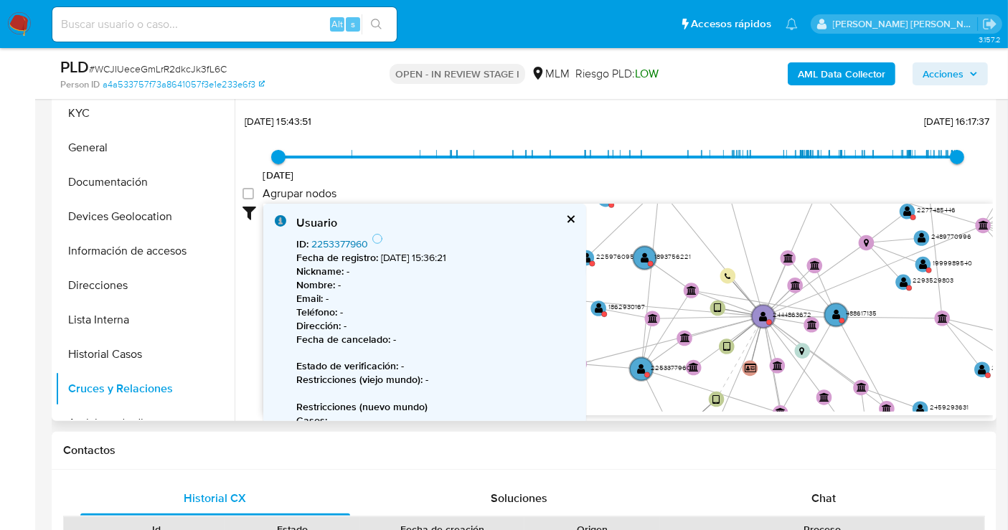
click at [344, 243] on link "2253377960" at bounding box center [339, 244] width 57 height 14
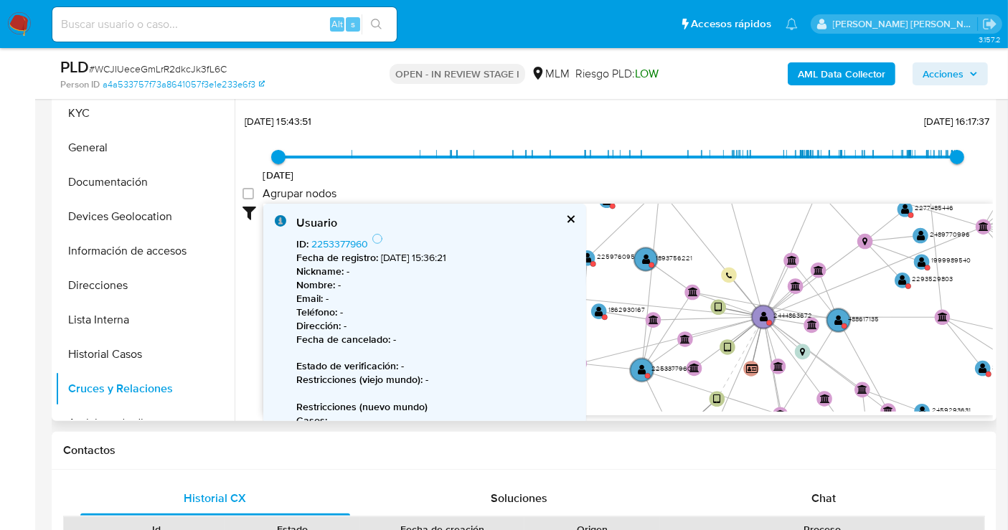
click at [572, 219] on button "cerrar" at bounding box center [569, 219] width 9 height 9
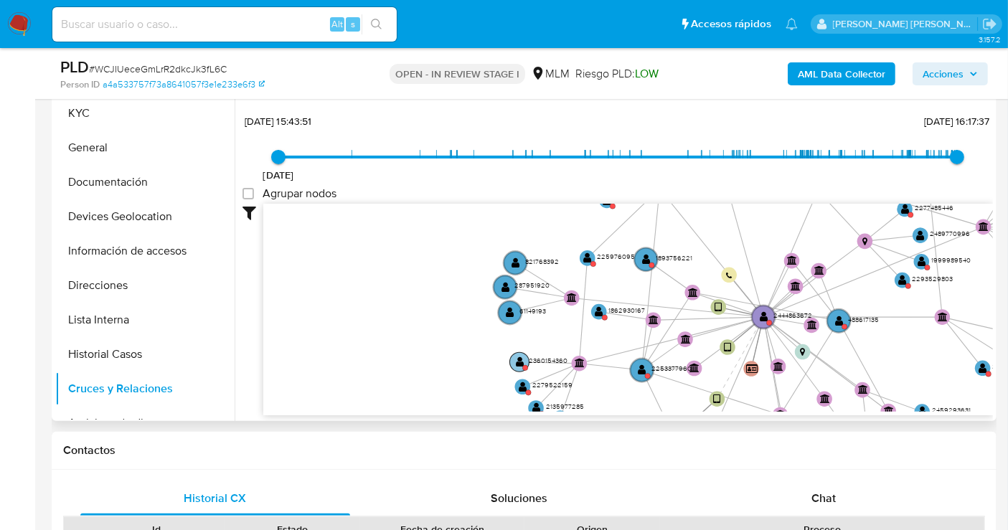
click at [536, 360] on text "2360154360" at bounding box center [548, 360] width 39 height 9
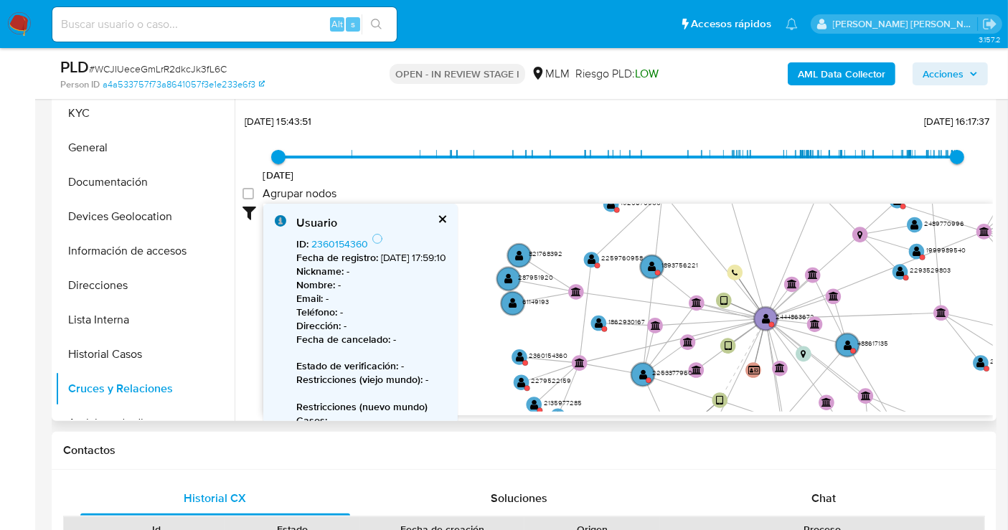
click at [346, 250] on b "Fecha de registro :" at bounding box center [337, 257] width 82 height 14
click at [339, 240] on link "2360154360" at bounding box center [339, 244] width 57 height 14
click at [539, 378] on text "2279522159" at bounding box center [551, 380] width 40 height 9
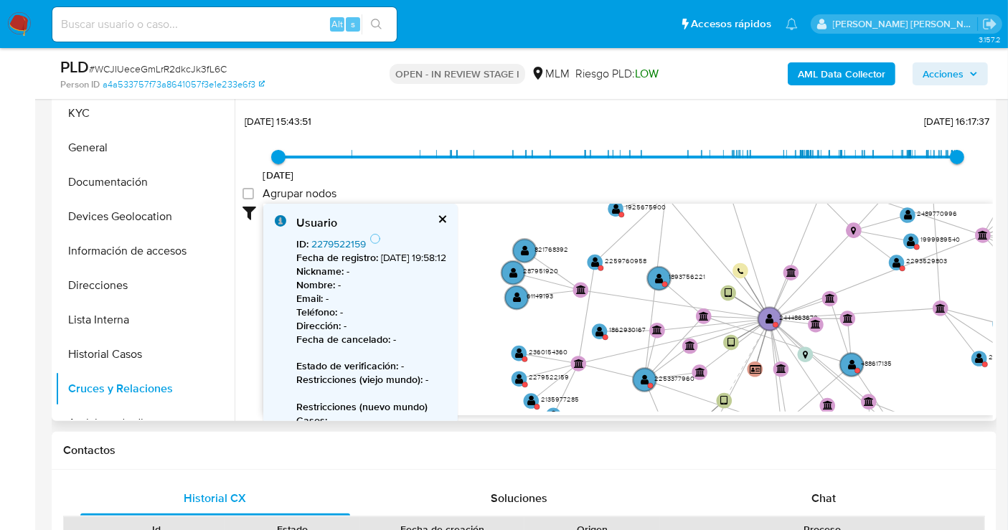
click at [346, 243] on link "2279522159" at bounding box center [338, 244] width 55 height 14
click at [553, 397] on text "2135977285" at bounding box center [560, 399] width 38 height 9
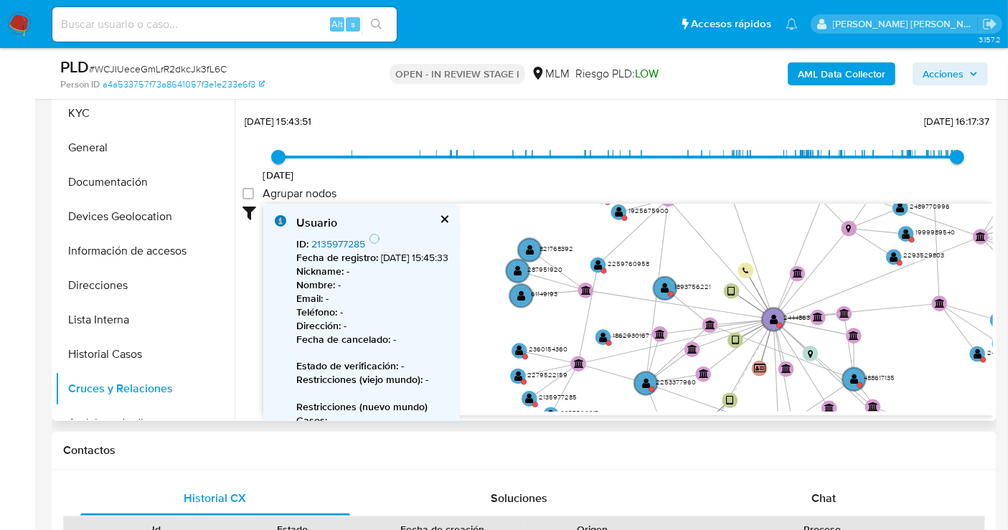
click at [325, 243] on link "2135977285" at bounding box center [338, 244] width 54 height 14
click at [642, 208] on text "1925675900" at bounding box center [649, 210] width 40 height 9
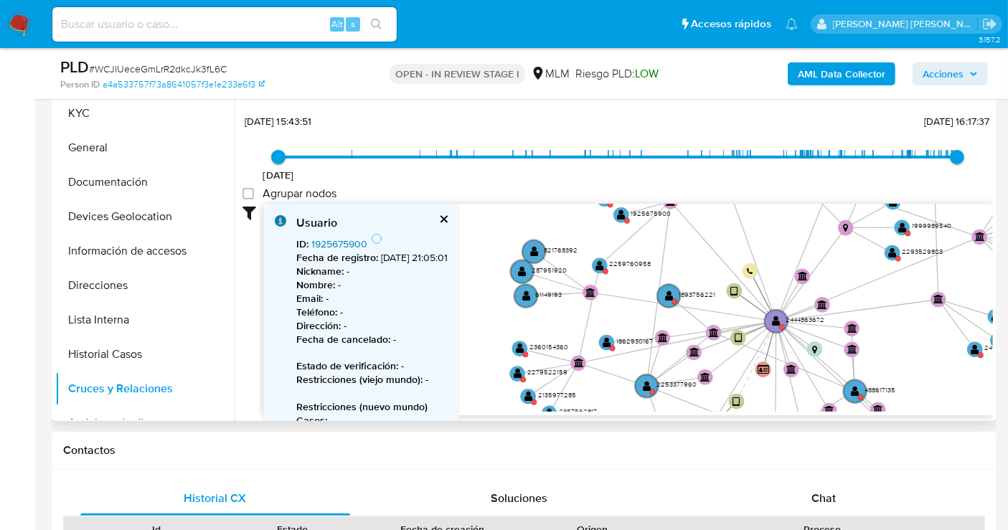
click at [339, 242] on link "1925675900" at bounding box center [339, 244] width 56 height 14
click at [928, 221] on text "1999989540" at bounding box center [931, 225] width 39 height 9
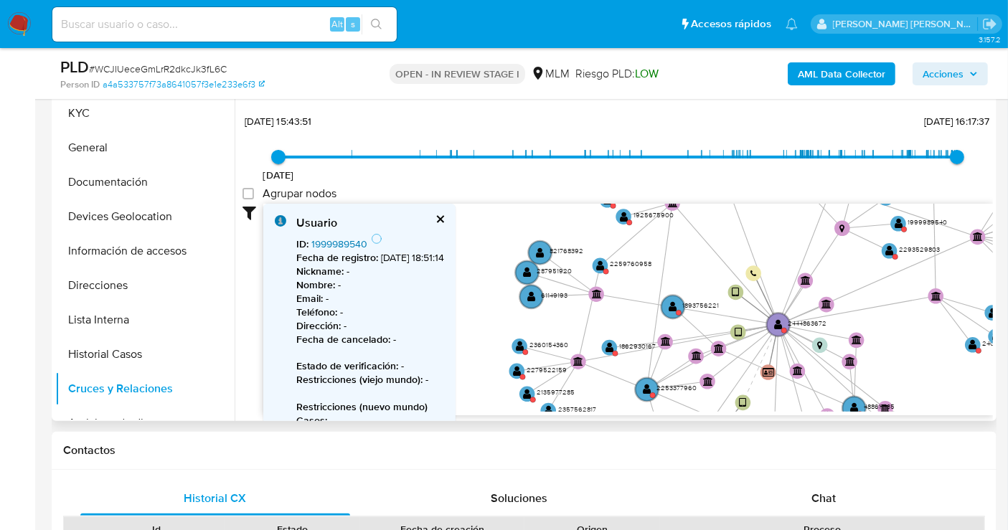
click at [344, 240] on link "1999989540" at bounding box center [339, 244] width 56 height 14
click at [914, 247] on text "2293529803" at bounding box center [918, 248] width 41 height 9
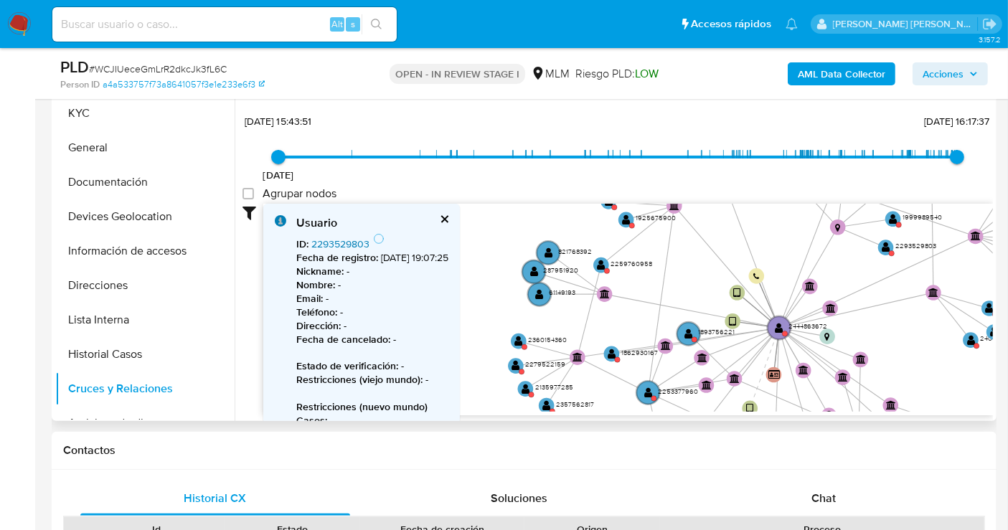
click at [336, 241] on link "2293529803" at bounding box center [340, 244] width 58 height 14
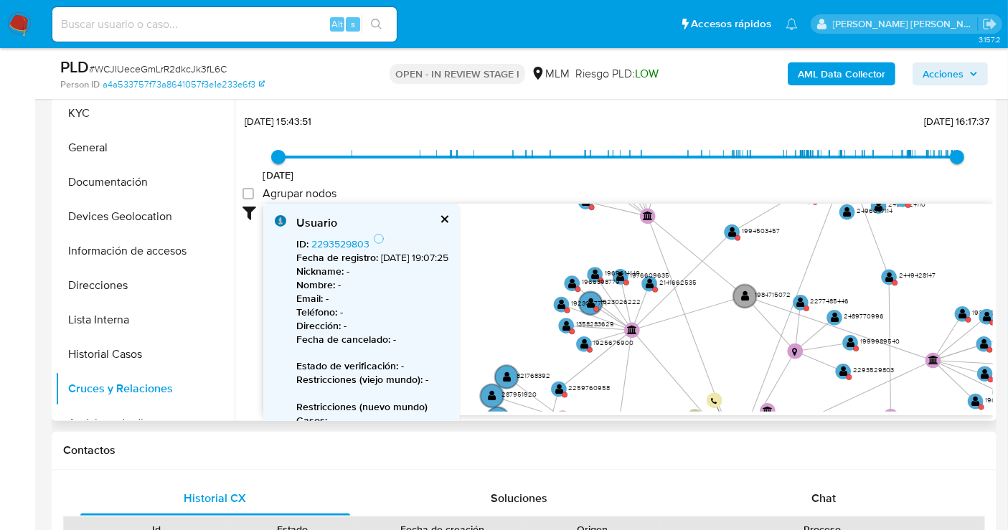
drag, startPoint x: 885, startPoint y: 302, endPoint x: 850, endPoint y: 398, distance: 102.4
click at [850, 398] on icon "device-6826c6d41cba55d7e95c27c1  user-2444863672  2444863672 device-6885056a0…" at bounding box center [628, 308] width 730 height 208
click at [826, 296] on text "2277485446" at bounding box center [830, 300] width 39 height 9
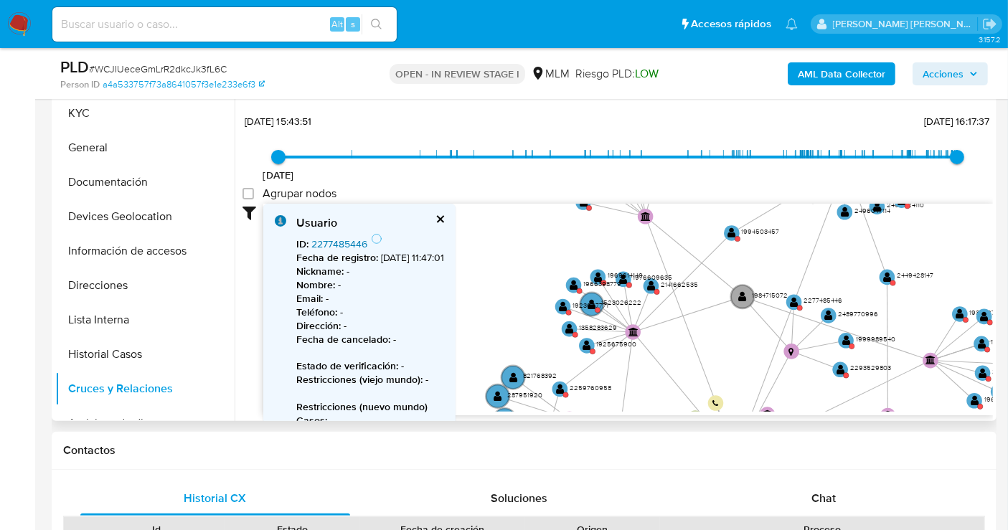
click at [342, 243] on link "2277485446" at bounding box center [339, 244] width 56 height 14
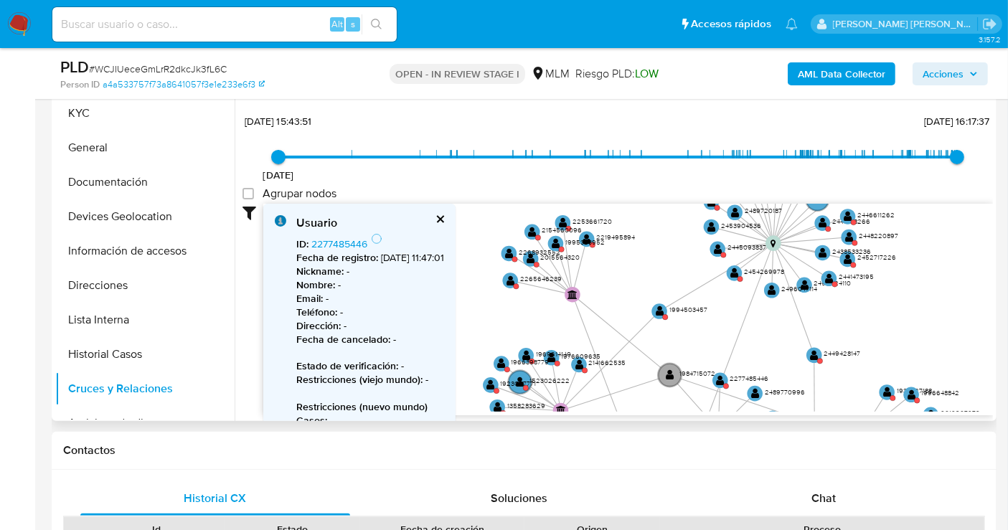
drag, startPoint x: 918, startPoint y: 253, endPoint x: 876, endPoint y: 310, distance: 70.9
click at [876, 310] on icon "device-6826c6d41cba55d7e95c27c1  user-2444863672  2444863672 device-6885056a0…" at bounding box center [628, 308] width 730 height 208
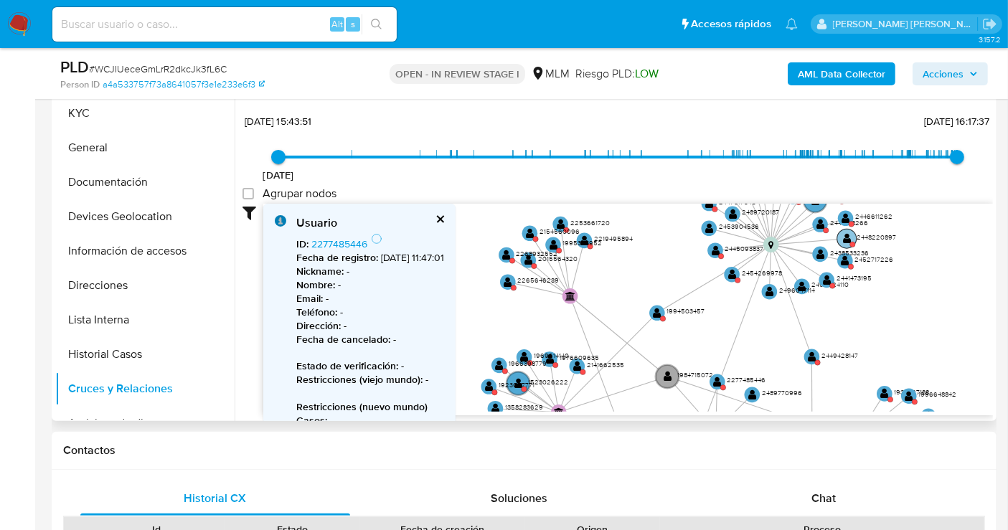
click at [869, 237] on text "2448220897" at bounding box center [876, 236] width 39 height 9
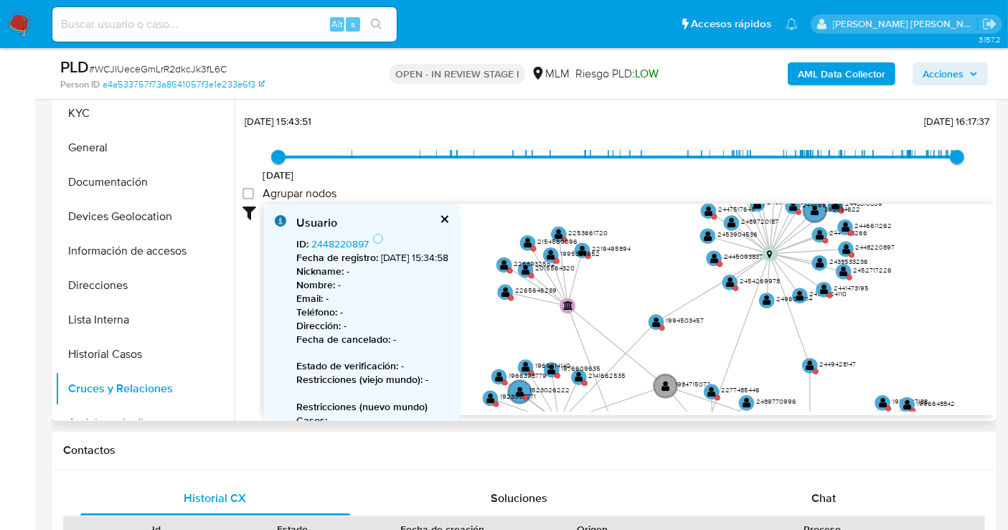
drag, startPoint x: 928, startPoint y: 314, endPoint x: 928, endPoint y: 325, distance: 10.8
click at [928, 325] on icon "device-6826c6d41cba55d7e95c27c1  user-2444863672  2444863672 device-6885056a0…" at bounding box center [628, 308] width 730 height 208
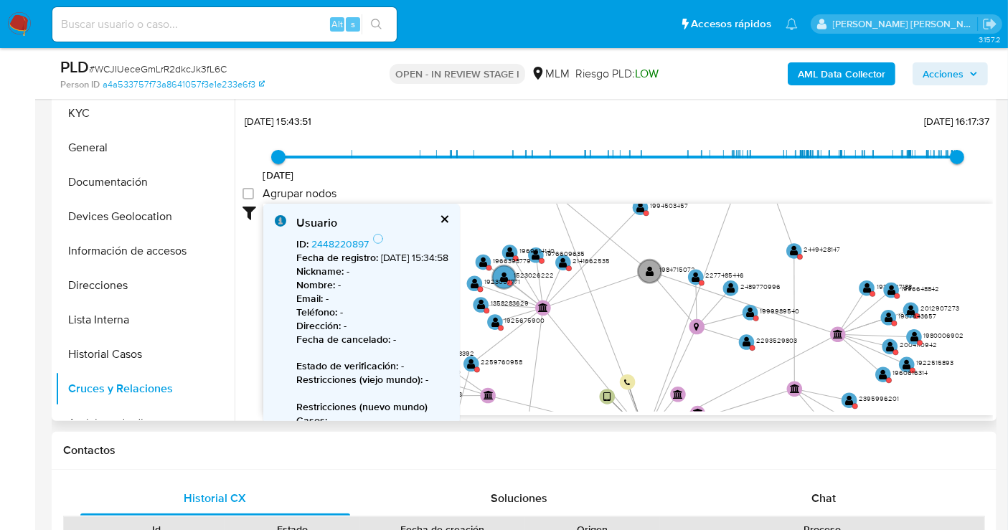
drag, startPoint x: 913, startPoint y: 342, endPoint x: 898, endPoint y: 221, distance: 122.3
click at [898, 221] on icon "device-6826c6d41cba55d7e95c27c1  user-2444863672  2444863672 device-6885056a0…" at bounding box center [628, 308] width 730 height 208
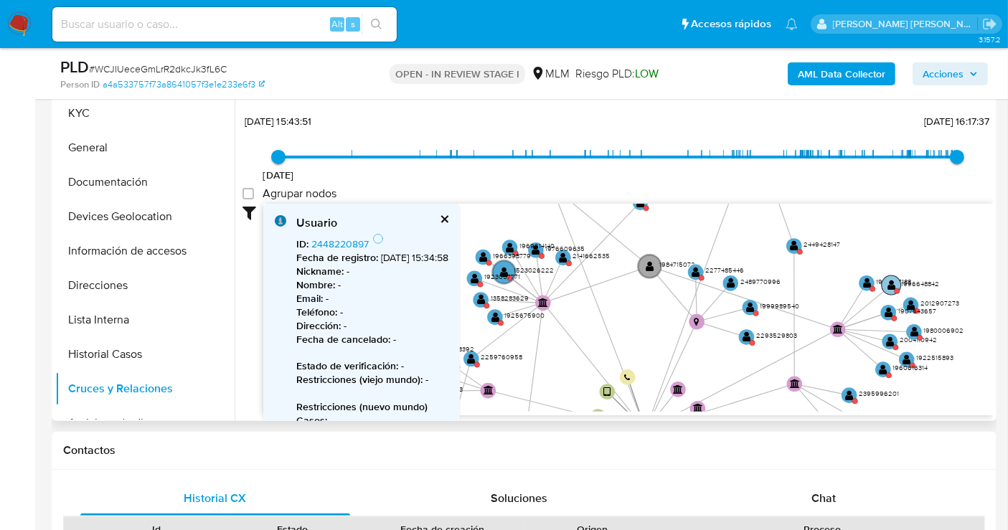
click at [916, 286] on text "1996648842" at bounding box center [920, 282] width 38 height 9
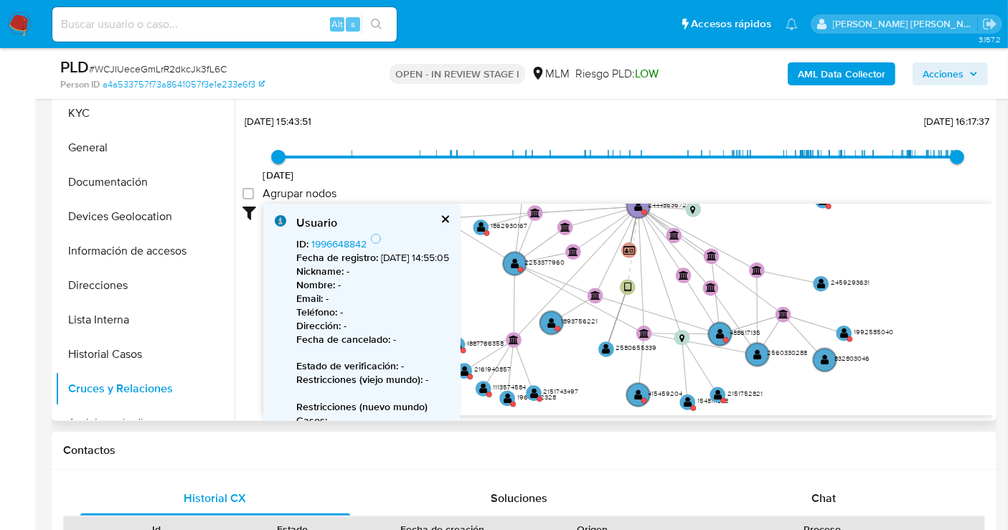
drag, startPoint x: 785, startPoint y: 342, endPoint x: 773, endPoint y: 127, distance: 214.8
click at [773, 127] on div "31/5/2024 31/5/2024, 15:43:51 28/8/2025, 16:17:37 Agrupar nodos Filtros Confian…" at bounding box center [618, 262] width 750 height 305
click at [746, 328] on text "488617135" at bounding box center [745, 332] width 31 height 9
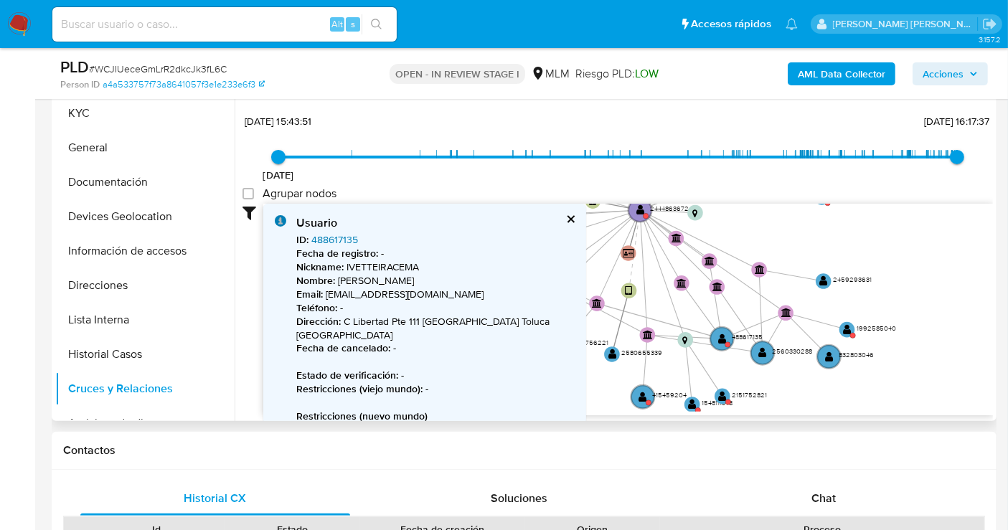
click at [344, 239] on link "488617135" at bounding box center [334, 239] width 47 height 14
click at [672, 393] on text "415459204" at bounding box center [670, 395] width 34 height 9
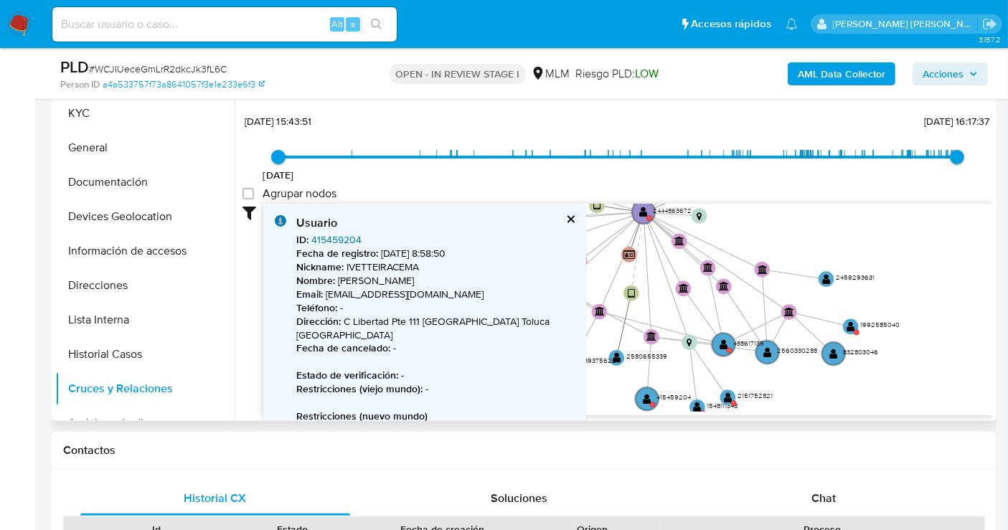
click at [336, 235] on link "415459204" at bounding box center [336, 239] width 50 height 14
click at [570, 215] on button "cerrar" at bounding box center [569, 219] width 9 height 9
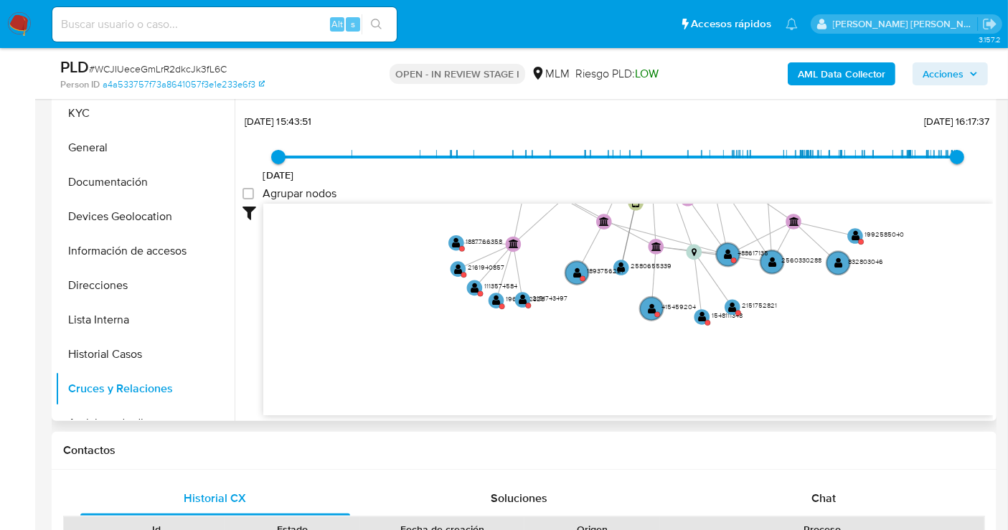
drag, startPoint x: 826, startPoint y: 387, endPoint x: 830, endPoint y: 289, distance: 97.7
click at [830, 289] on icon "device-6826c6d41cba55d7e95c27c1  user-2444863672  2444863672 device-6885056a0…" at bounding box center [628, 308] width 730 height 208
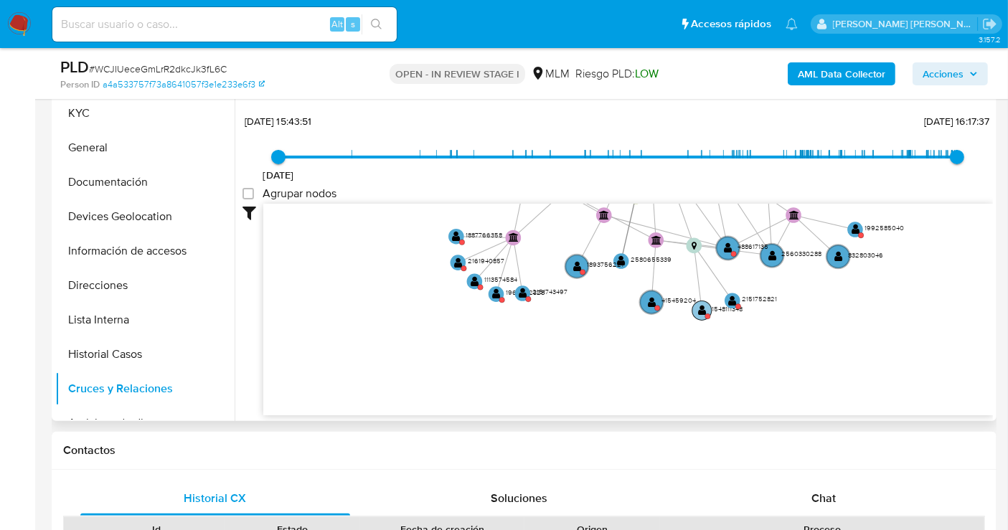
click at [716, 305] on text "1548111348" at bounding box center [727, 308] width 31 height 9
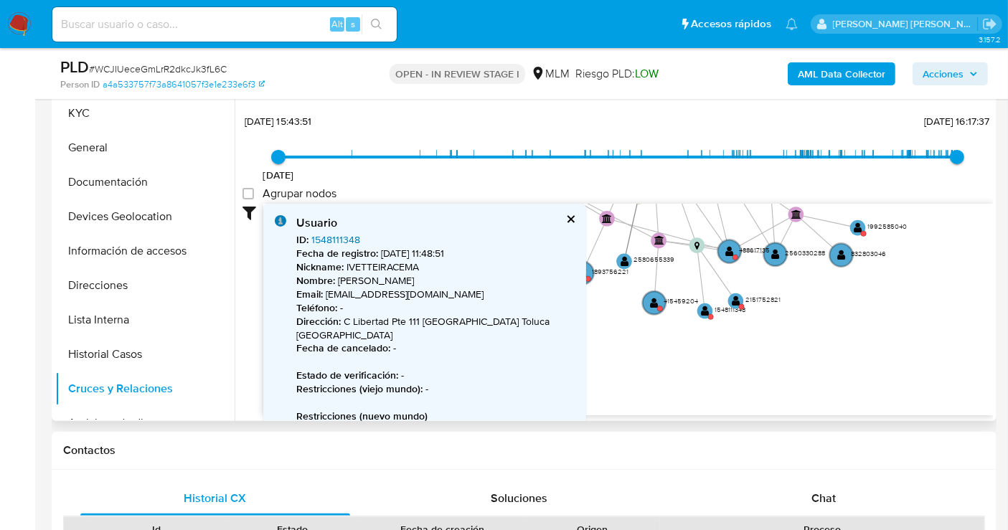
click at [325, 232] on link "1548111348" at bounding box center [335, 239] width 49 height 14
click at [895, 222] on text "1992585040" at bounding box center [887, 225] width 39 height 9
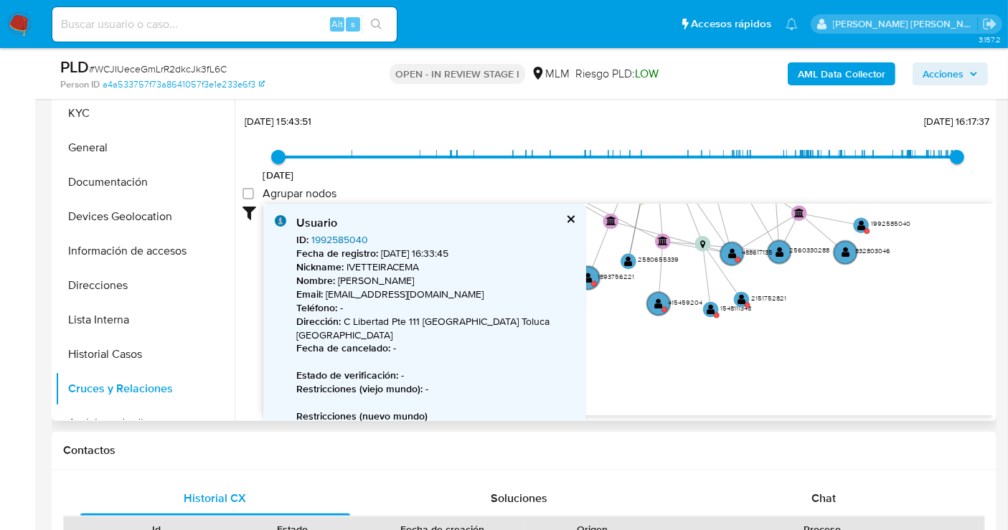
click at [322, 240] on link "1992585040" at bounding box center [339, 239] width 57 height 14
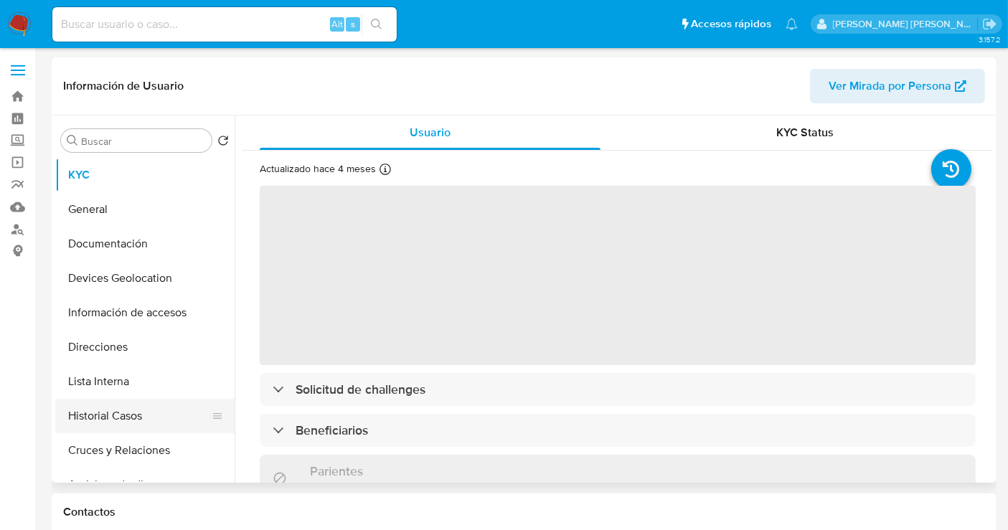
click at [126, 423] on button "Historial Casos" at bounding box center [139, 416] width 168 height 34
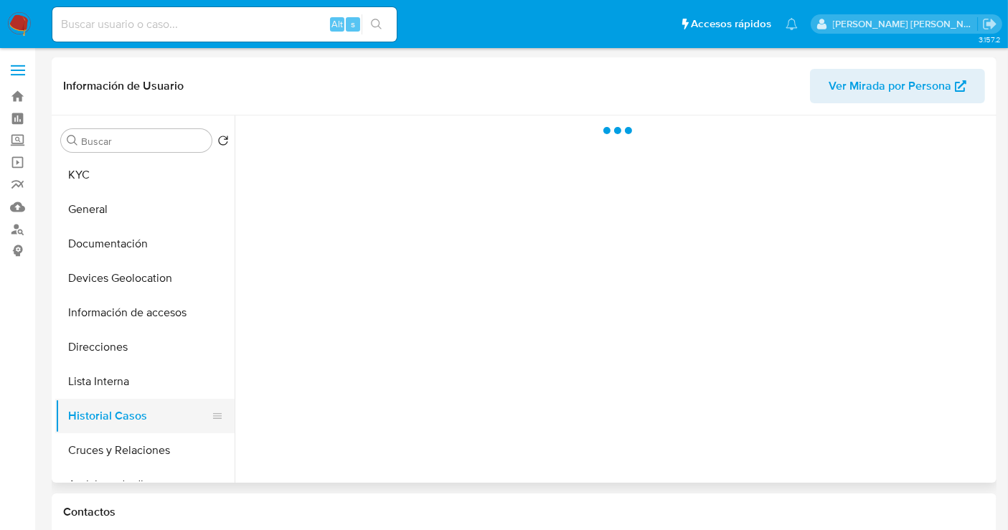
select select "10"
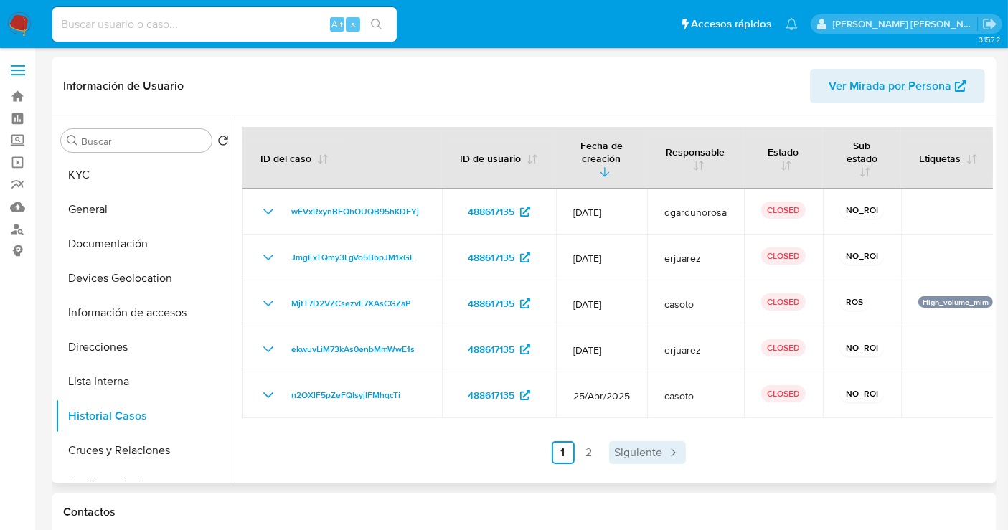
click at [637, 452] on span "Siguiente" at bounding box center [639, 452] width 48 height 11
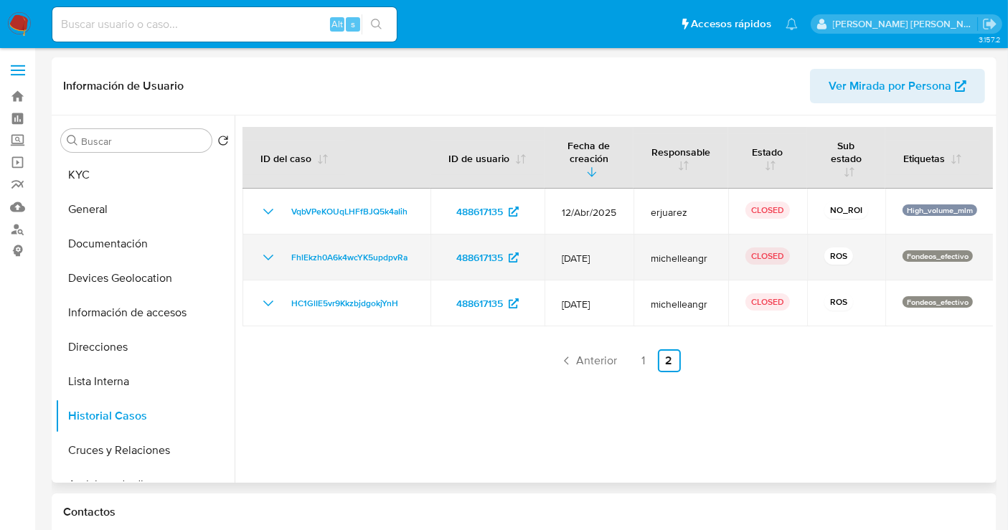
click at [268, 258] on icon "Mostrar/Ocultar" at bounding box center [268, 257] width 17 height 17
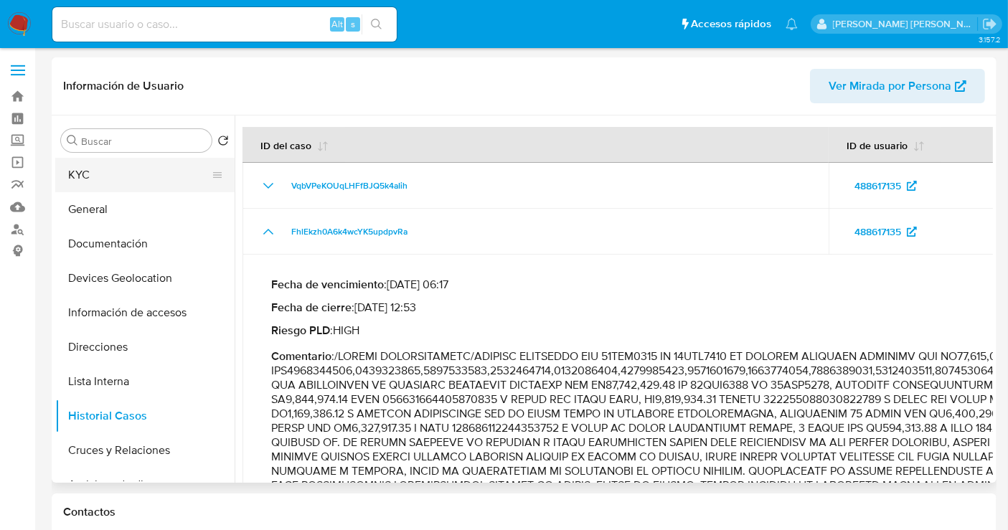
click at [86, 179] on button "KYC" at bounding box center [139, 175] width 168 height 34
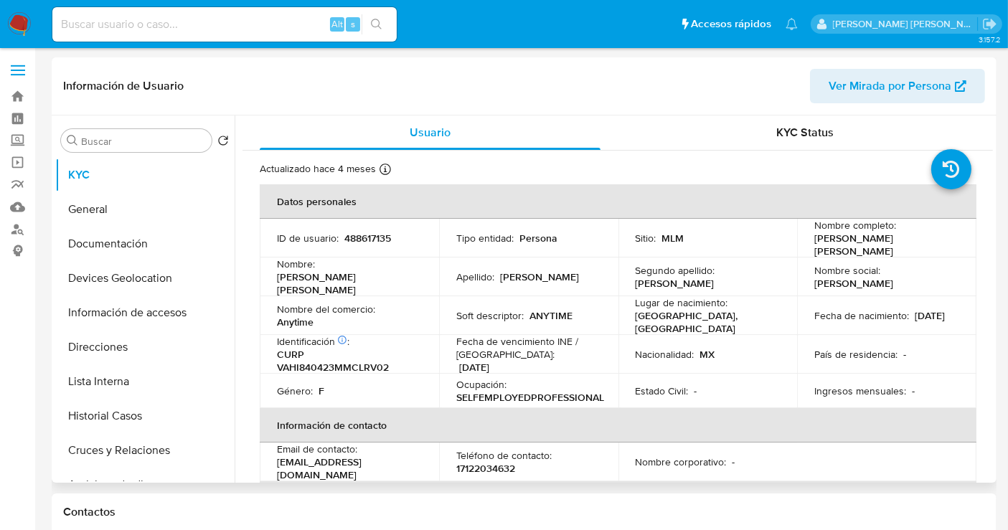
click at [373, 235] on p "488617135" at bounding box center [367, 238] width 47 height 13
copy p "488617135"
drag, startPoint x: 870, startPoint y: 251, endPoint x: 809, endPoint y: 240, distance: 61.4
click at [809, 240] on td "Nombre completo : Ivette Iracema Valdes Hernandez" at bounding box center [886, 238] width 179 height 39
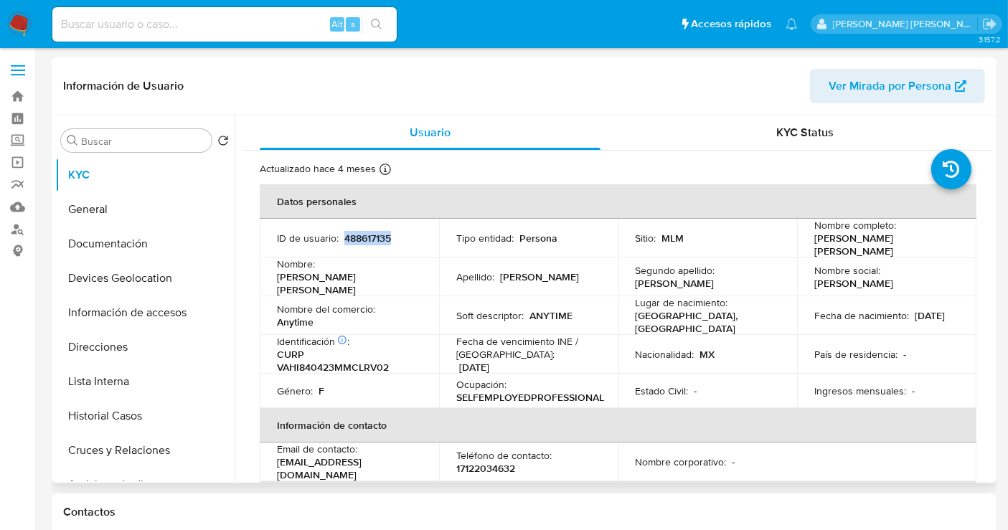
copy p "Ivette Iracema Valdes Hernandez"
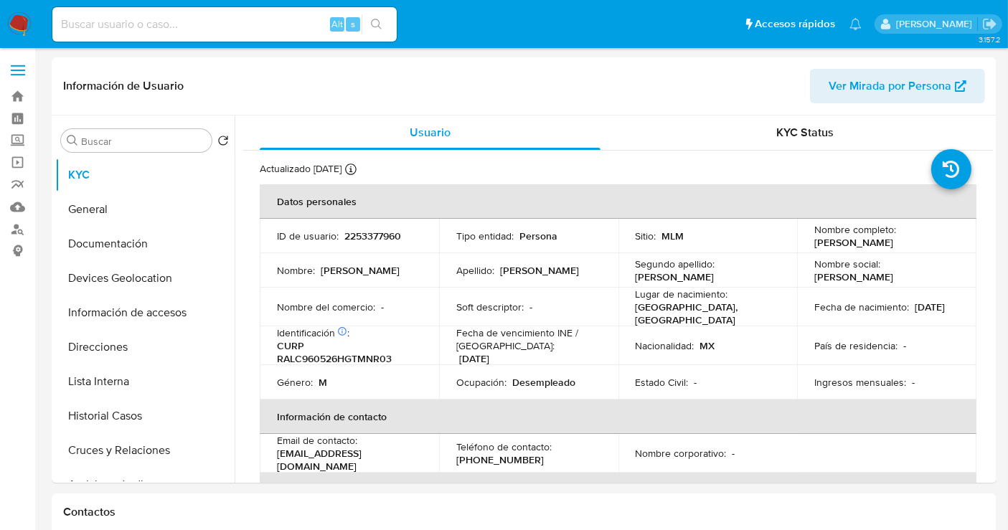
click at [369, 234] on p "2253377960" at bounding box center [372, 236] width 57 height 13
select select "10"
click at [369, 234] on p "2253377960" at bounding box center [372, 236] width 57 height 13
copy p "2253377960"
drag, startPoint x: 948, startPoint y: 243, endPoint x: 806, endPoint y: 243, distance: 142.1
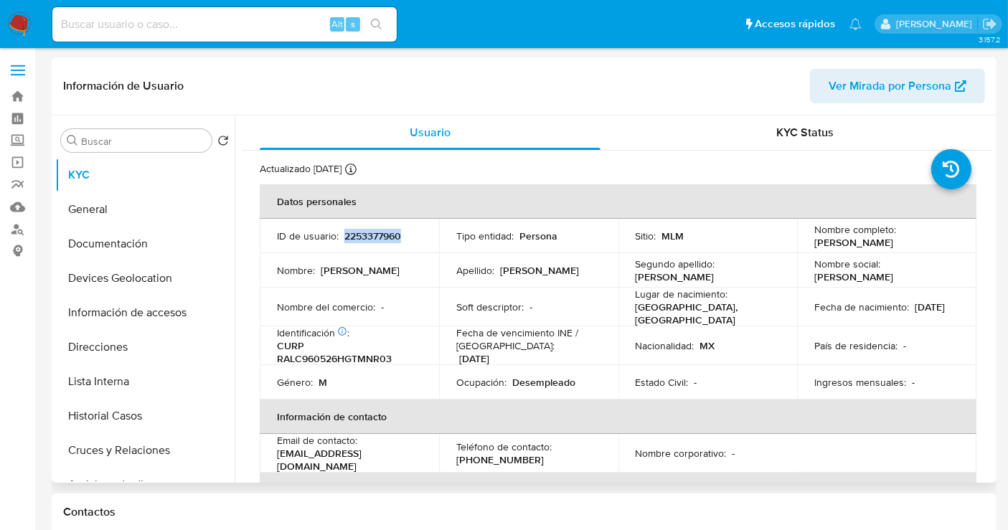
click at [806, 243] on td "Nombre completo : Carlos Antonio Ramirez Leon" at bounding box center [886, 236] width 179 height 34
copy p "[PERSON_NAME]"
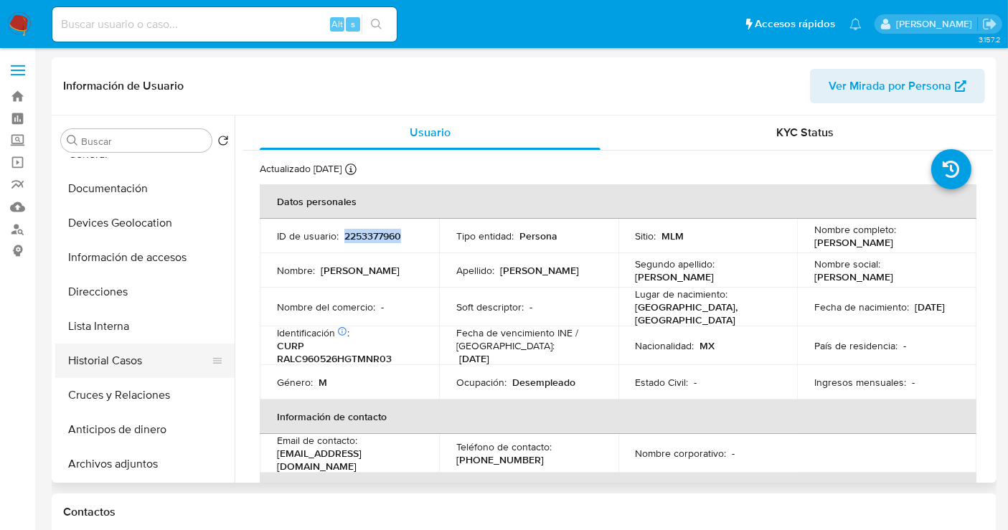
scroll to position [80, 0]
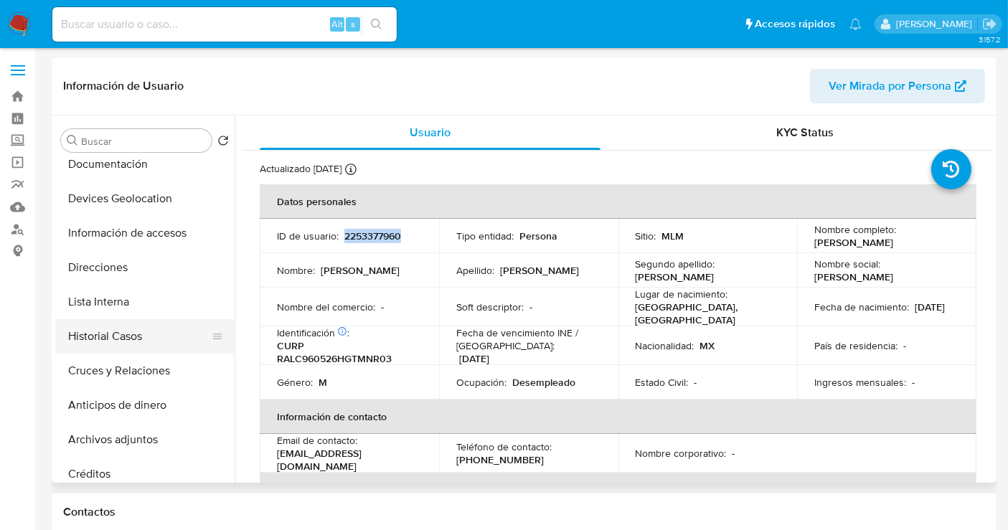
click at [106, 345] on button "Historial Casos" at bounding box center [139, 336] width 168 height 34
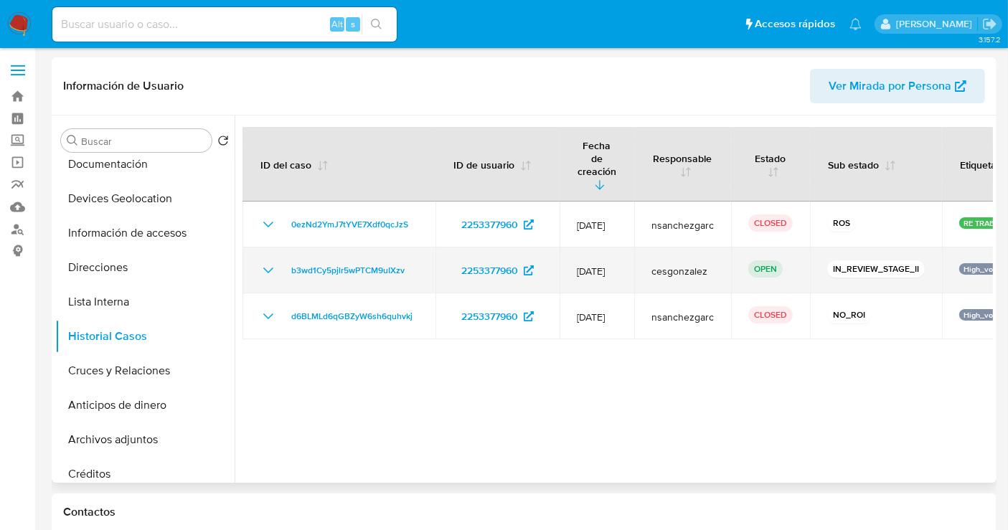
click at [266, 262] on icon "Mostrar/Ocultar" at bounding box center [268, 270] width 17 height 17
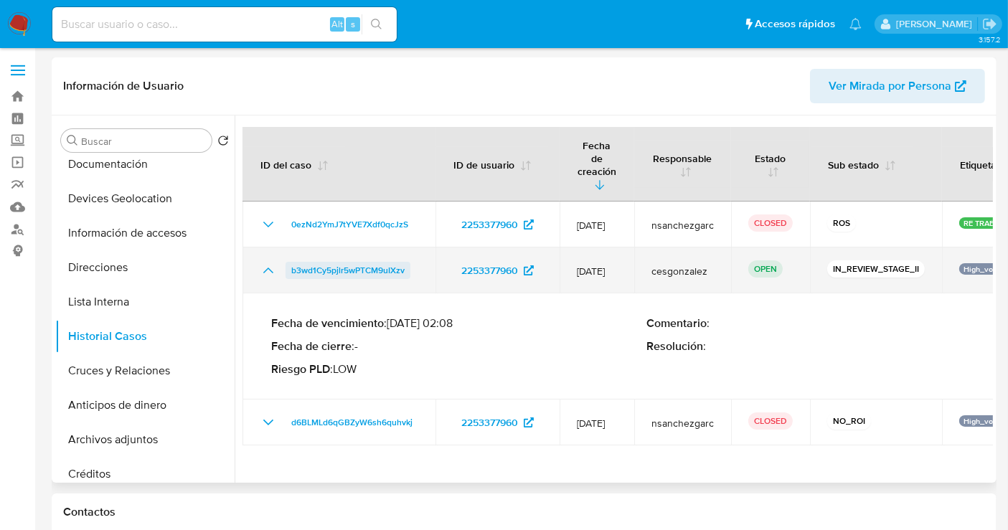
click at [324, 262] on span "b3wd1Cy5pjlr5wPTCM9uIXzv" at bounding box center [347, 270] width 113 height 17
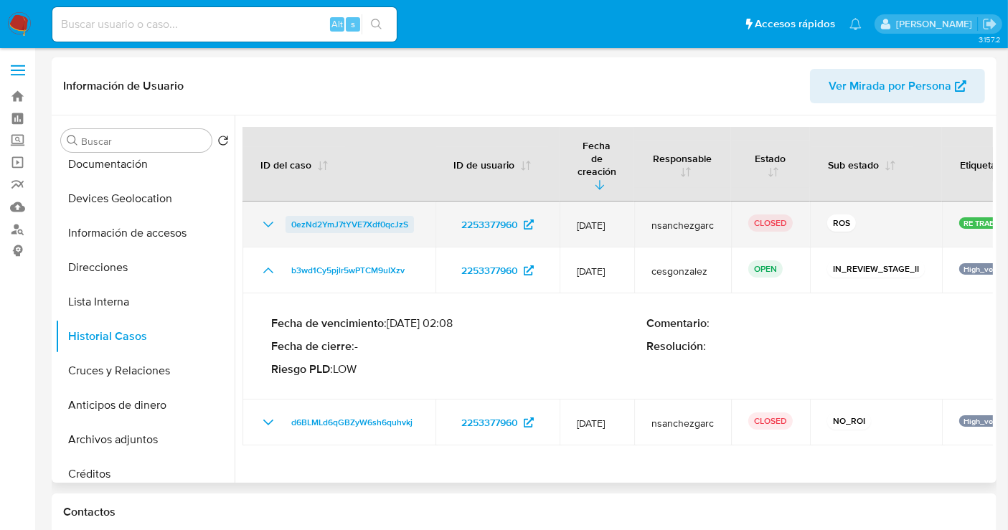
click at [377, 216] on span "0ezNd2YmJ7tYVE7Xdf0qcJzS" at bounding box center [349, 224] width 117 height 17
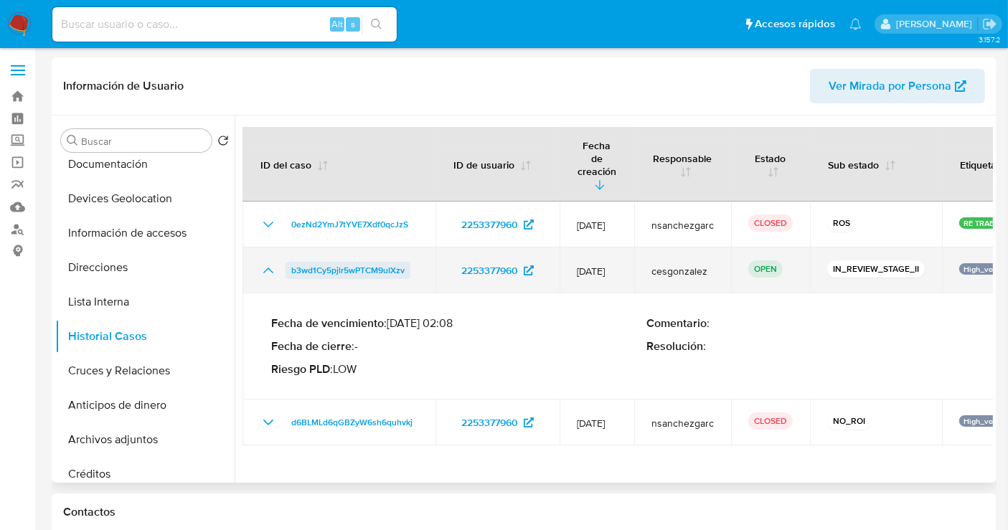
click at [317, 262] on span "b3wd1Cy5pjlr5wPTCM9uIXzv" at bounding box center [347, 270] width 113 height 17
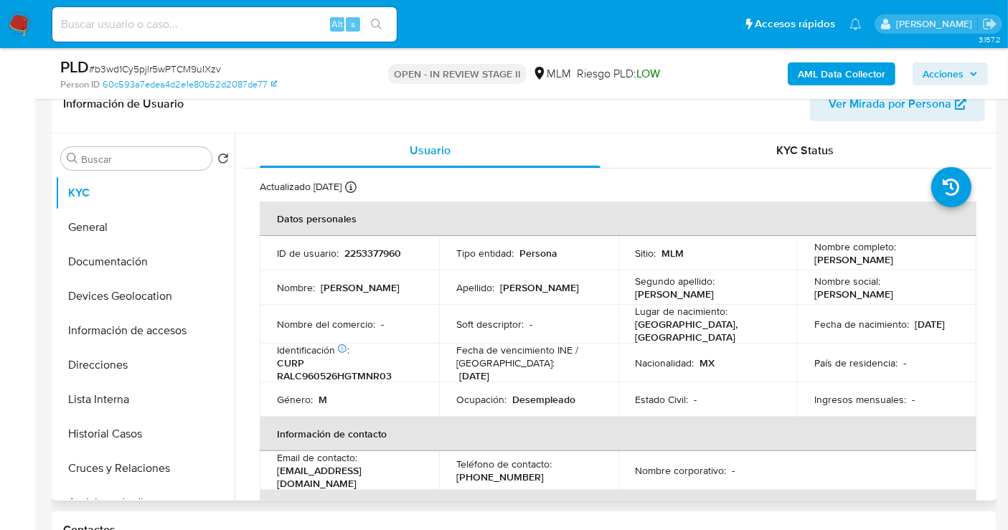
select select "10"
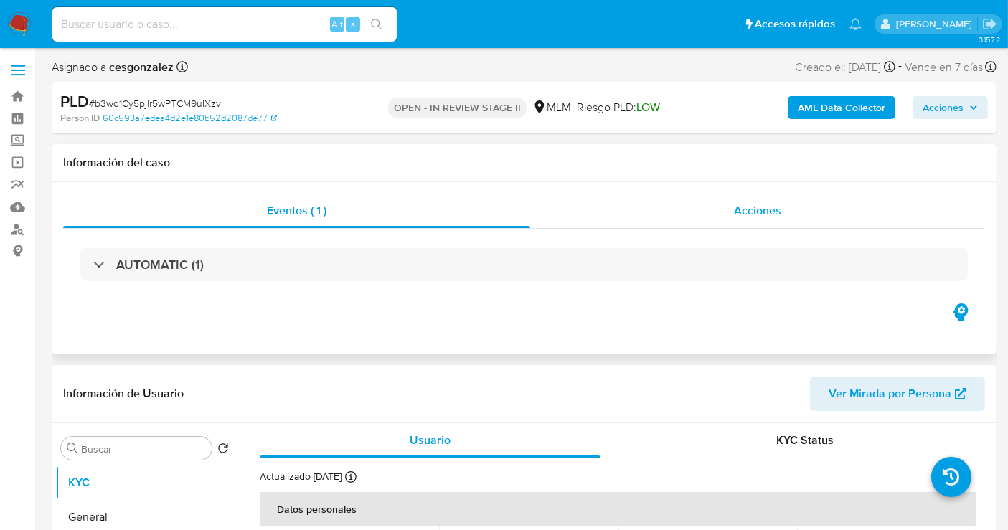
click at [761, 204] on span "Acciones" at bounding box center [757, 210] width 47 height 17
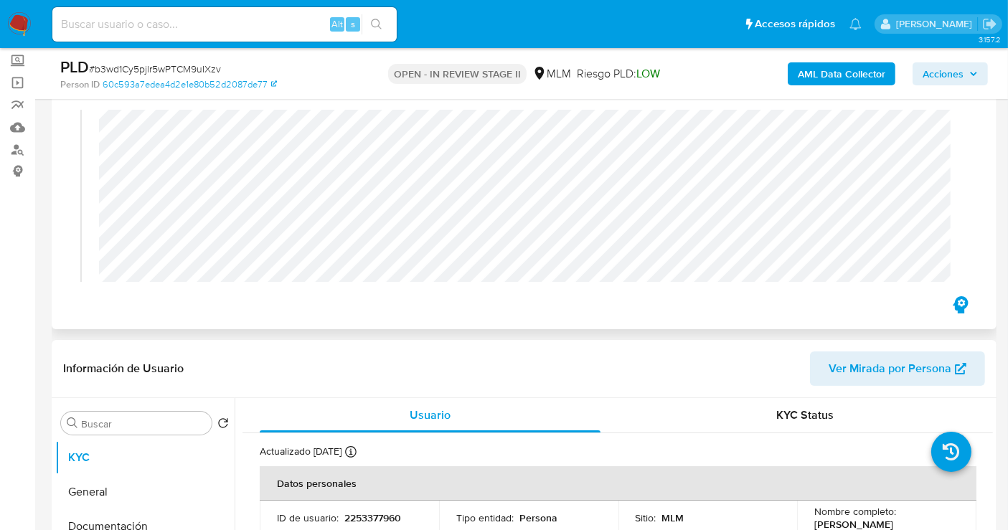
scroll to position [239, 0]
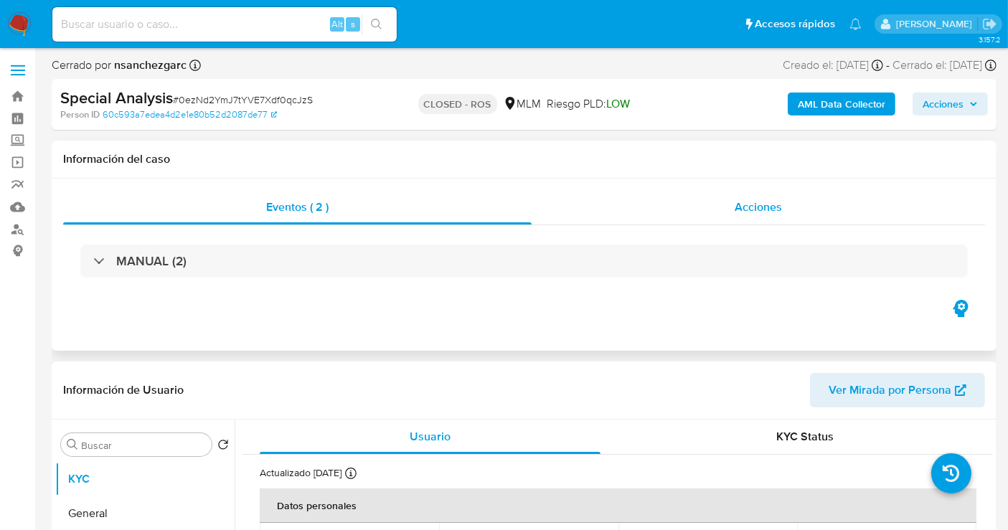
click at [786, 210] on div "Acciones" at bounding box center [758, 207] width 453 height 34
select select "10"
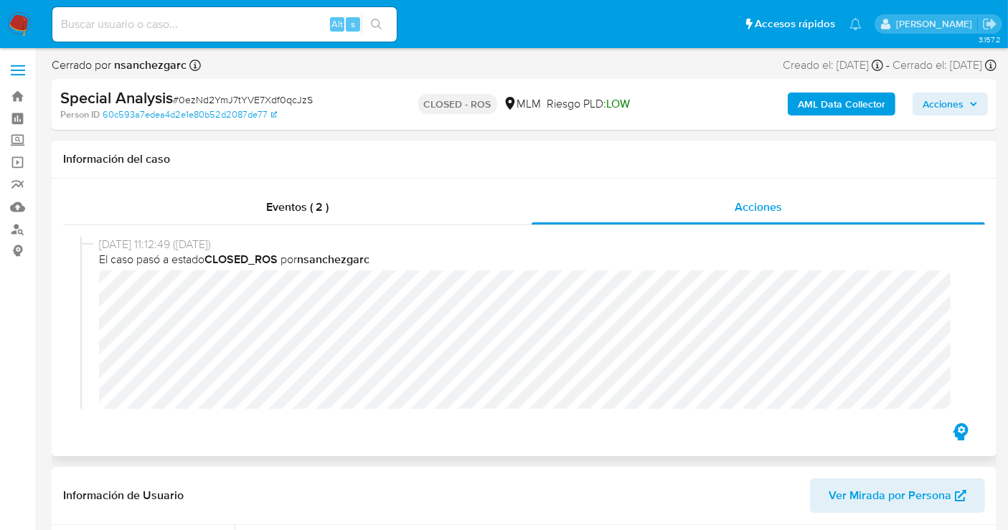
scroll to position [80, 0]
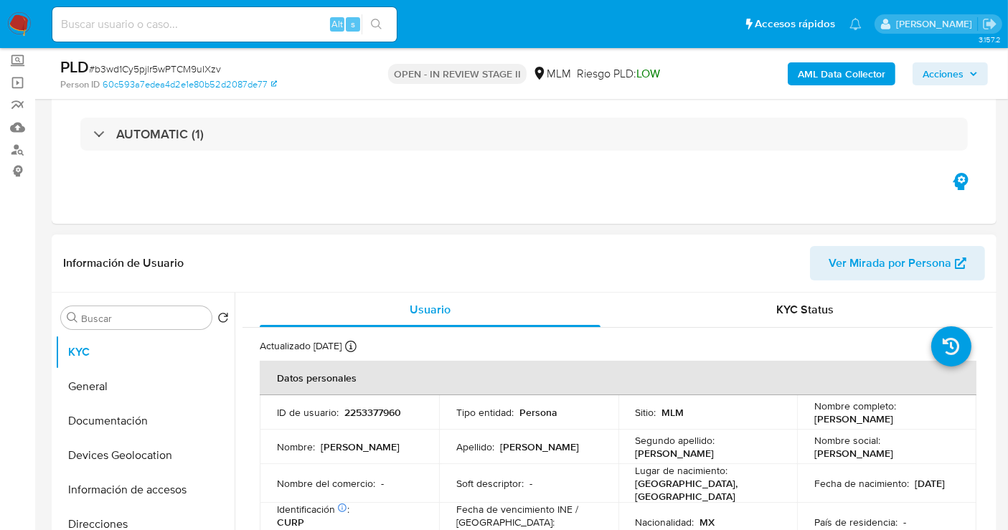
select select "10"
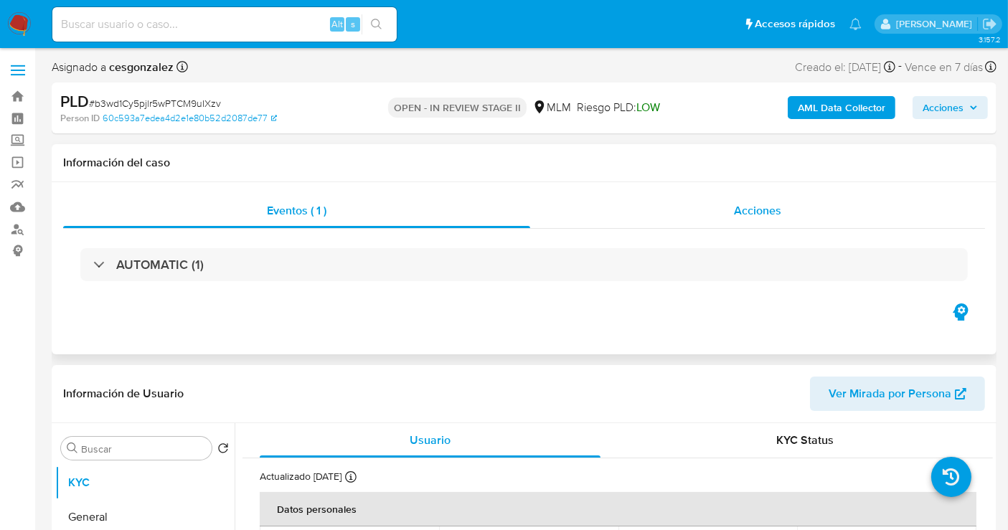
click at [773, 206] on span "Acciones" at bounding box center [757, 210] width 47 height 17
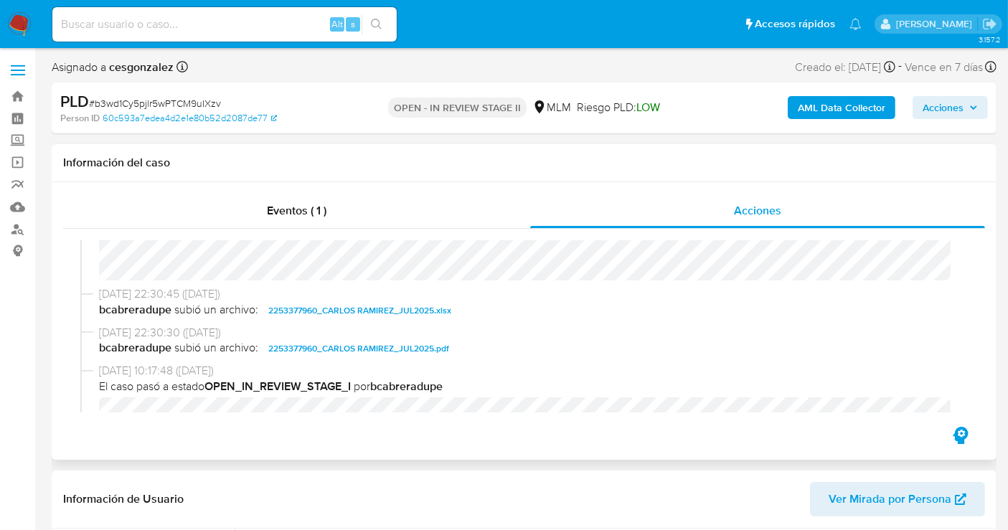
scroll to position [445, 0]
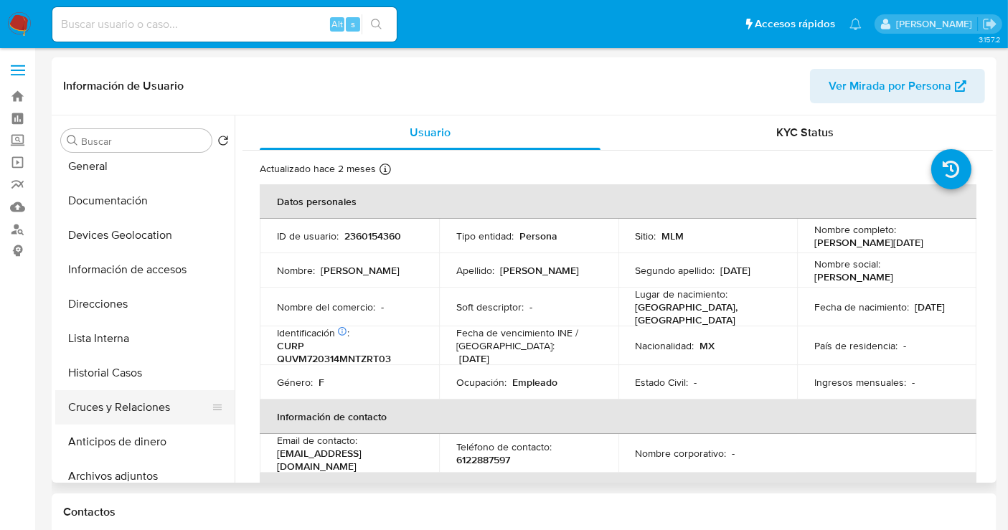
scroll to position [80, 0]
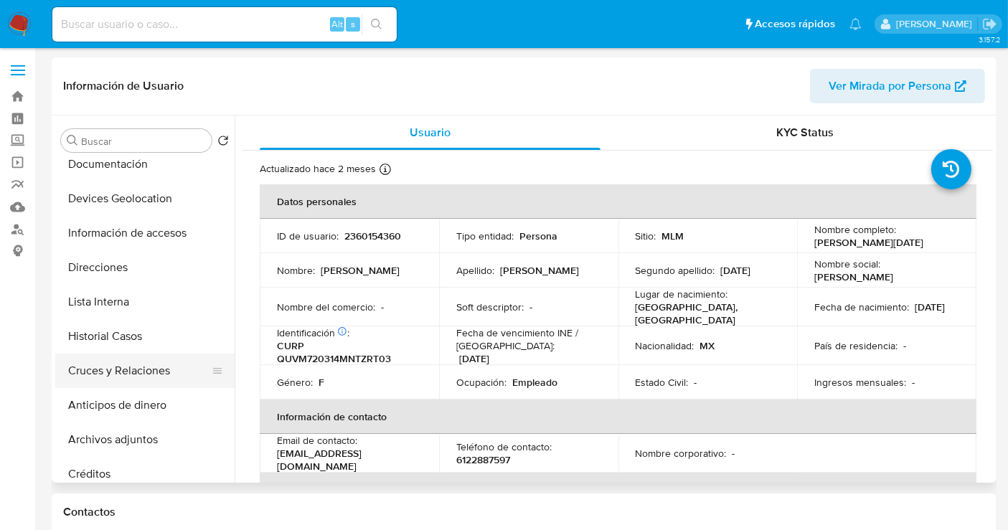
select select "10"
click at [115, 433] on button "Archivos adjuntos" at bounding box center [144, 440] width 179 height 34
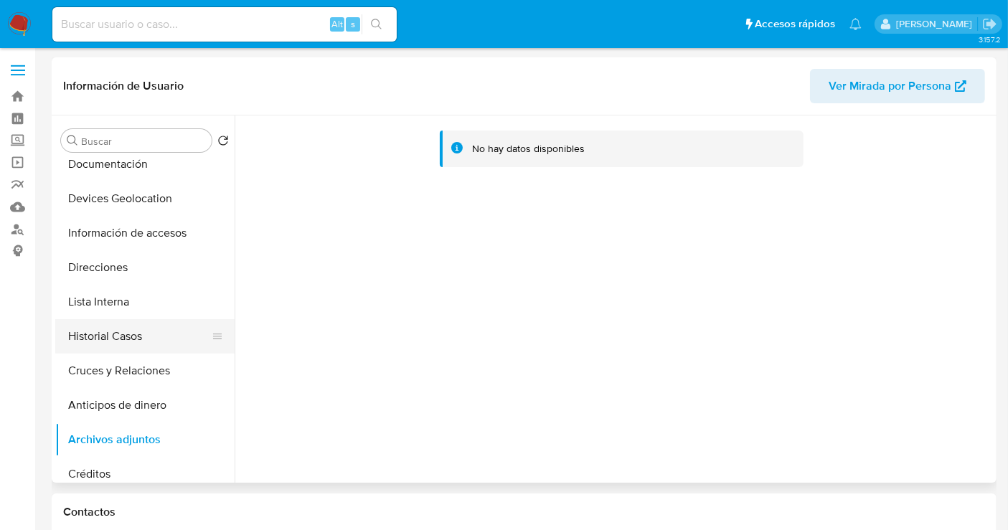
click at [125, 326] on button "Historial Casos" at bounding box center [139, 336] width 168 height 34
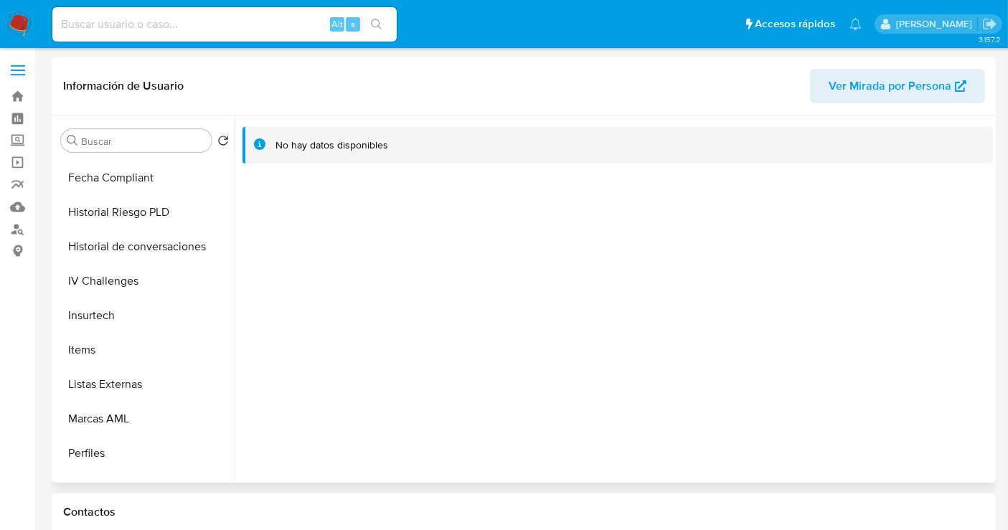
scroll to position [606, 0]
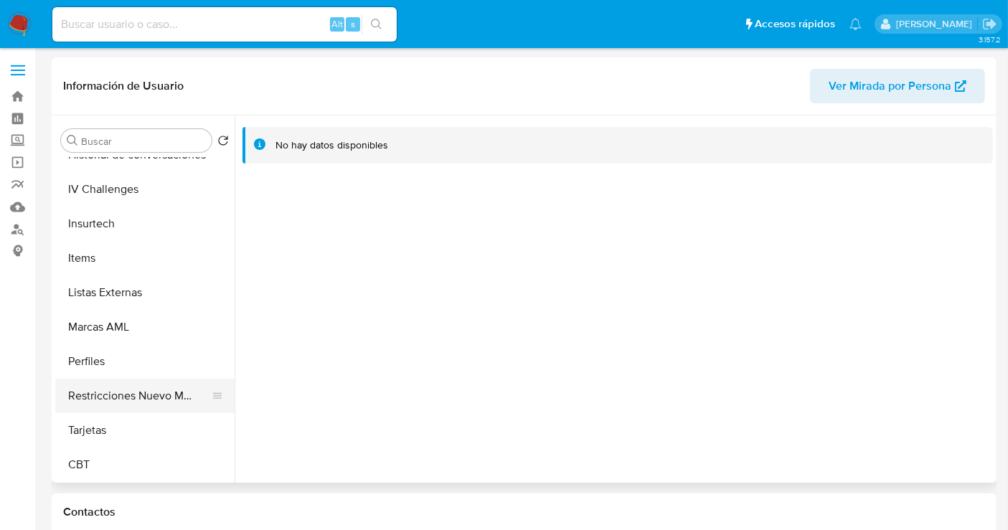
click at [138, 393] on button "Restricciones Nuevo Mundo" at bounding box center [139, 396] width 168 height 34
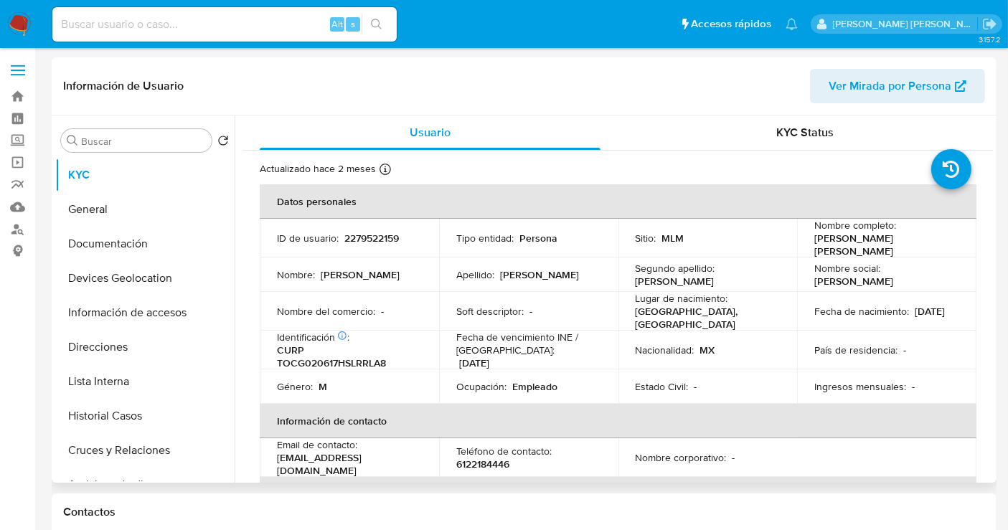
select select "10"
click at [104, 404] on button "Historial Casos" at bounding box center [139, 416] width 168 height 34
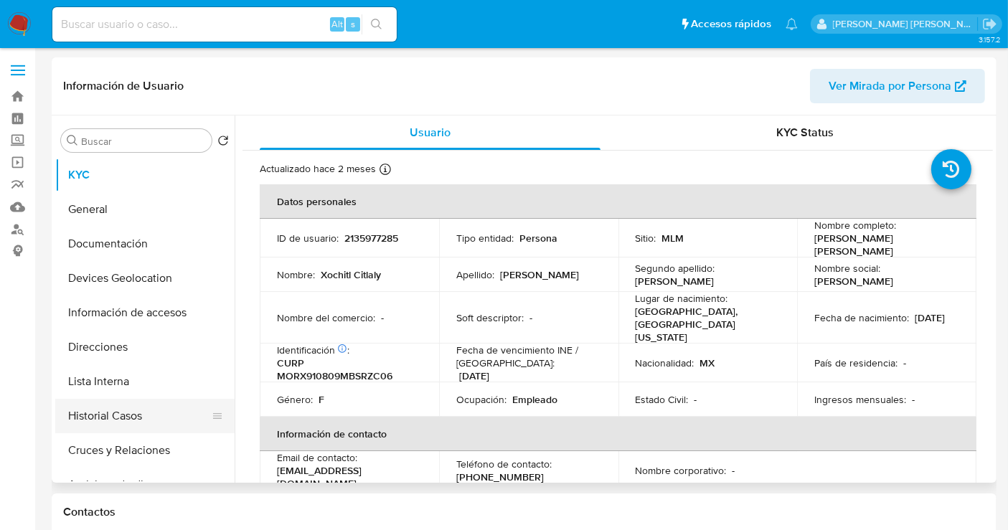
select select "10"
click at [113, 418] on button "Historial Casos" at bounding box center [139, 416] width 168 height 34
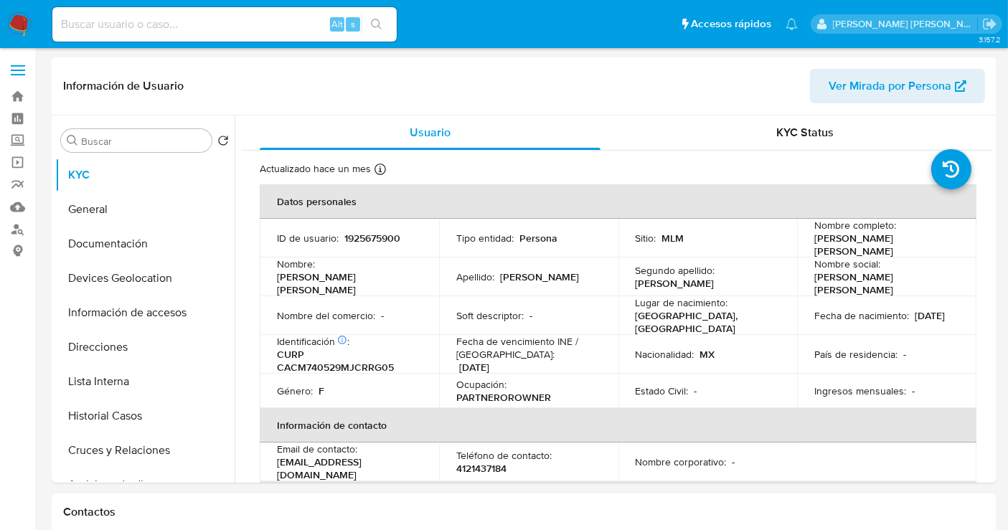
select select "10"
click at [133, 413] on button "Historial Casos" at bounding box center [139, 416] width 168 height 34
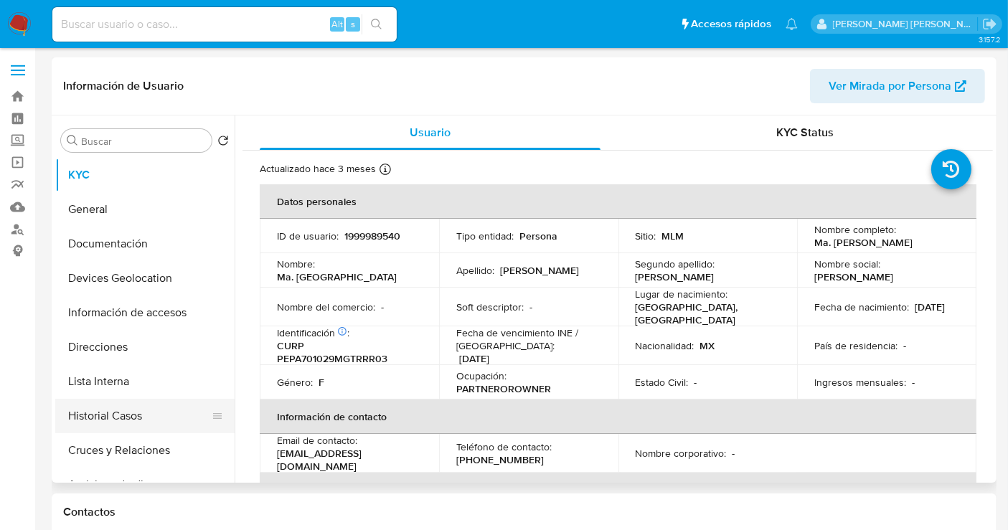
click at [115, 418] on button "Historial Casos" at bounding box center [139, 416] width 168 height 34
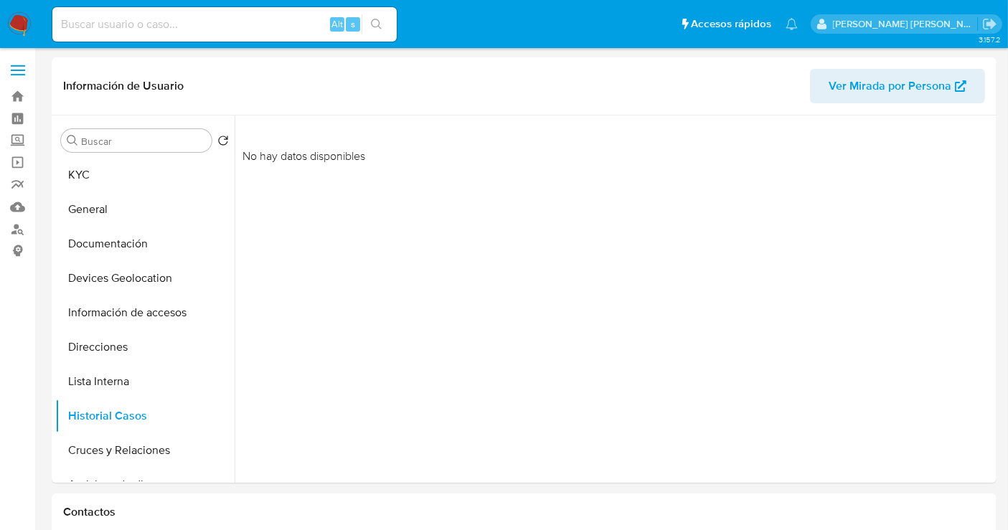
select select "10"
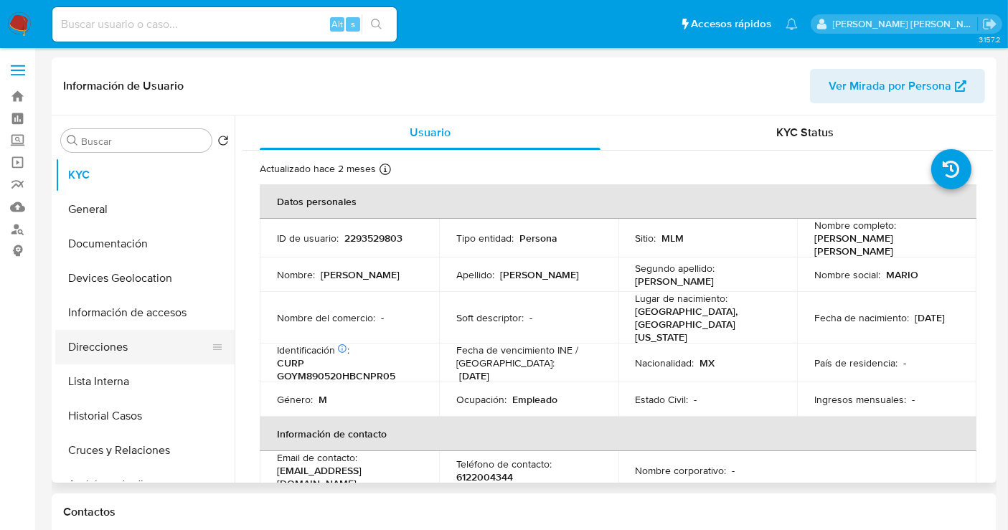
select select "10"
click at [85, 423] on button "Historial Casos" at bounding box center [139, 416] width 168 height 34
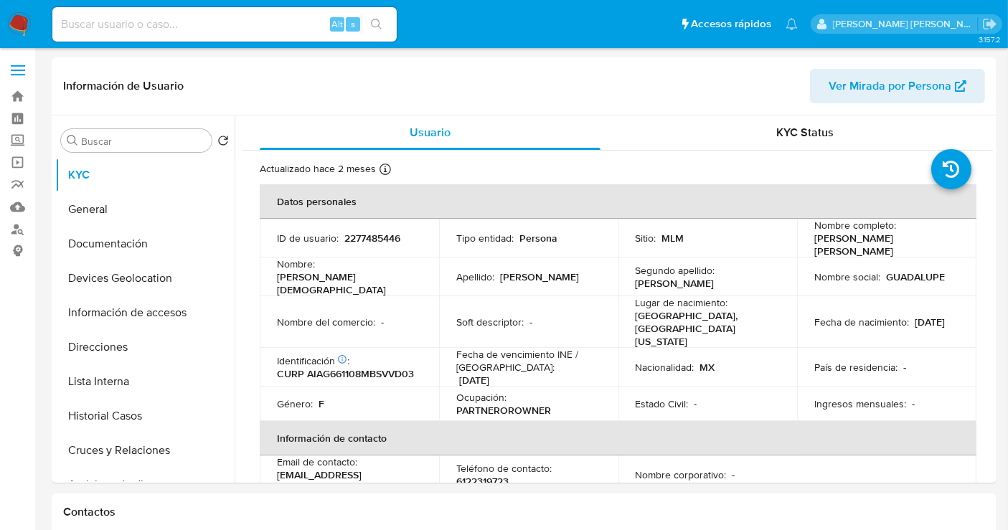
select select "10"
click at [116, 413] on button "Historial Casos" at bounding box center [139, 416] width 168 height 34
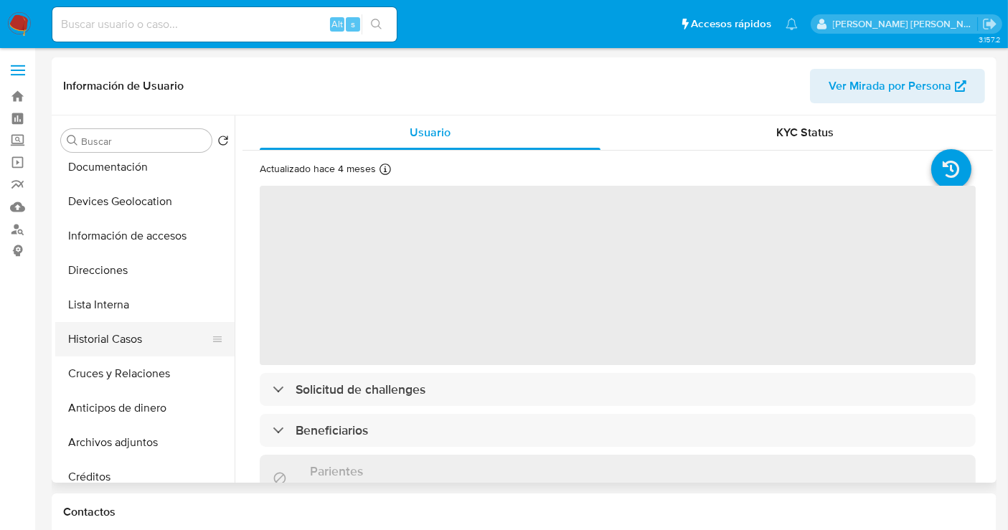
scroll to position [80, 0]
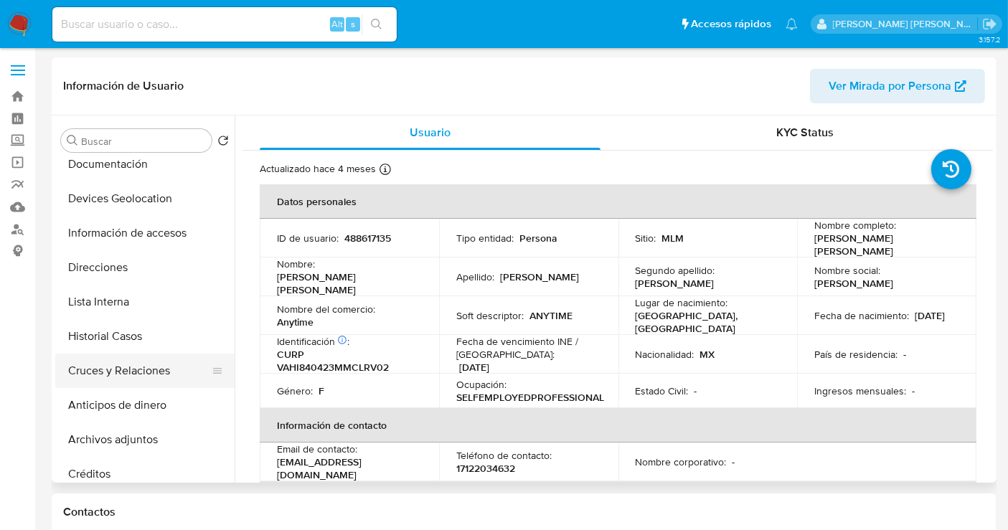
select select "10"
click at [122, 339] on button "Historial Casos" at bounding box center [139, 336] width 168 height 34
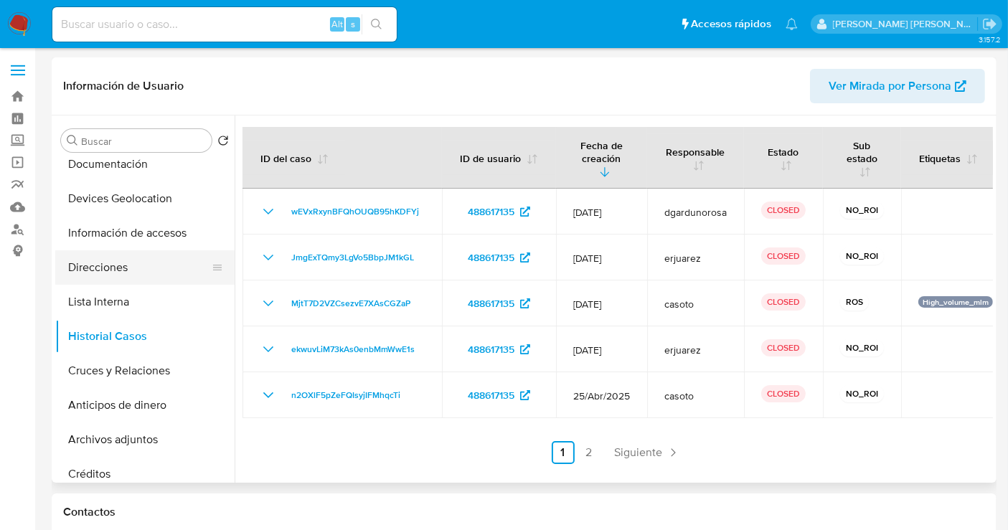
scroll to position [0, 0]
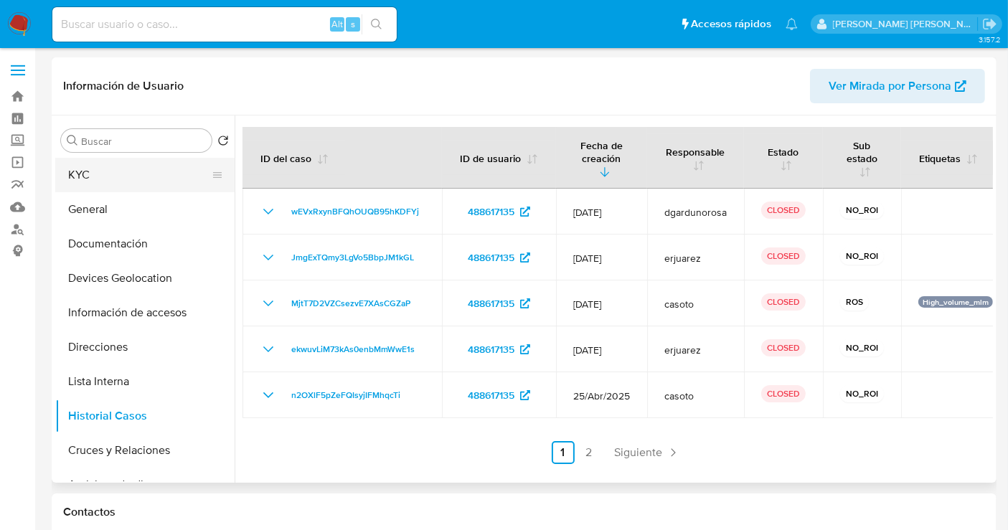
click at [83, 174] on button "KYC" at bounding box center [139, 175] width 168 height 34
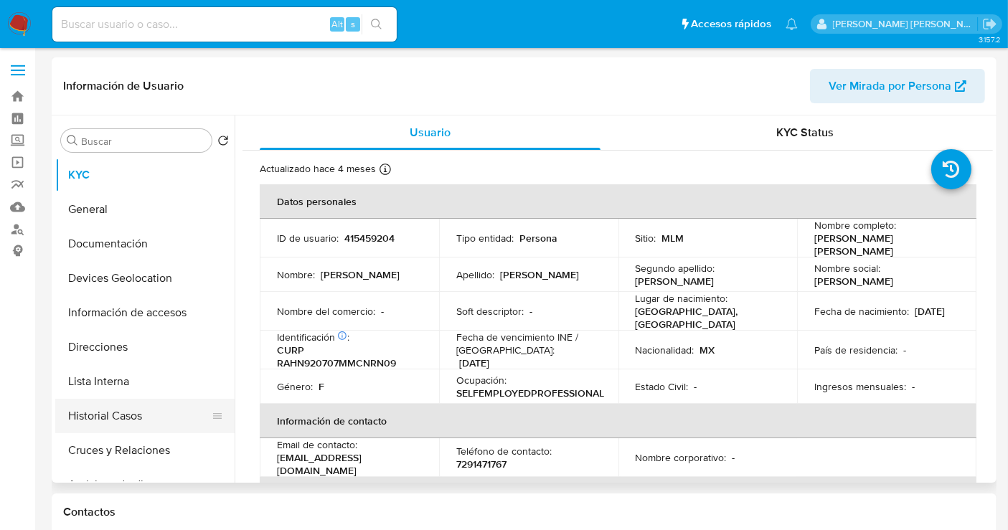
select select "10"
click at [107, 421] on button "Historial Casos" at bounding box center [139, 416] width 168 height 34
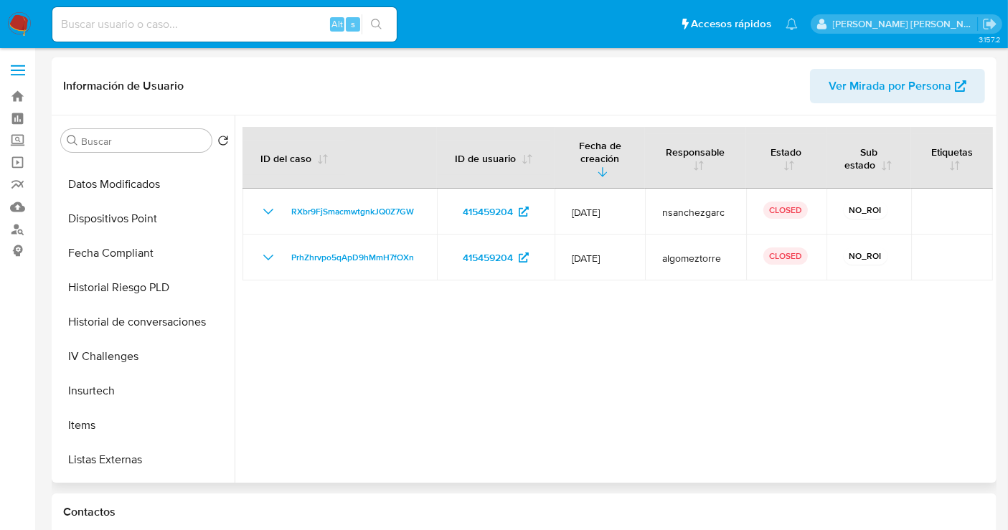
scroll to position [606, 0]
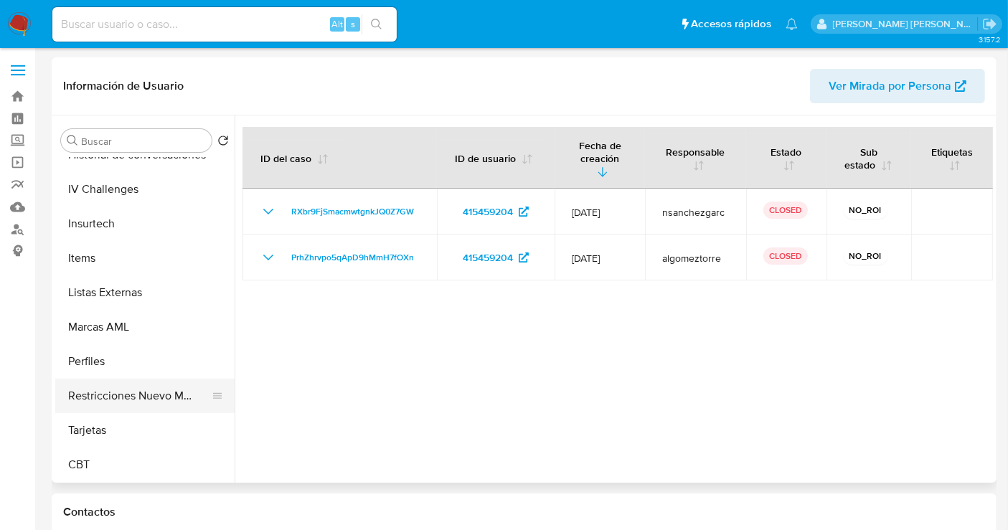
click at [125, 403] on button "Restricciones Nuevo Mundo" at bounding box center [139, 396] width 168 height 34
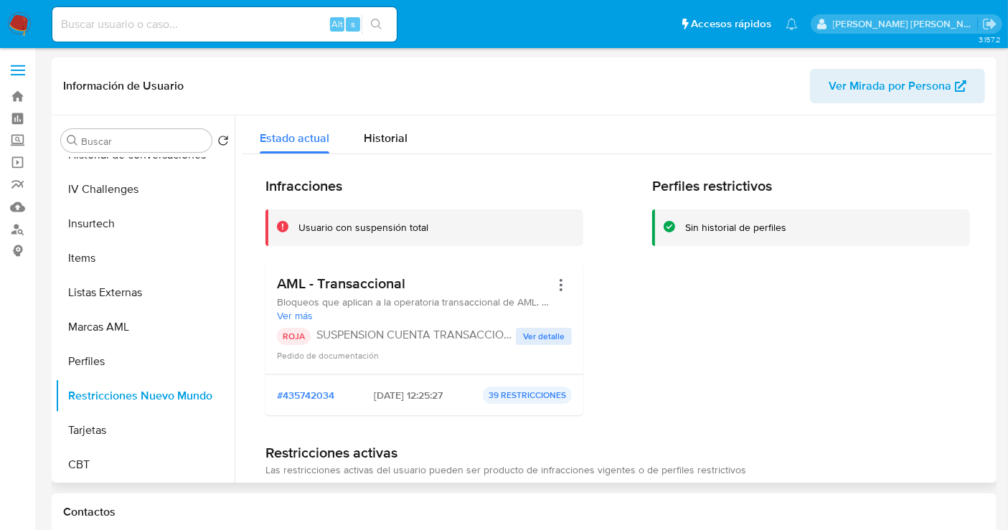
click at [531, 336] on span "Ver detalle" at bounding box center [544, 336] width 42 height 14
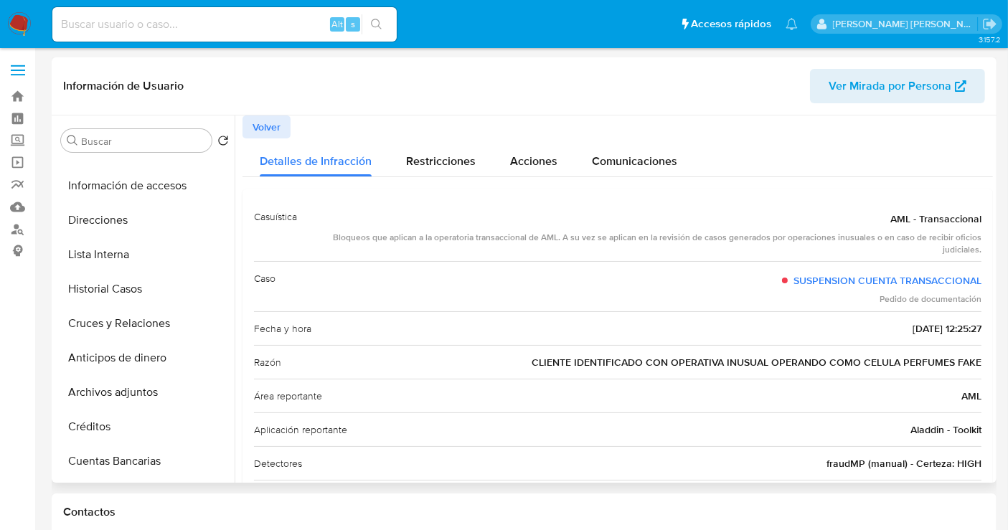
scroll to position [0, 0]
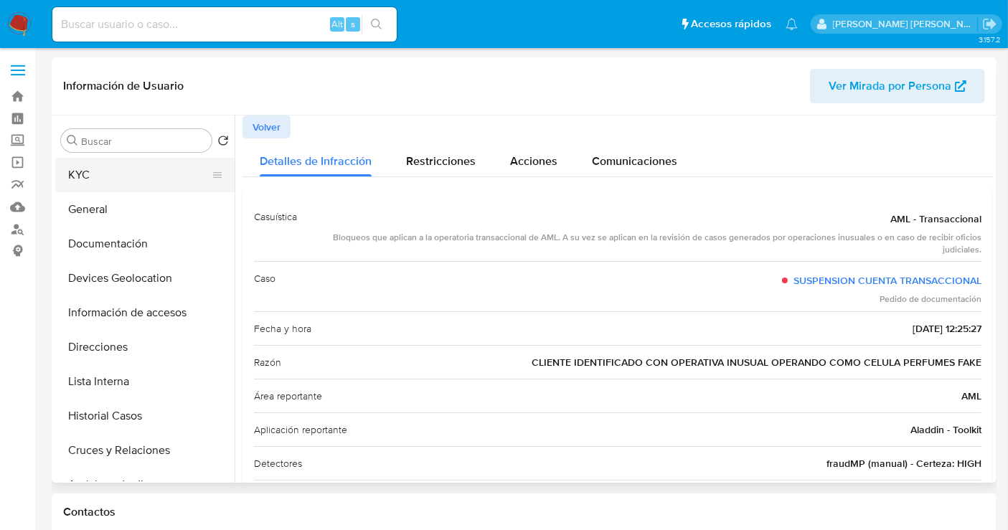
click at [94, 184] on button "KYC" at bounding box center [139, 175] width 168 height 34
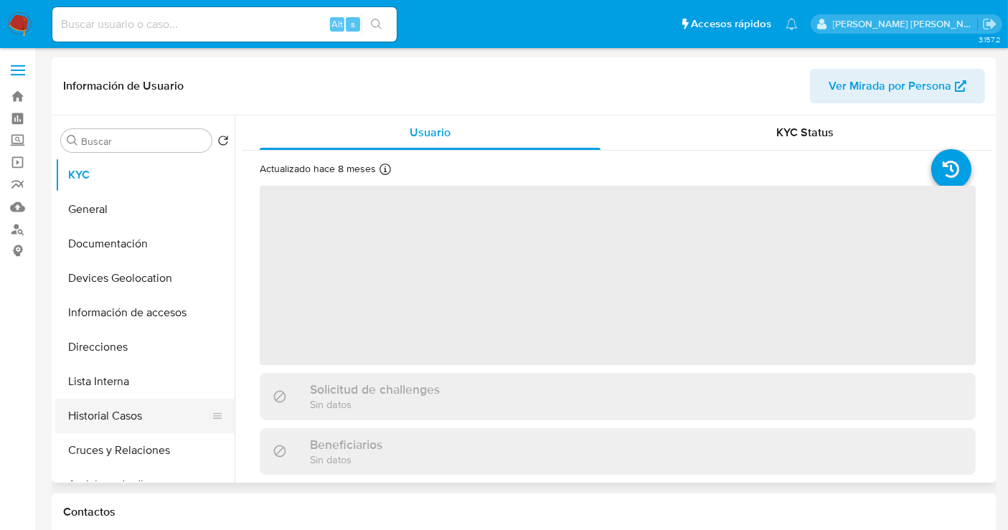
click at [124, 419] on button "Historial Casos" at bounding box center [139, 416] width 168 height 34
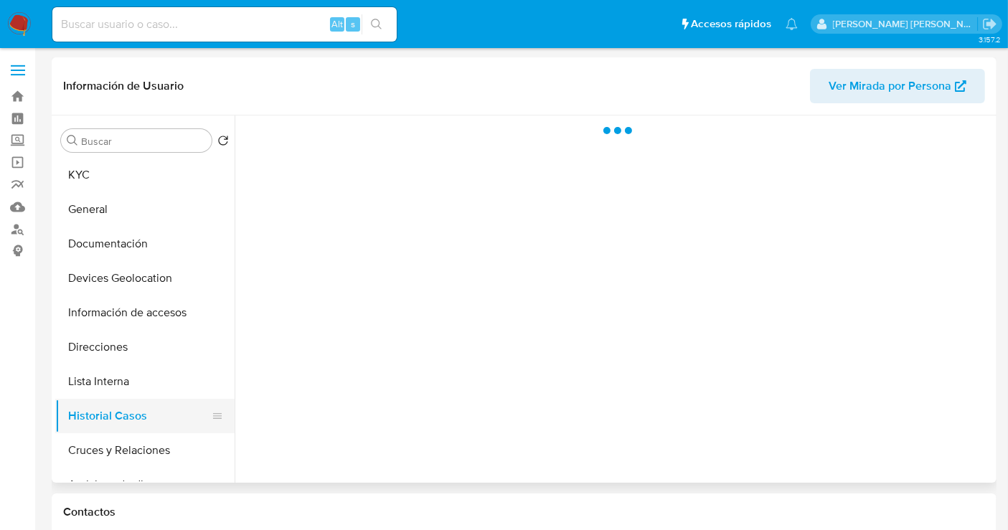
select select "10"
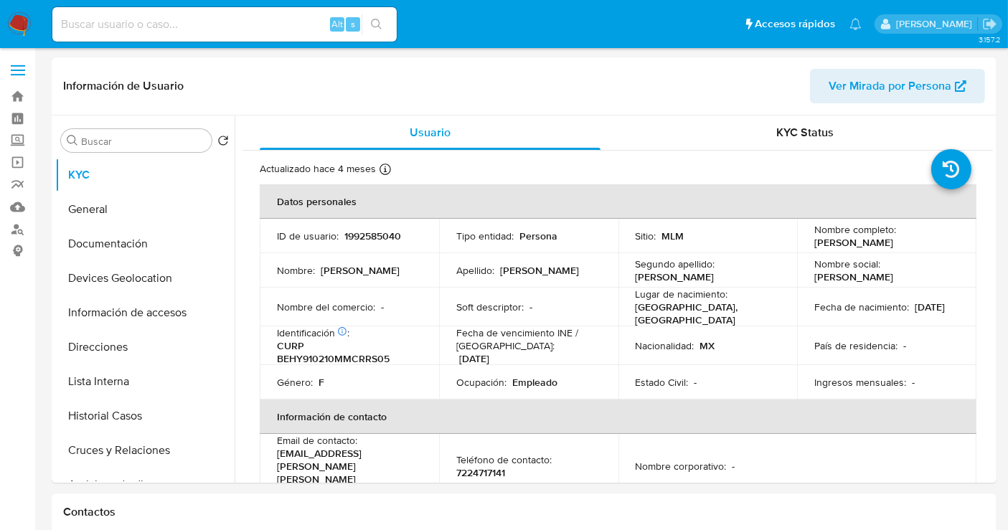
select select "10"
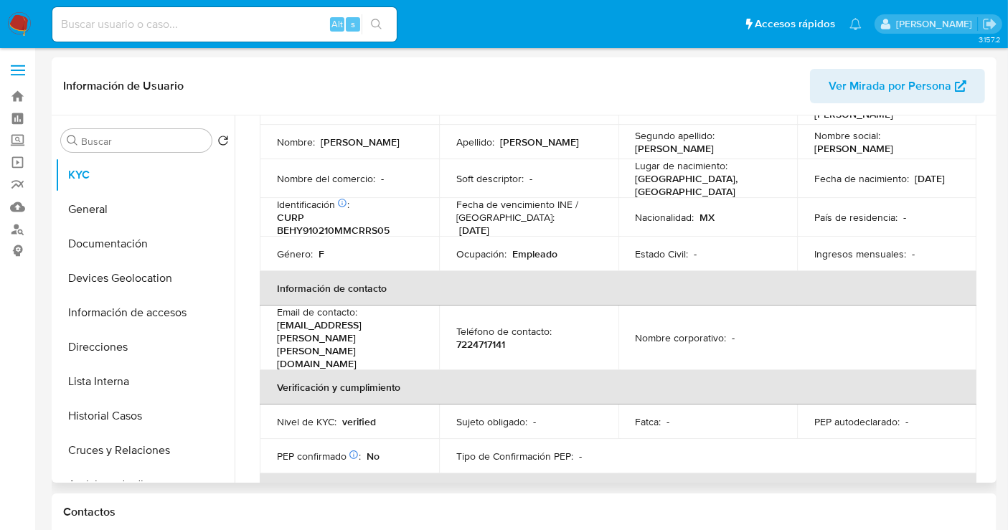
scroll to position [159, 0]
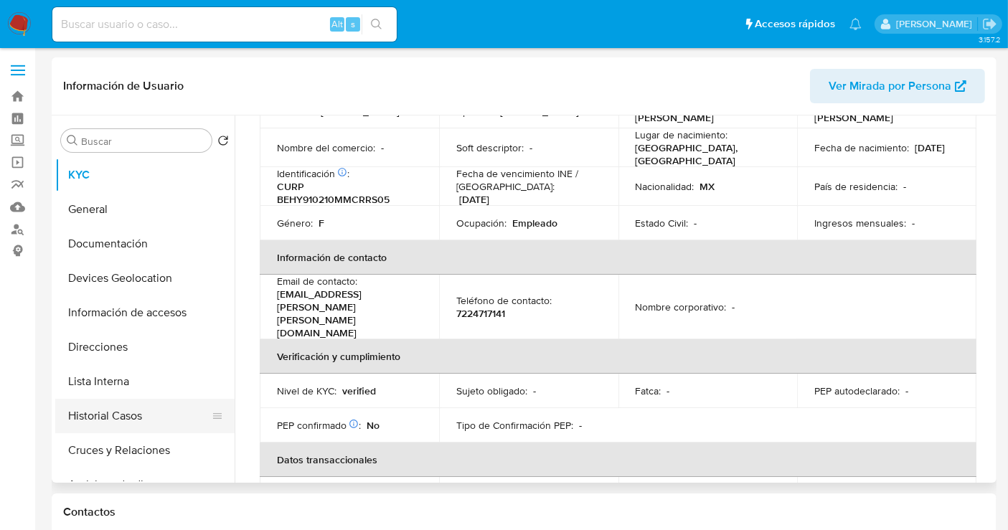
click at [125, 418] on button "Historial Casos" at bounding box center [139, 416] width 168 height 34
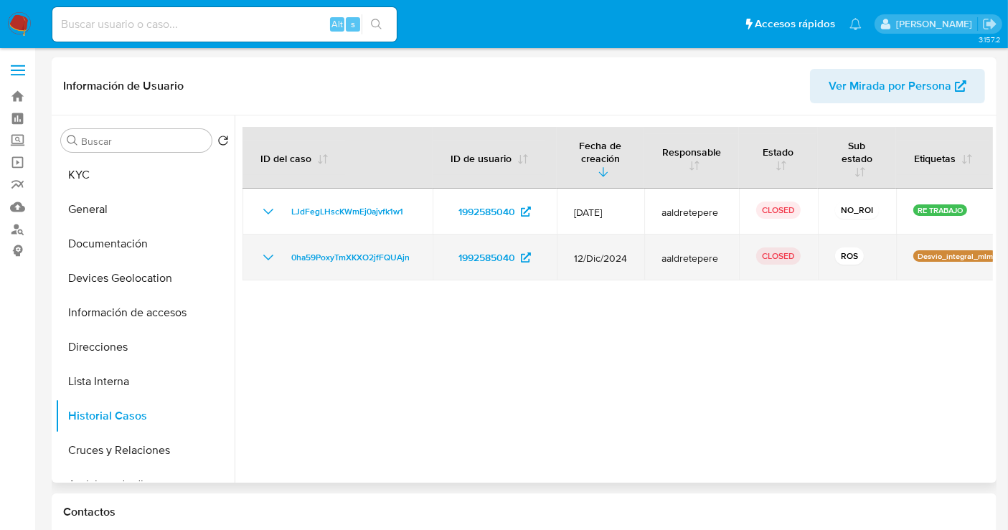
click at [268, 255] on icon "Mostrar/Ocultar" at bounding box center [268, 257] width 17 height 17
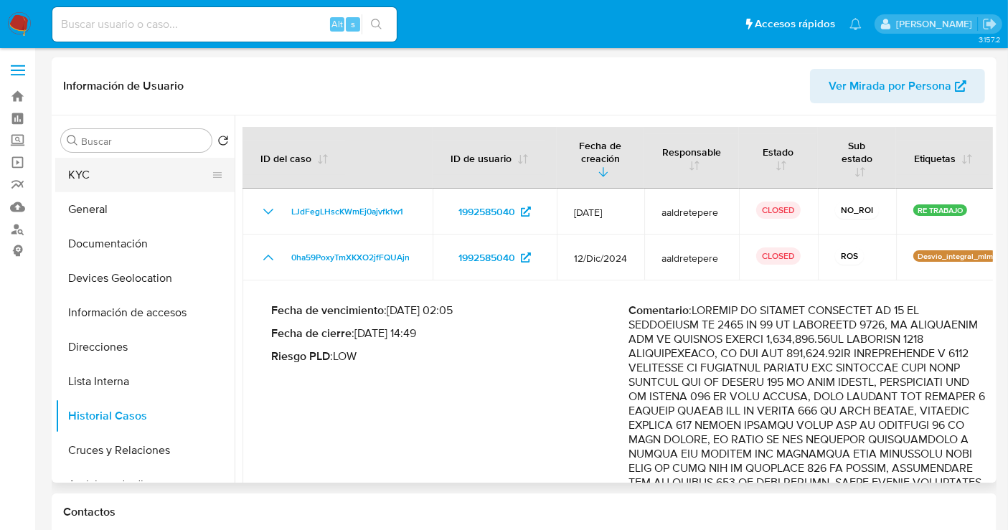
click at [93, 187] on button "KYC" at bounding box center [139, 175] width 168 height 34
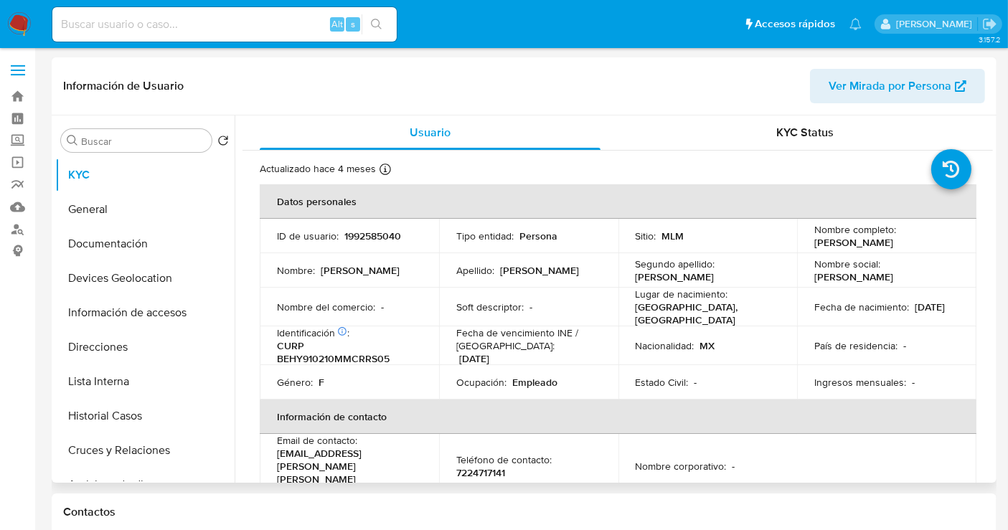
click at [376, 232] on p "1992585040" at bounding box center [372, 236] width 57 height 13
copy p "1992585040"
drag, startPoint x: 857, startPoint y: 249, endPoint x: 811, endPoint y: 238, distance: 46.5
click at [814, 238] on p "[PERSON_NAME]" at bounding box center [853, 242] width 79 height 13
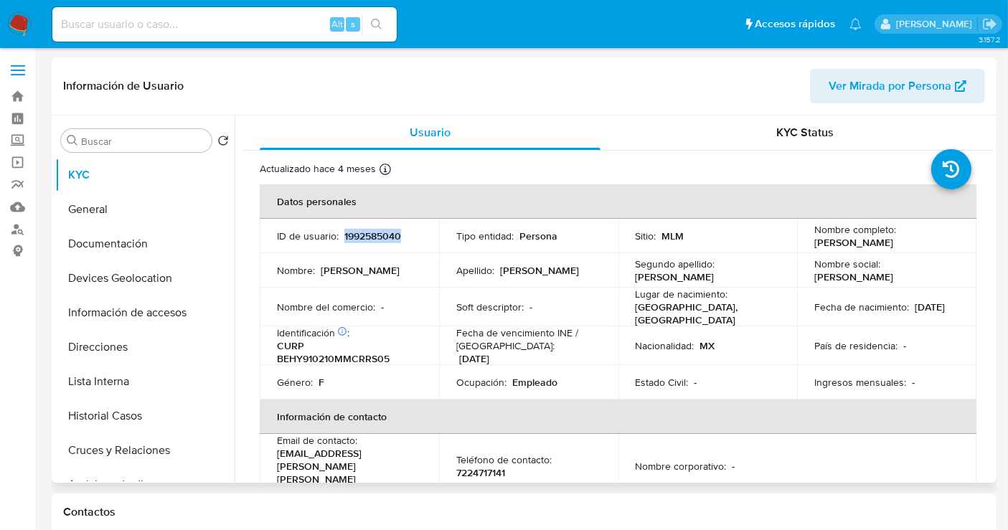
copy p "[PERSON_NAME]"
